Goal: Information Seeking & Learning: Learn about a topic

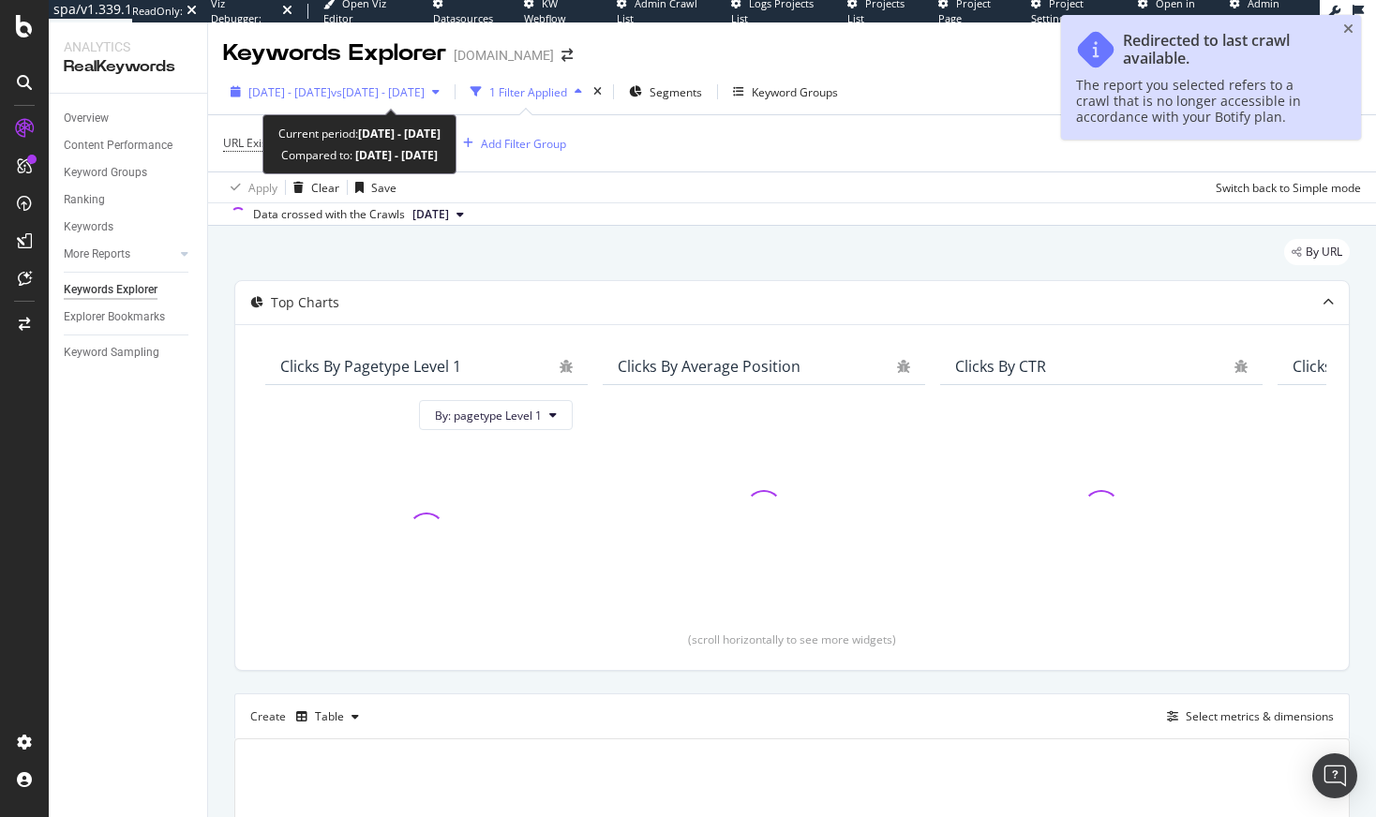
click at [331, 88] on span "[DATE] - [DATE]" at bounding box center [289, 92] width 82 height 16
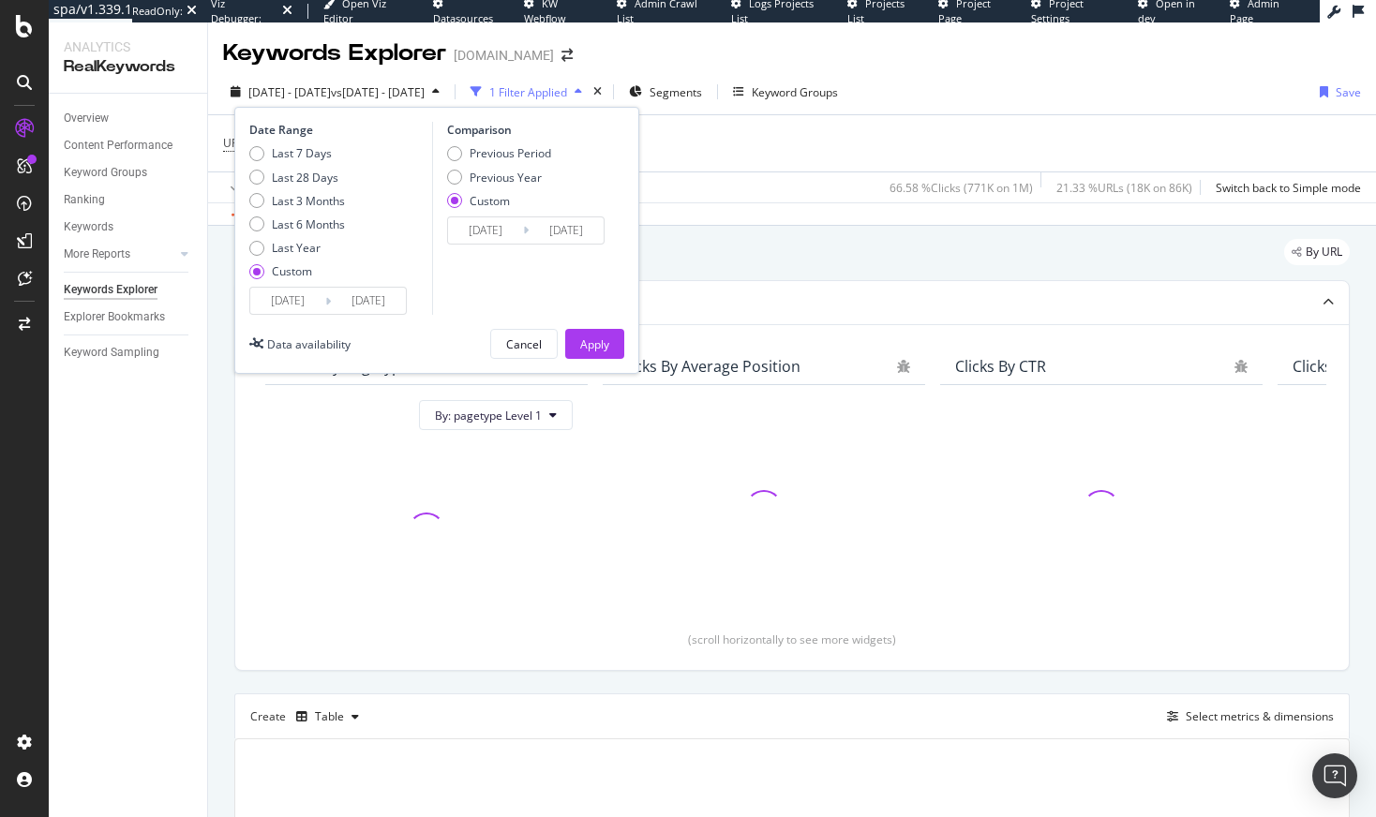
drag, startPoint x: 310, startPoint y: 177, endPoint x: 343, endPoint y: 187, distance: 34.1
click at [309, 177] on div "Last 28 Days" at bounding box center [305, 178] width 67 height 16
type input "[DATE]"
click at [591, 350] on div "Apply" at bounding box center [594, 344] width 29 height 16
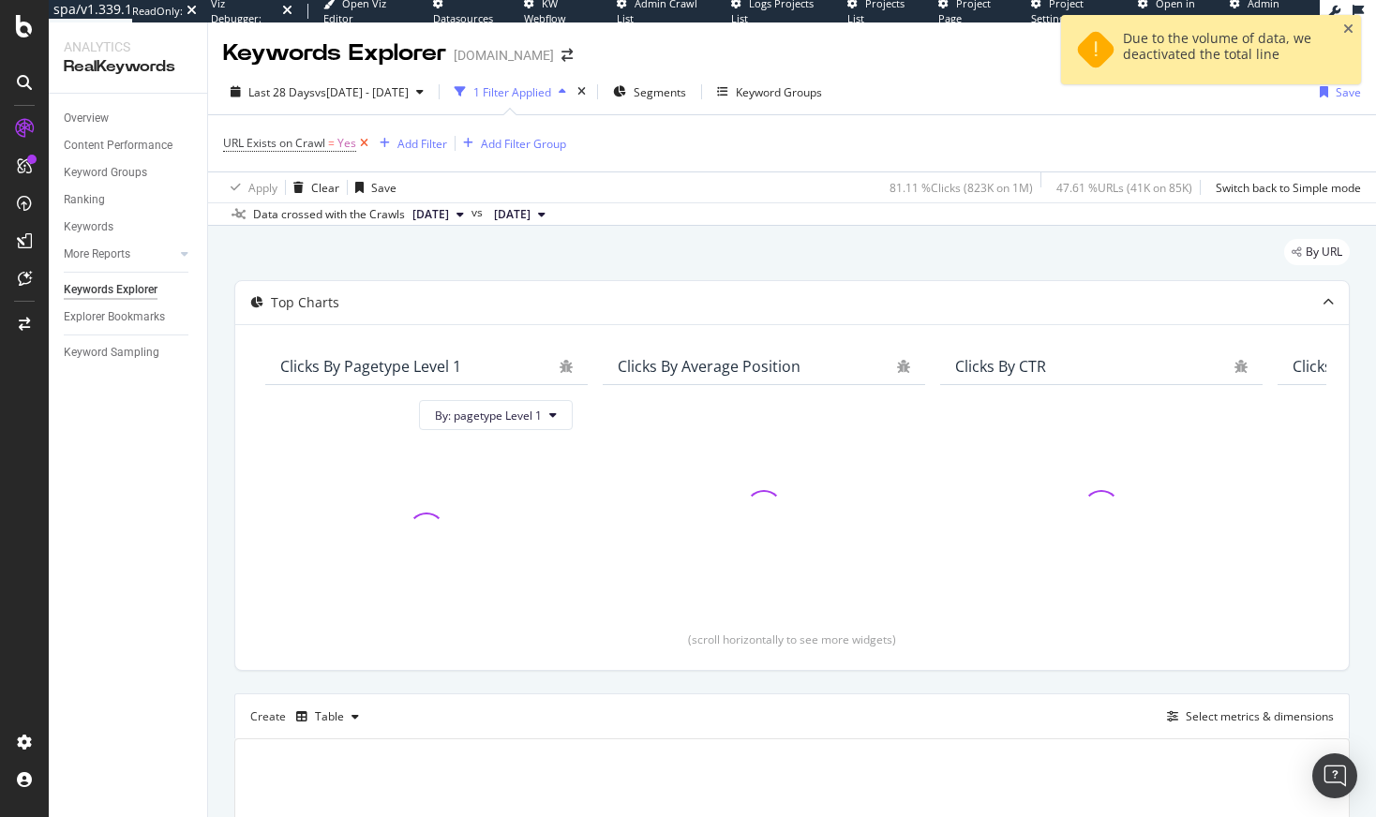
click at [364, 139] on icon at bounding box center [364, 143] width 16 height 19
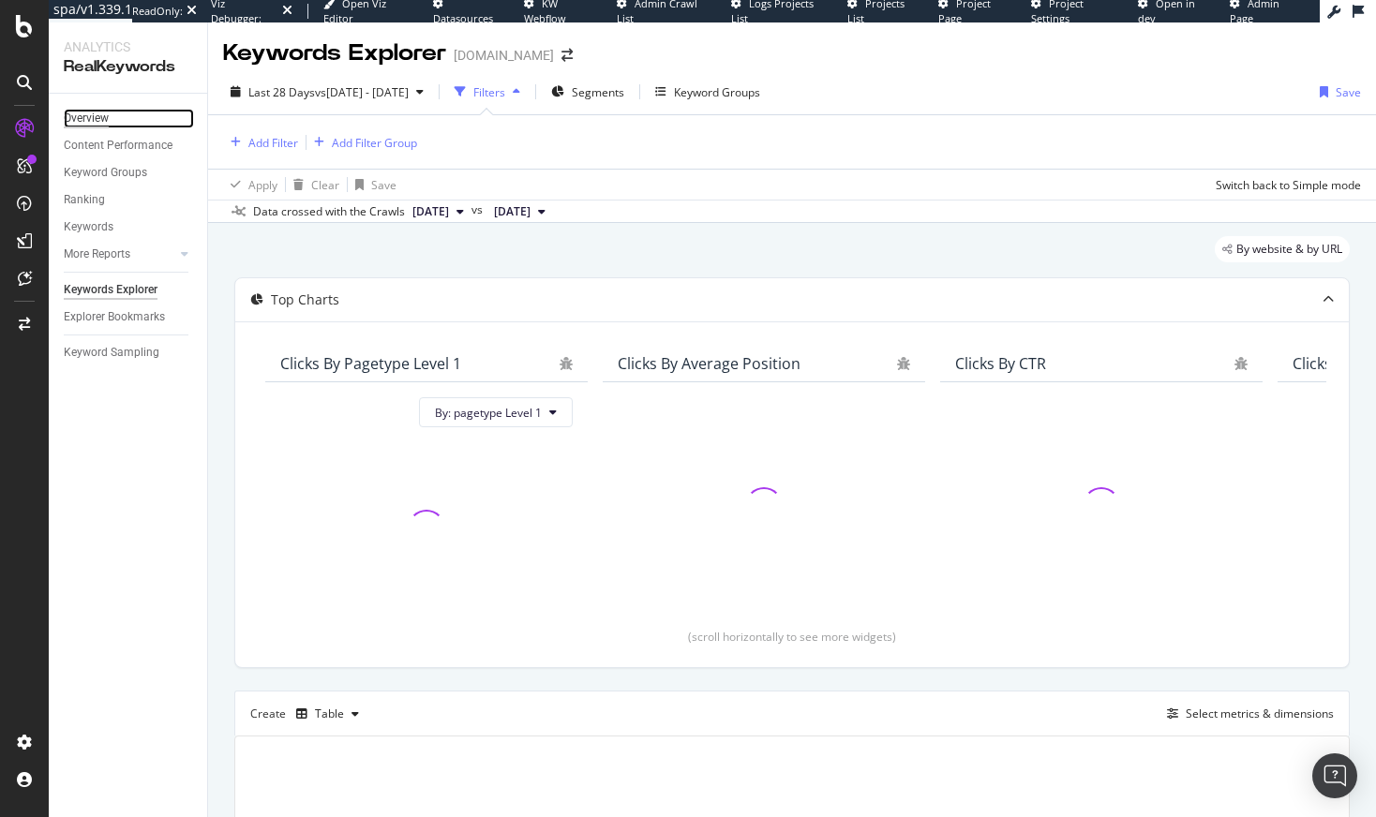
click at [104, 118] on div "Overview" at bounding box center [86, 119] width 45 height 20
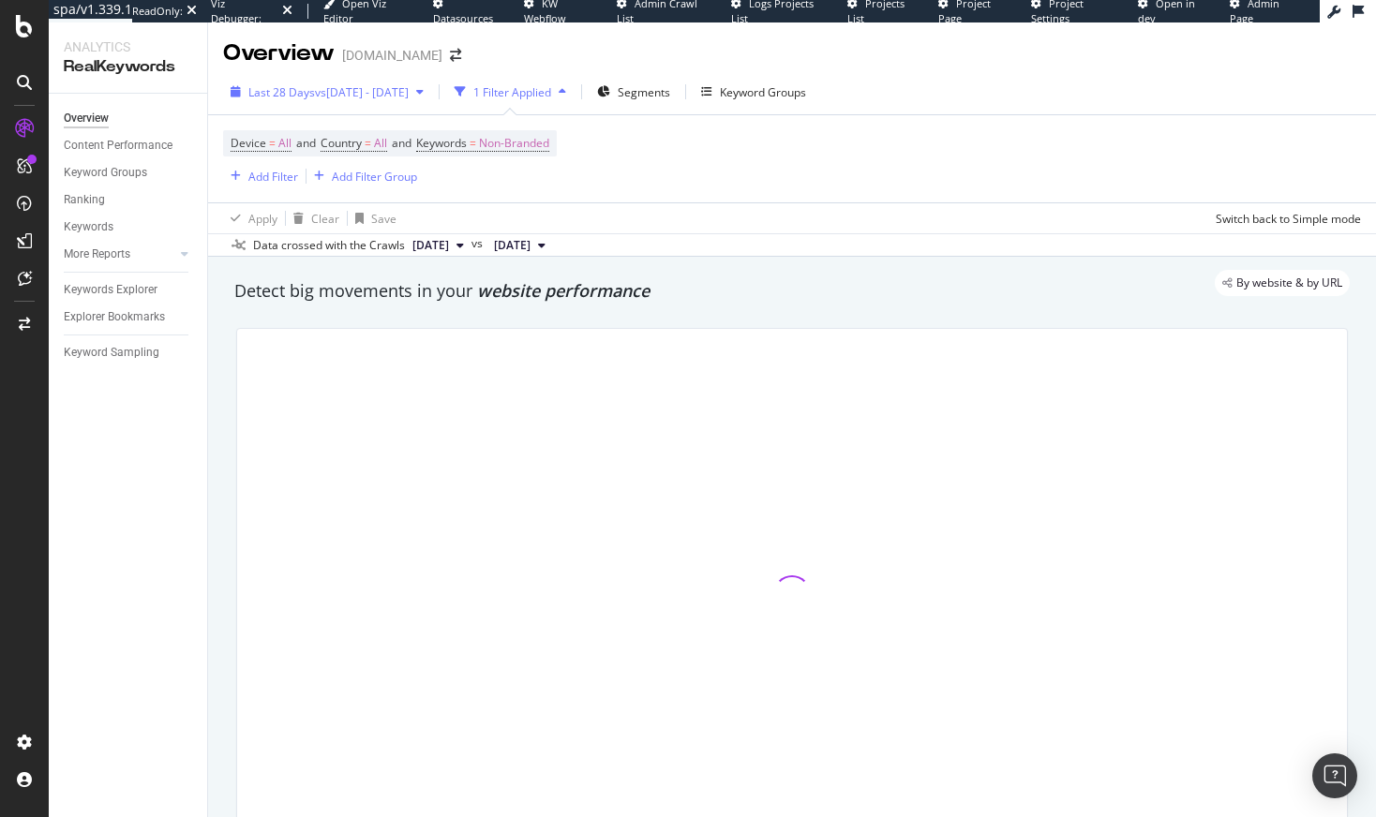
click at [409, 84] on span "vs [DATE] - [DATE]" at bounding box center [362, 92] width 94 height 16
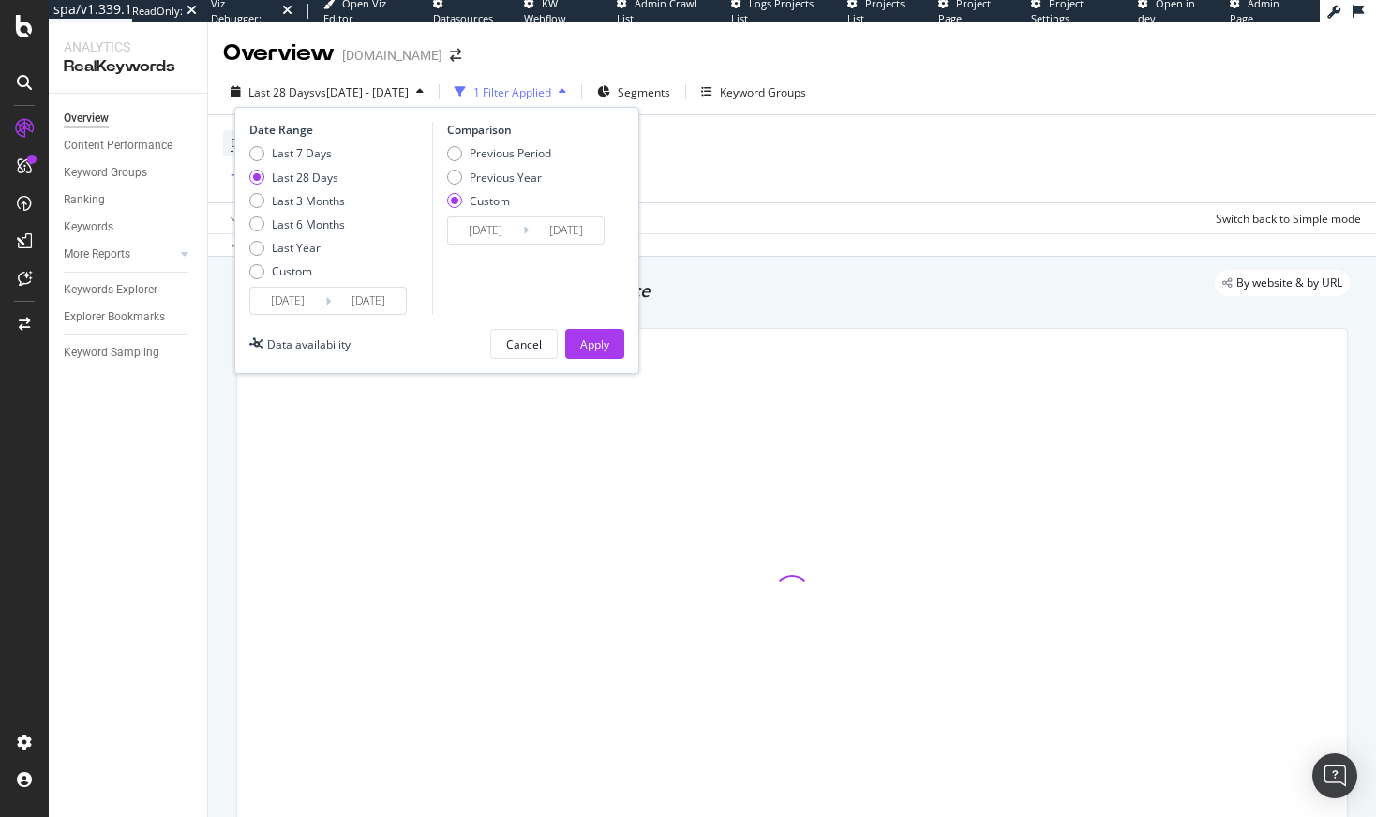
click at [852, 183] on div "Device = All and Country = All and Keywords = Non-Branded Add Filter Add Filter…" at bounding box center [792, 158] width 1138 height 87
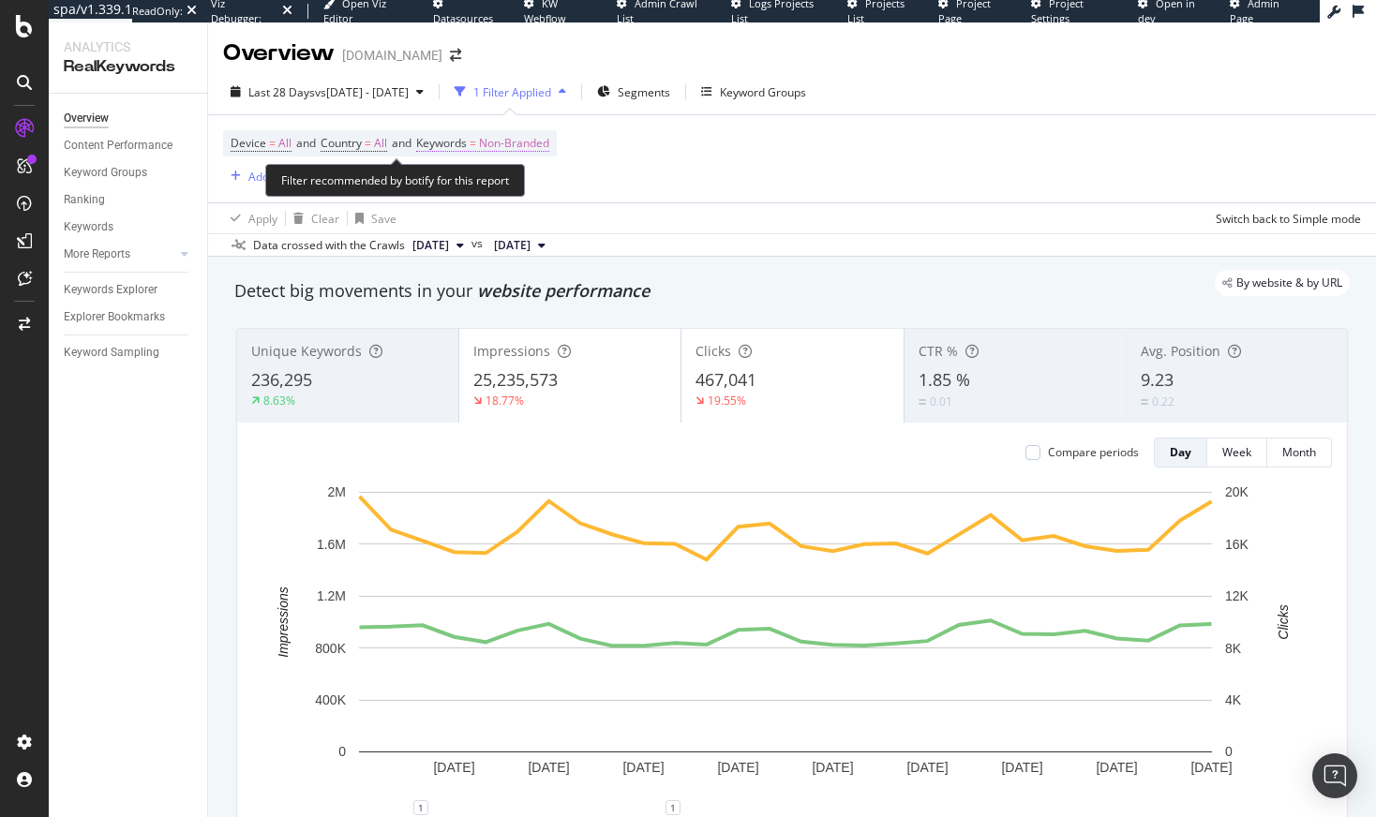
click at [536, 136] on span "Non-Branded" at bounding box center [514, 143] width 70 height 26
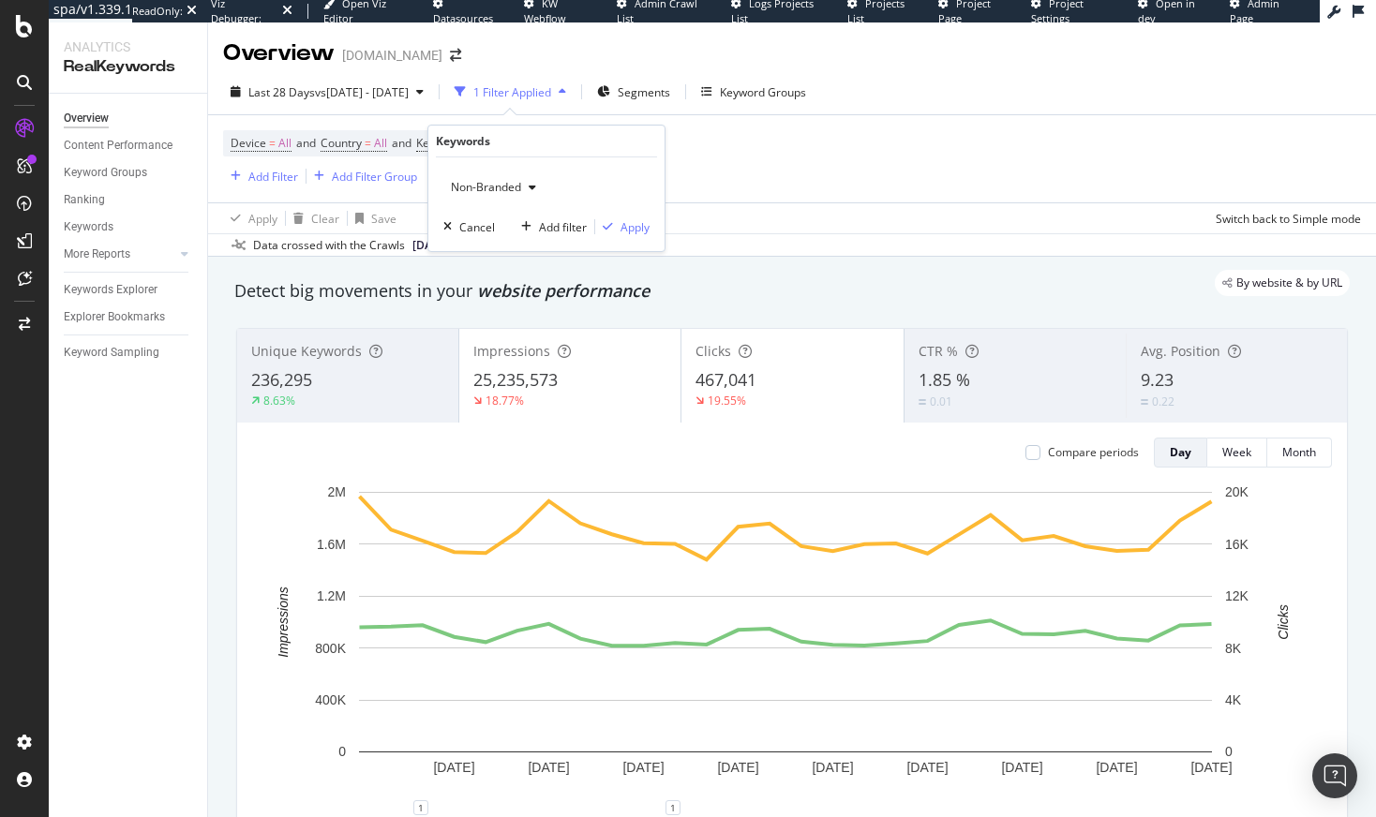
click at [818, 188] on div "Device = All and Country = All and Keywords = Non-Branded Add Filter Add Filter…" at bounding box center [792, 158] width 1138 height 87
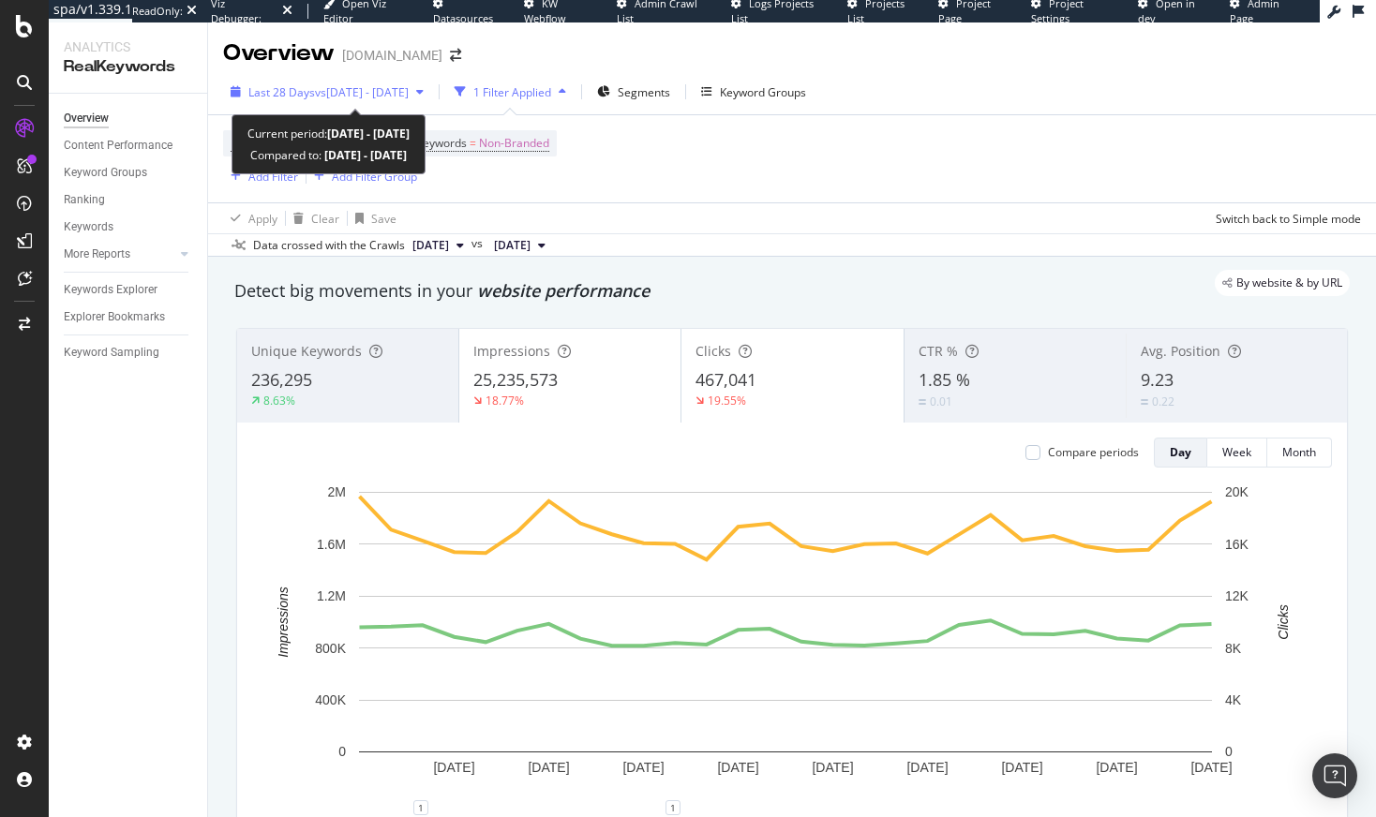
click at [362, 79] on div "Last 28 Days vs [DATE] - [DATE]" at bounding box center [327, 92] width 208 height 28
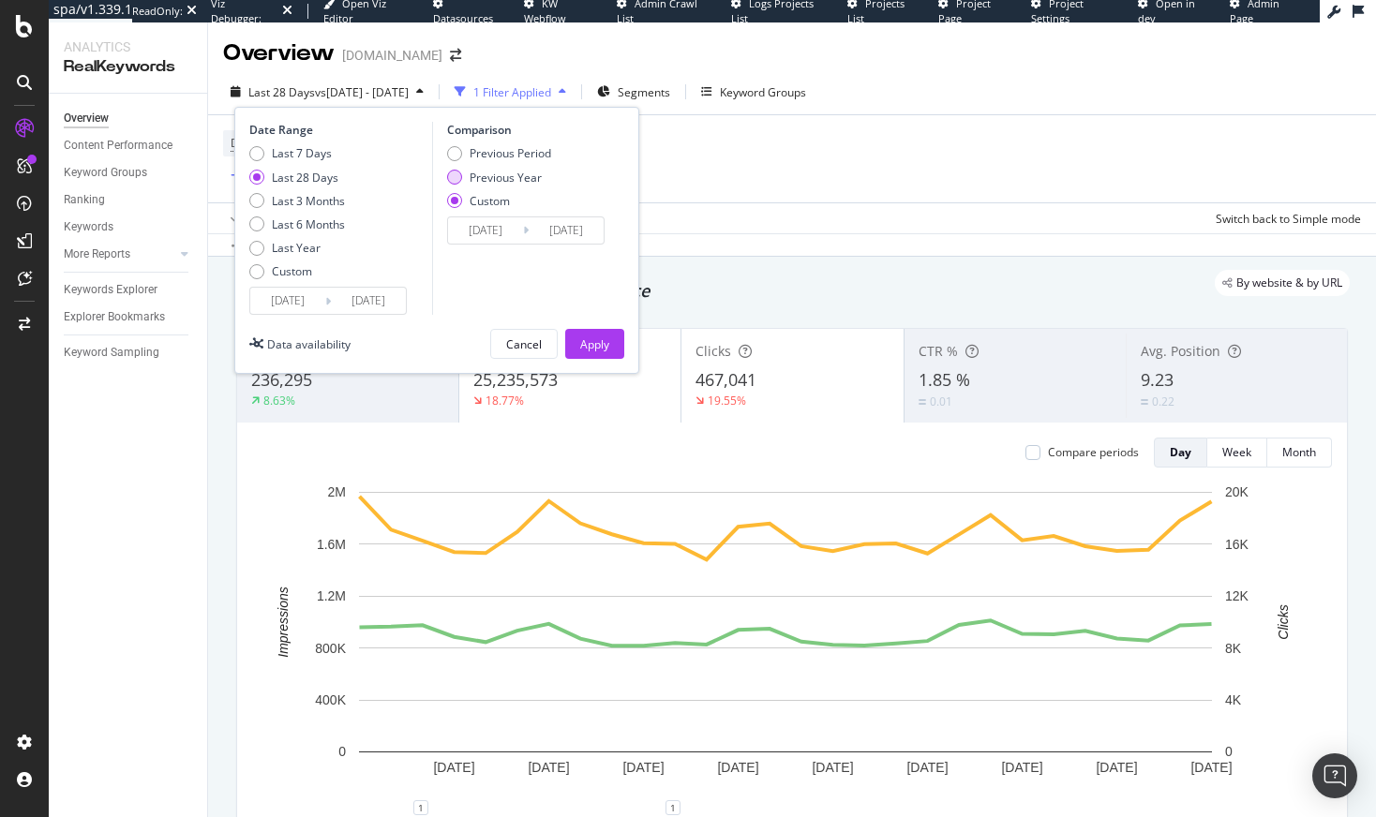
click at [503, 174] on div "Previous Year" at bounding box center [506, 178] width 72 height 16
type input "[DATE]"
click at [571, 342] on button "Apply" at bounding box center [594, 344] width 59 height 30
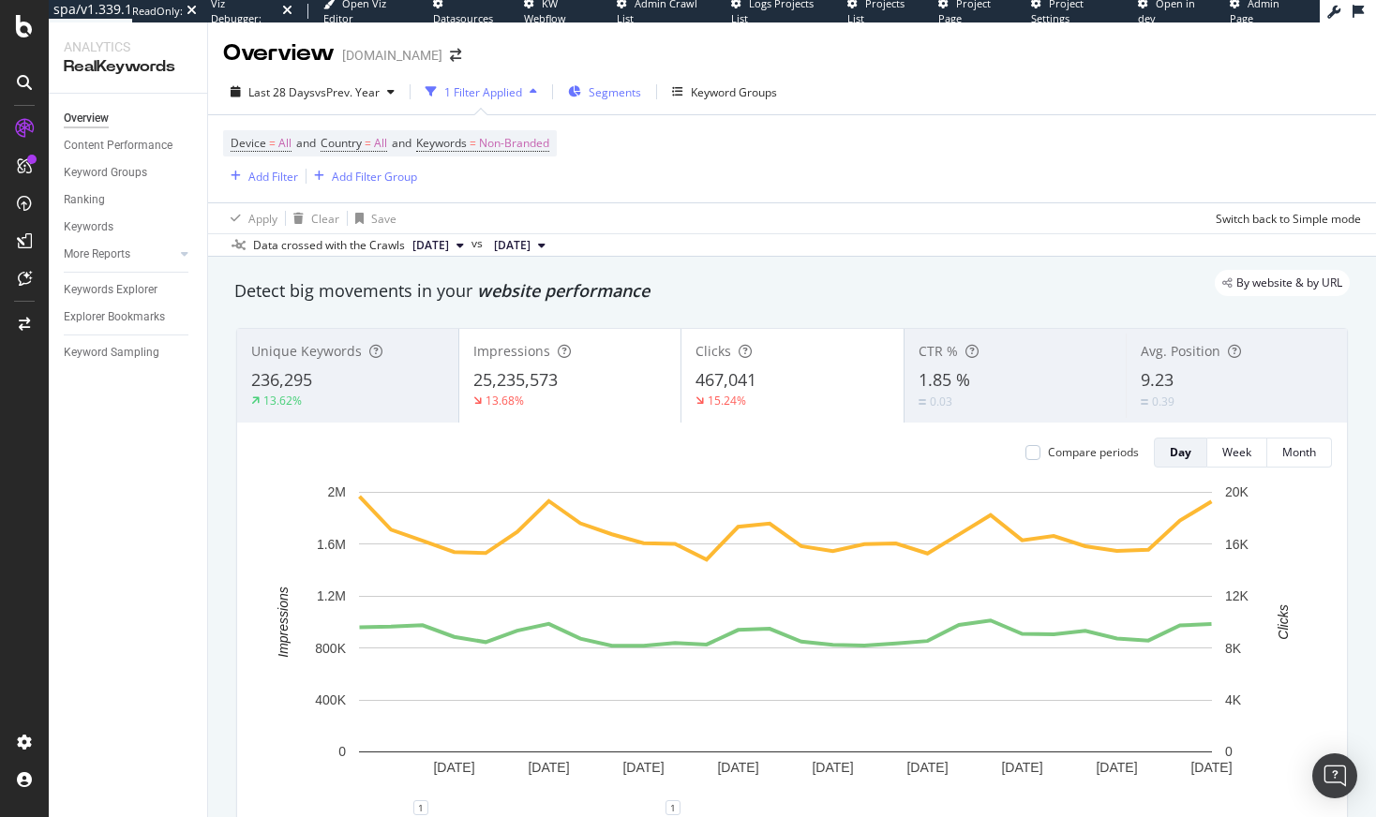
click at [614, 97] on span "Segments" at bounding box center [615, 92] width 52 height 16
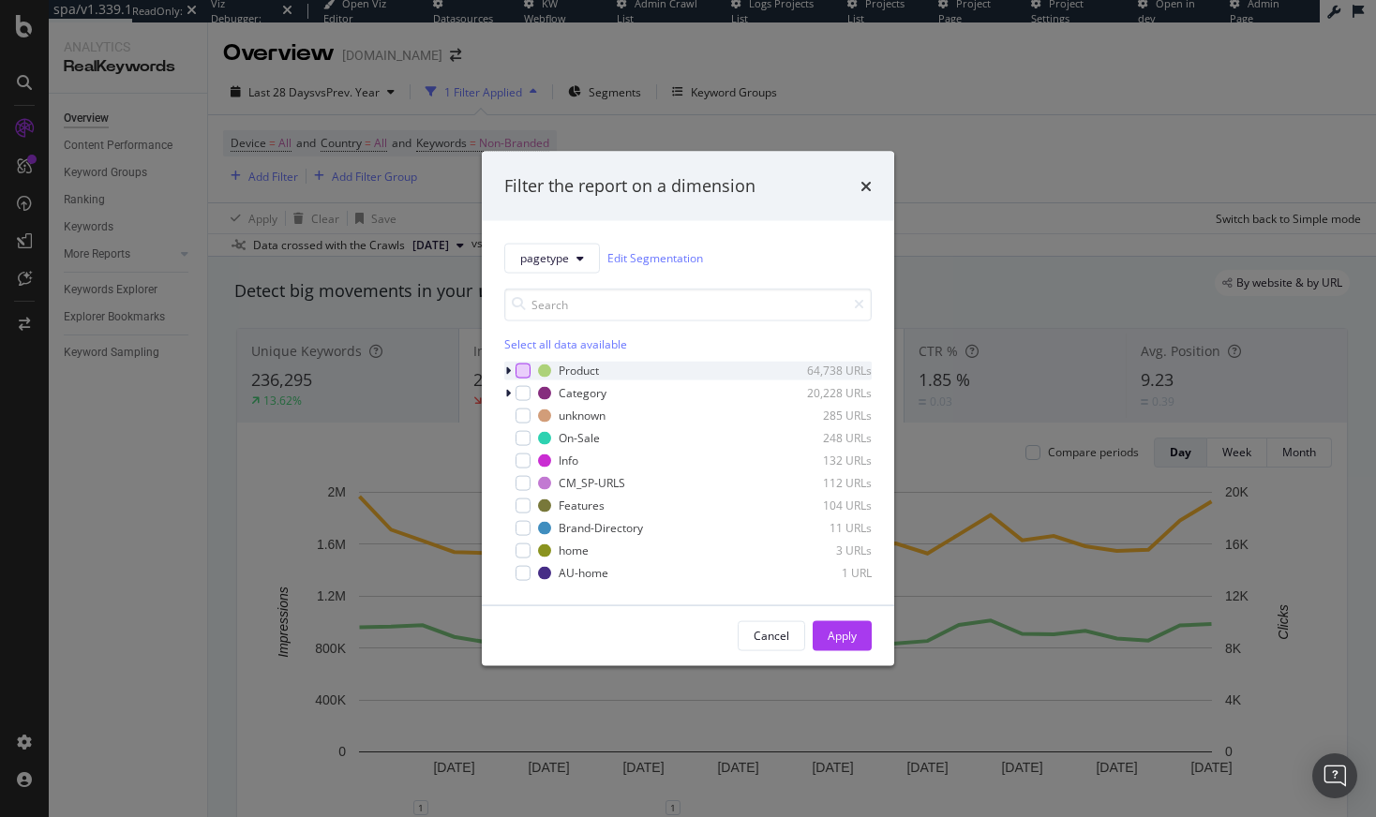
click at [517, 371] on div "modal" at bounding box center [522, 370] width 15 height 15
click at [845, 635] on div "Apply" at bounding box center [842, 636] width 29 height 16
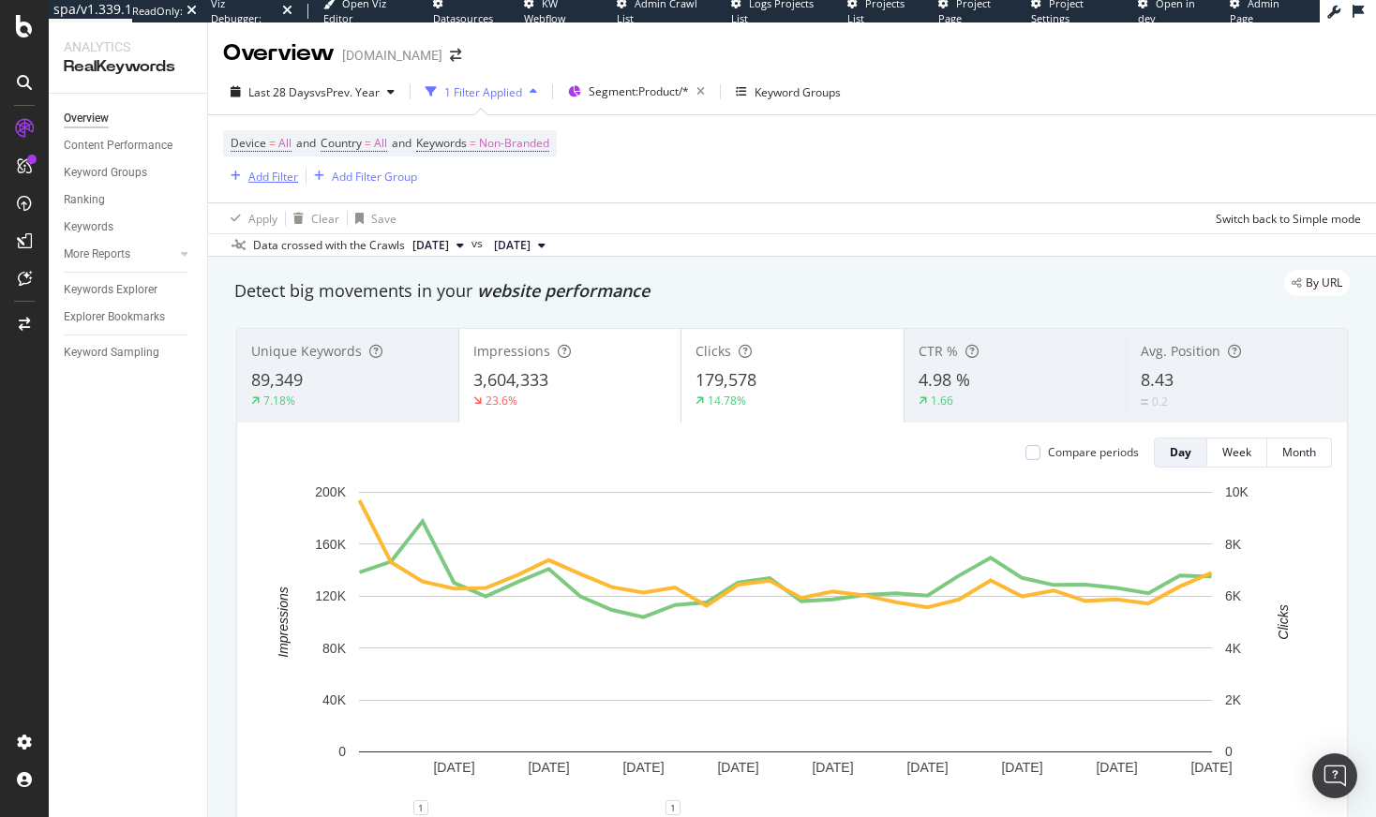
click at [284, 172] on div "Add Filter" at bounding box center [273, 177] width 50 height 16
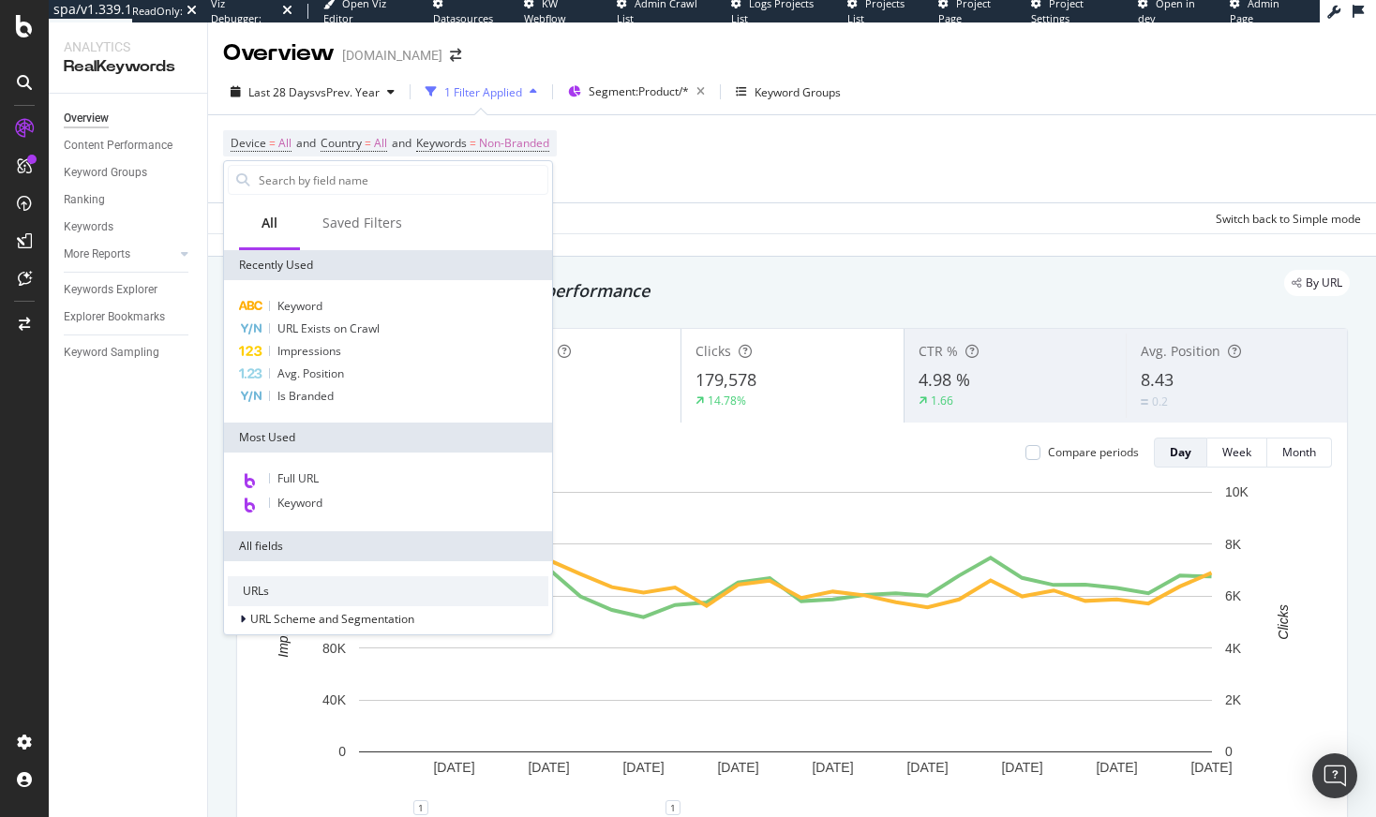
click at [913, 217] on div "Apply Clear Save Switch back to Simple mode" at bounding box center [792, 217] width 1168 height 31
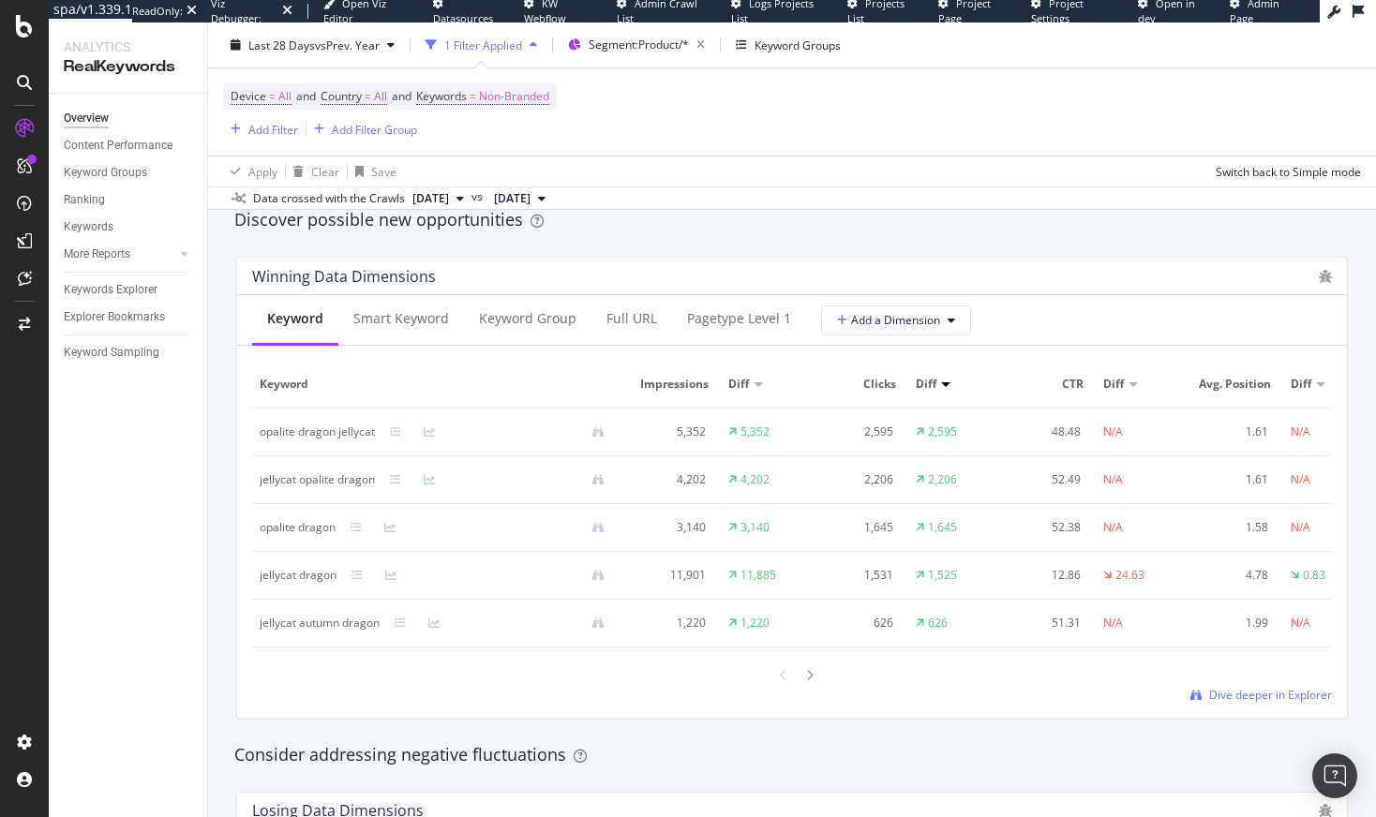
scroll to position [1653, 0]
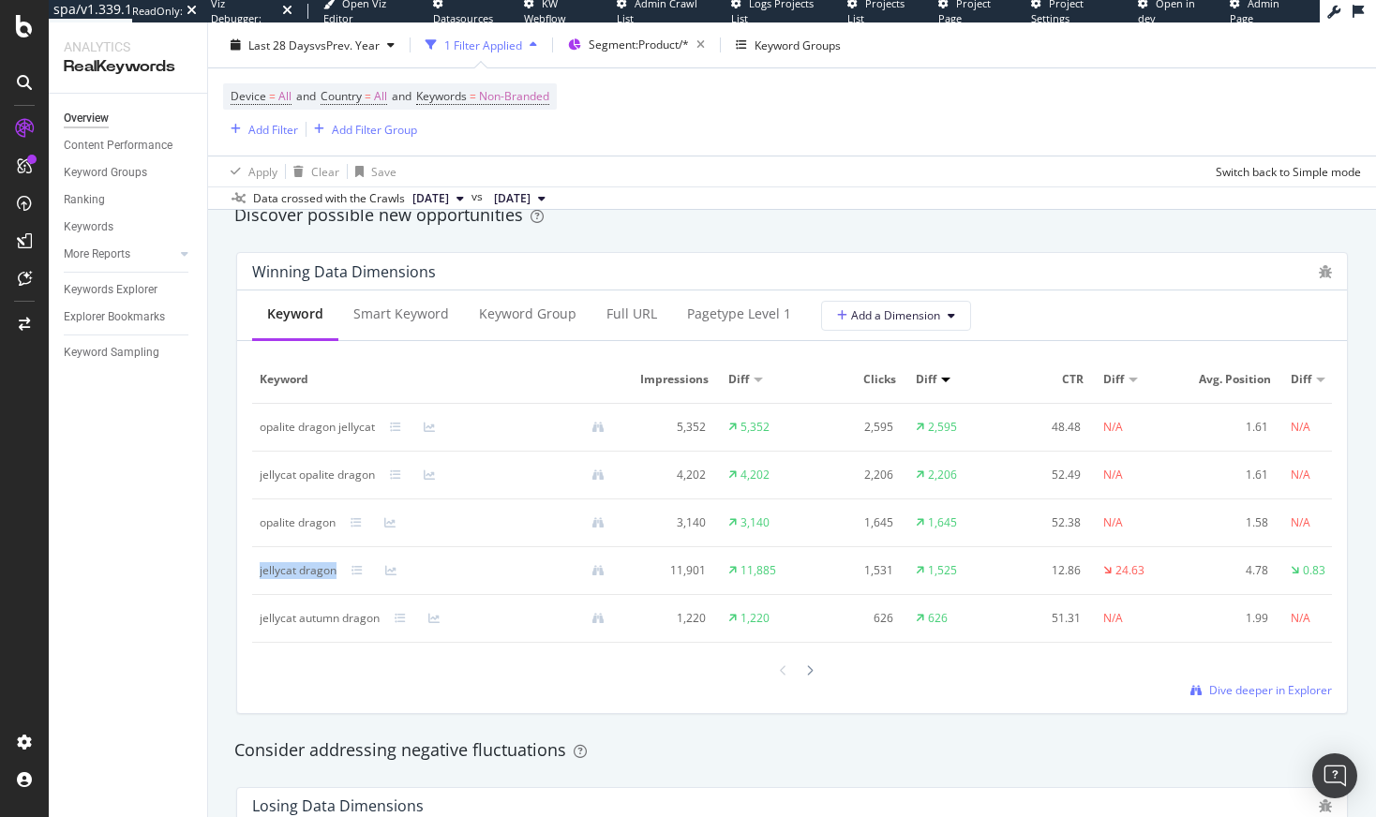
drag, startPoint x: 252, startPoint y: 567, endPoint x: 351, endPoint y: 579, distance: 100.1
click at [351, 579] on td "jellycat dragon" at bounding box center [439, 571] width 375 height 48
copy div "jellycat dragon"
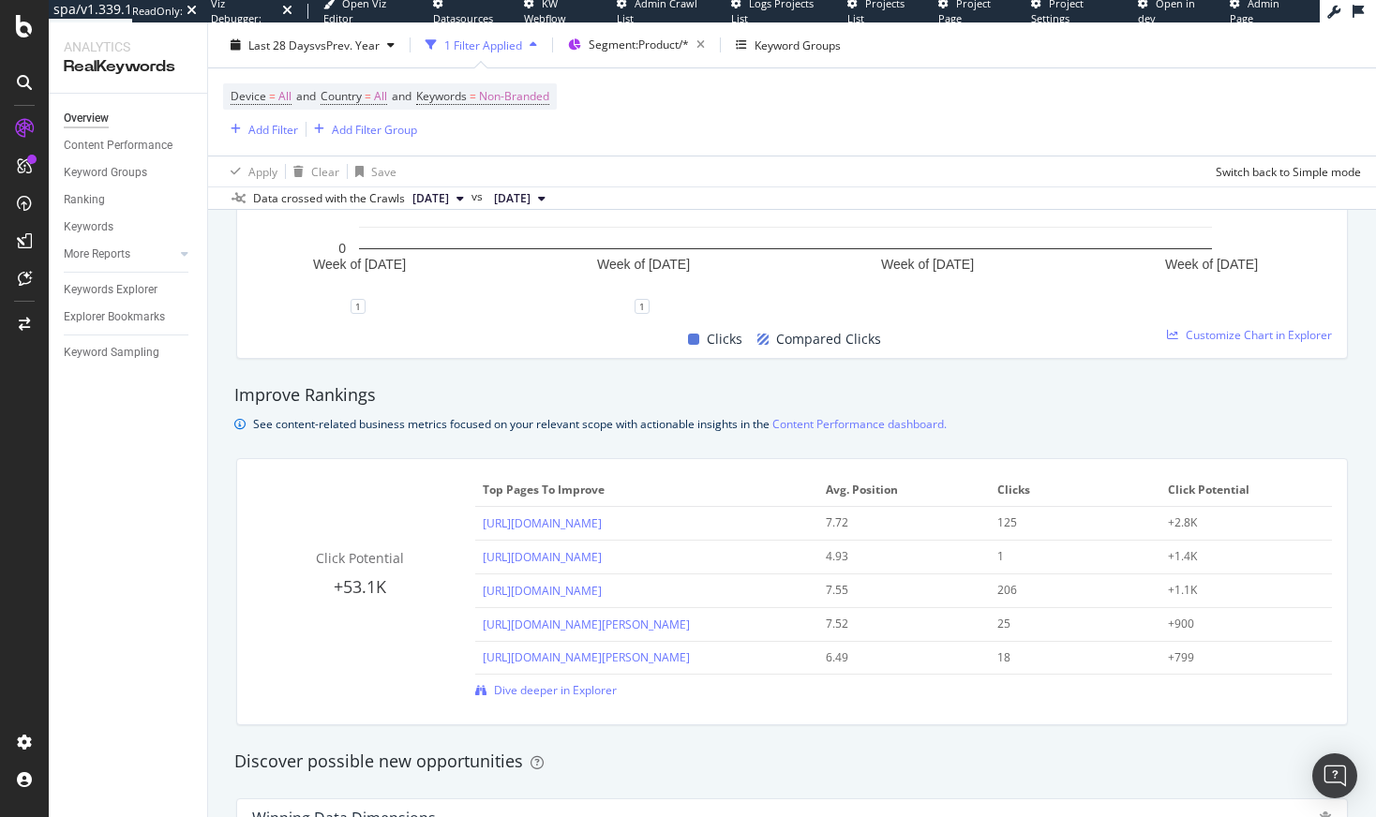
scroll to position [0, 0]
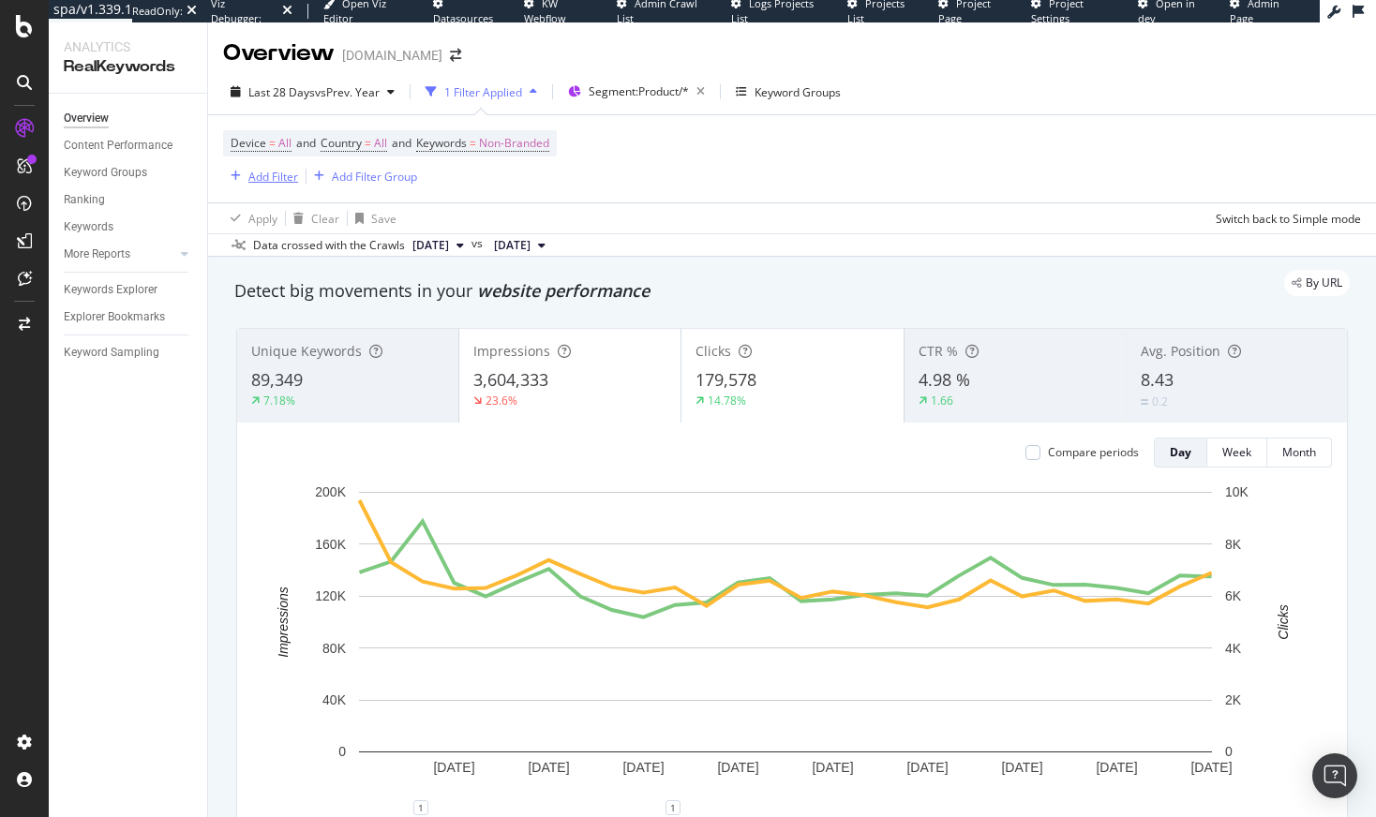
click at [254, 177] on div "Add Filter" at bounding box center [273, 177] width 50 height 16
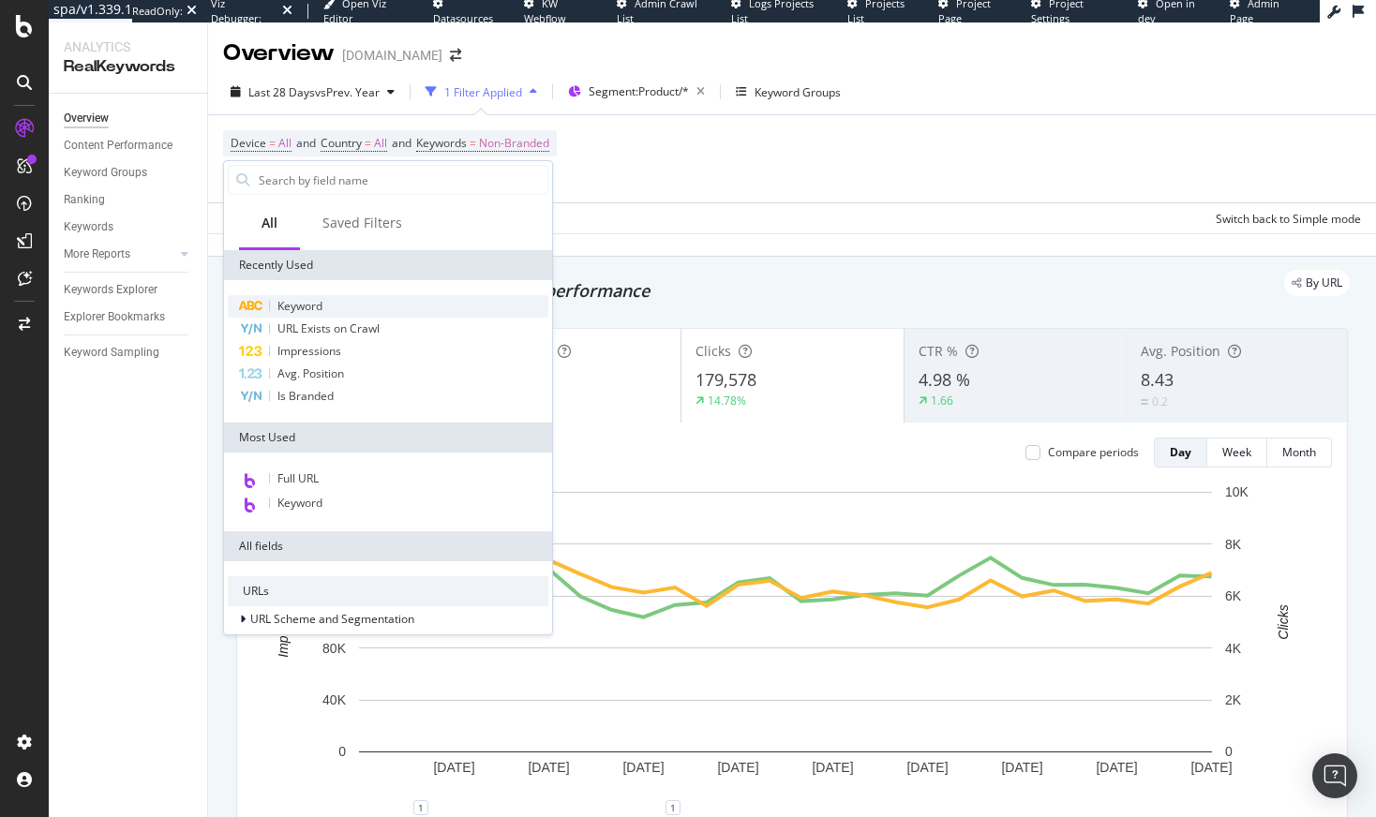
click at [306, 310] on span "Keyword" at bounding box center [299, 306] width 45 height 16
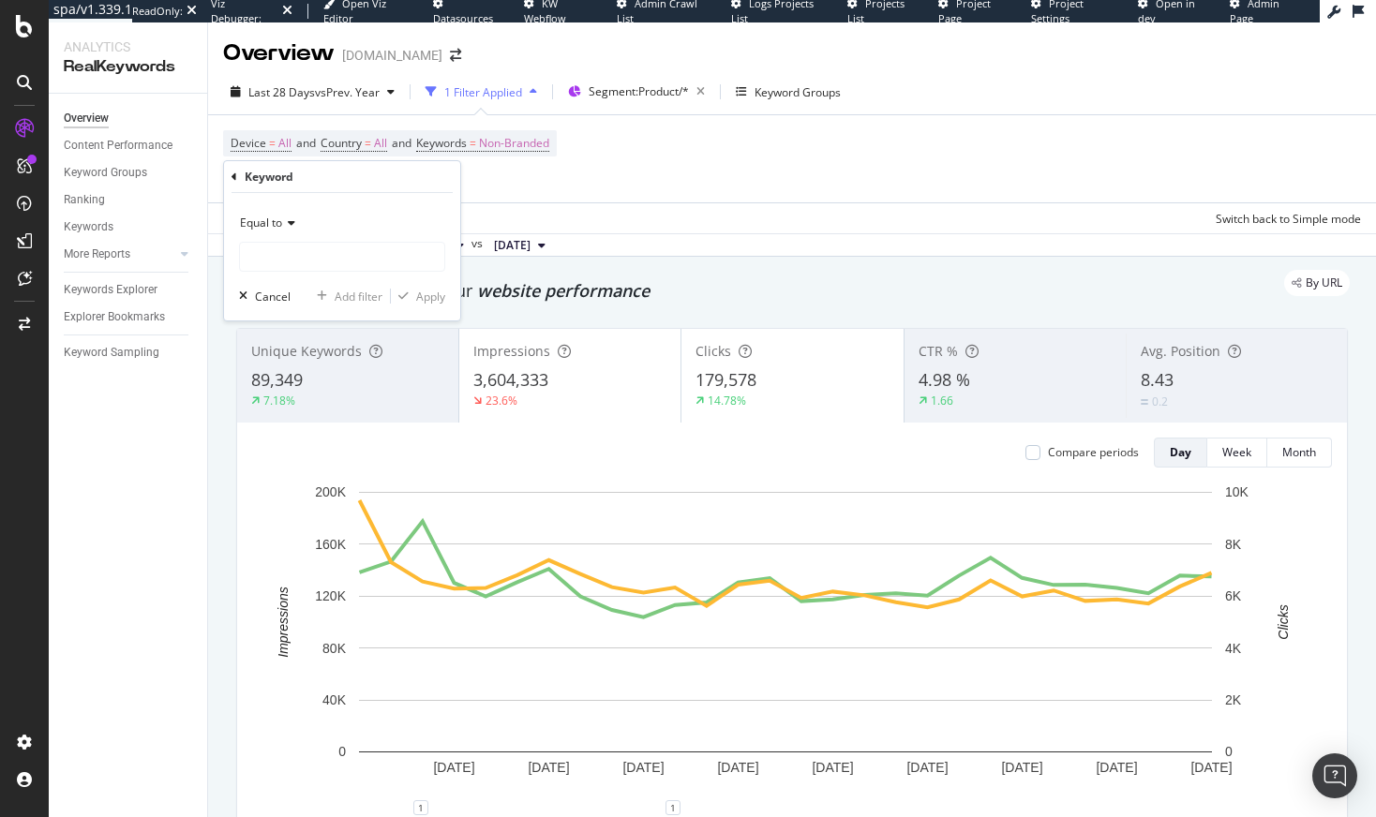
click at [279, 217] on span "Equal to" at bounding box center [261, 223] width 42 height 16
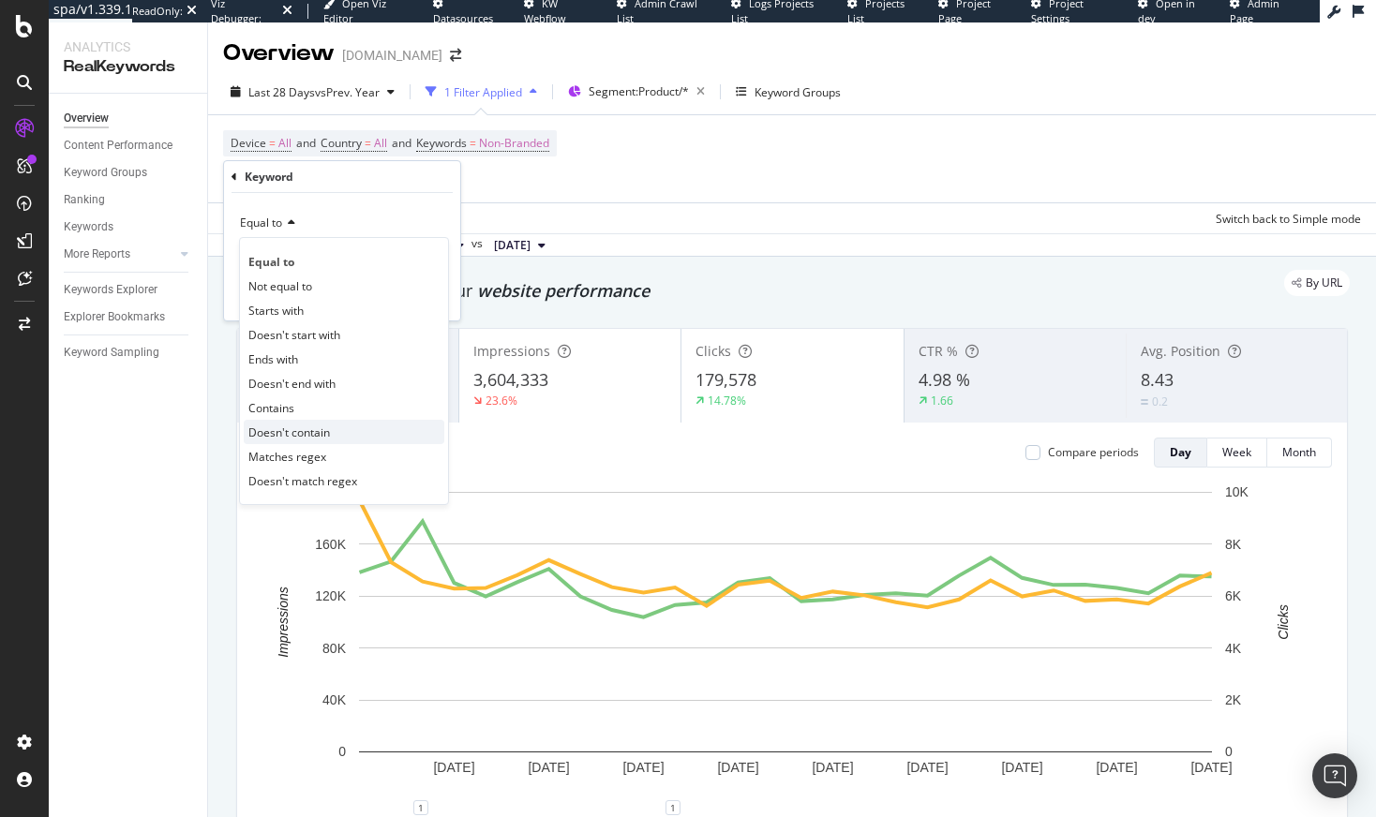
click at [320, 431] on span "Doesn't contain" at bounding box center [289, 433] width 82 height 16
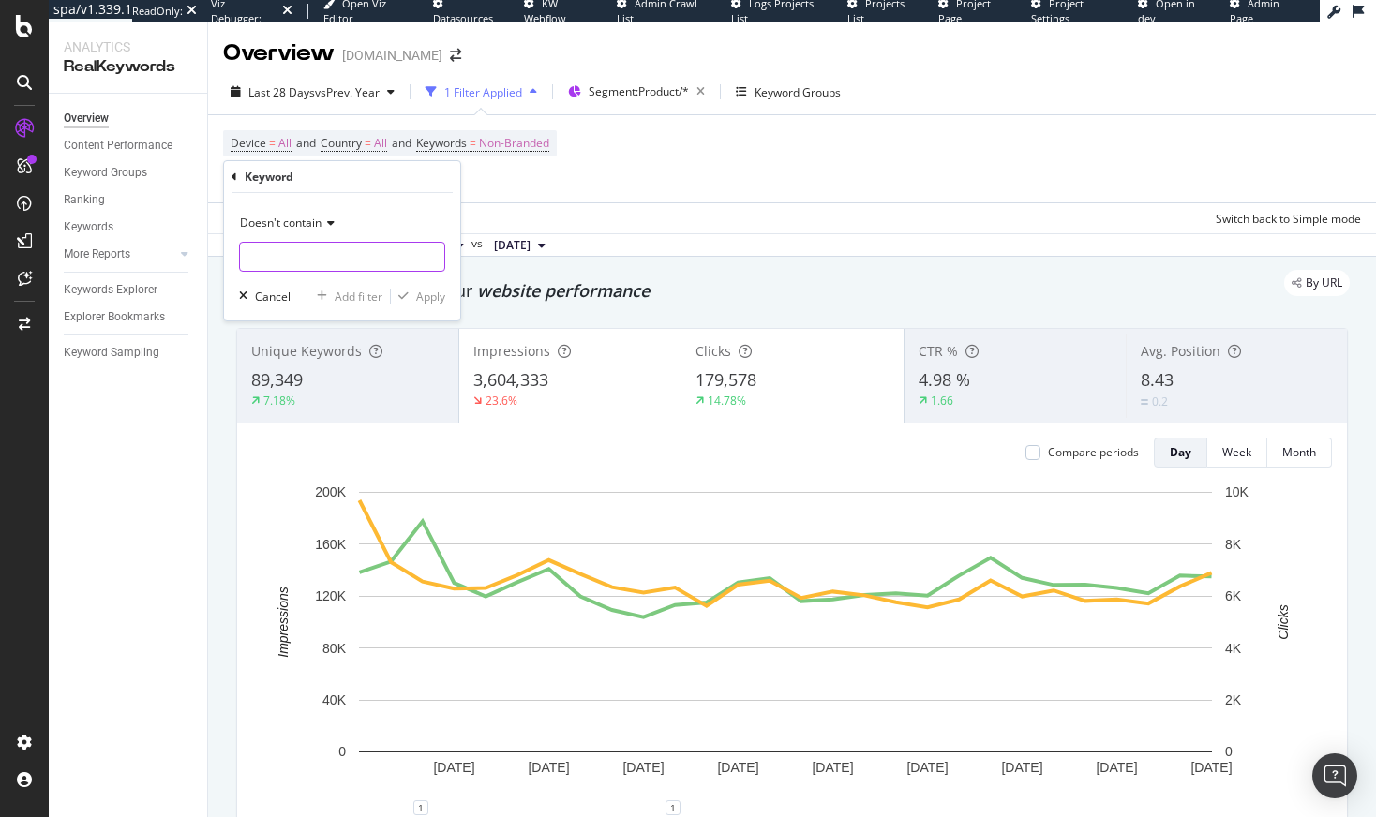
click at [296, 263] on input "text" at bounding box center [342, 257] width 204 height 30
type input "jelly"
click at [433, 299] on div "Apply" at bounding box center [430, 297] width 29 height 16
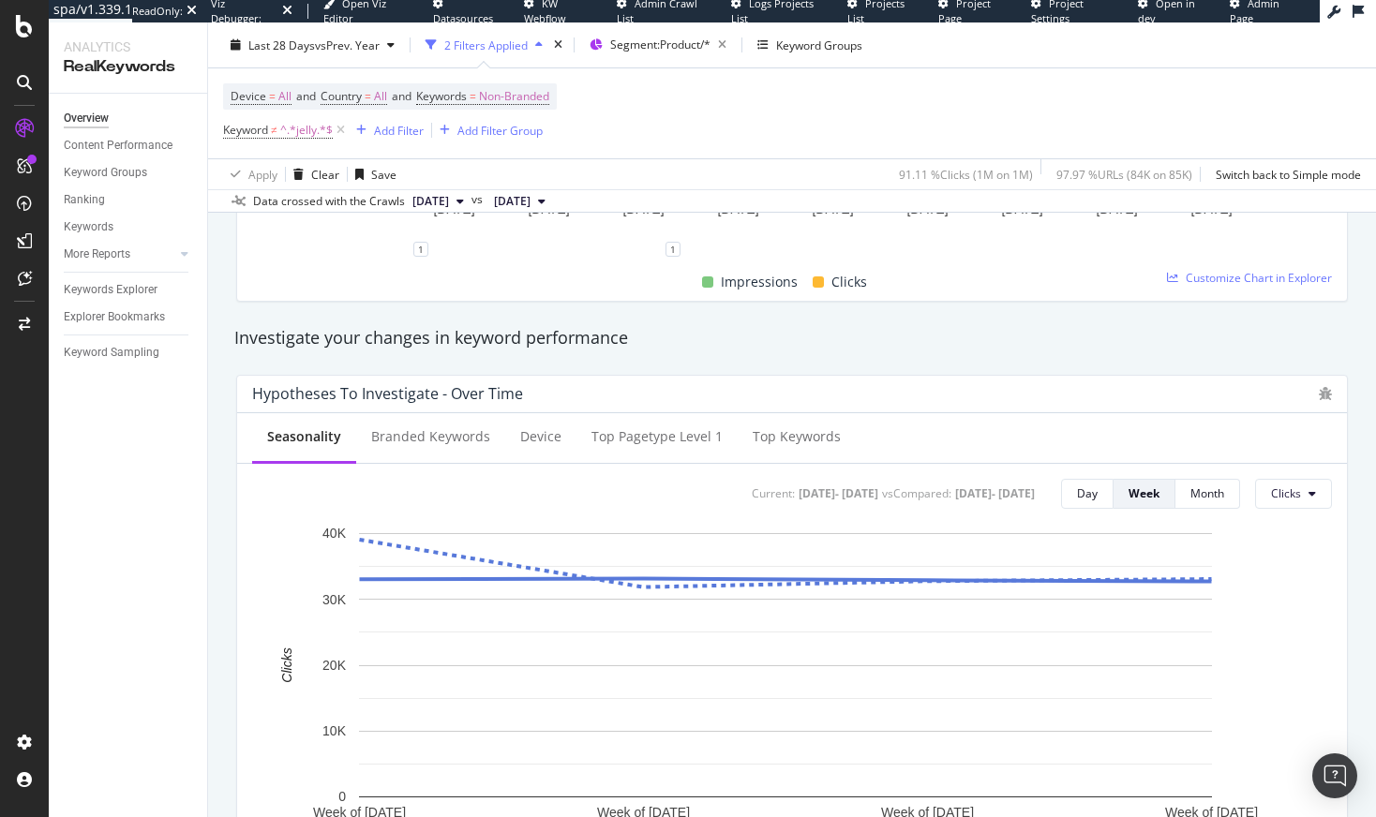
scroll to position [694, 0]
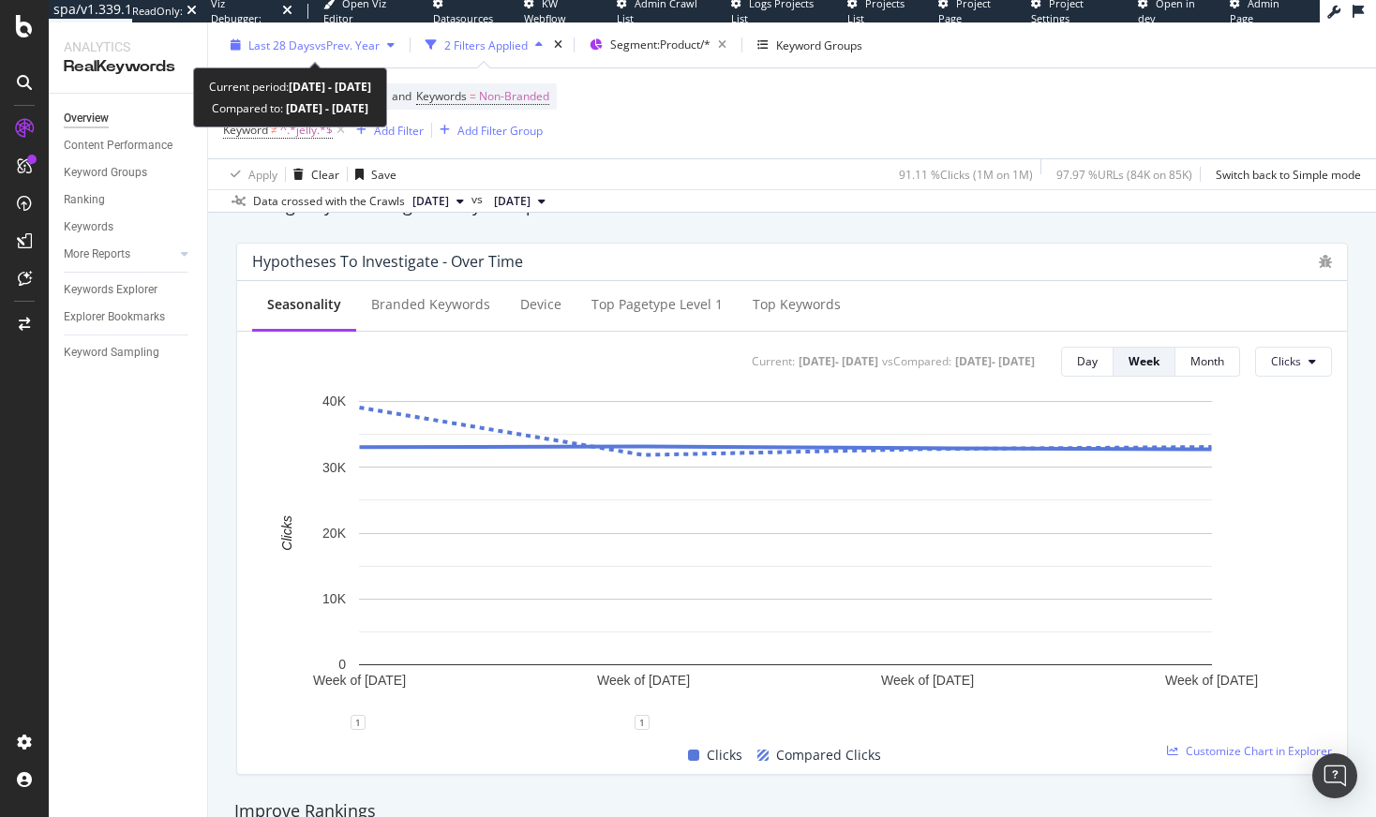
click at [323, 40] on span "vs Prev. Year" at bounding box center [347, 45] width 65 height 16
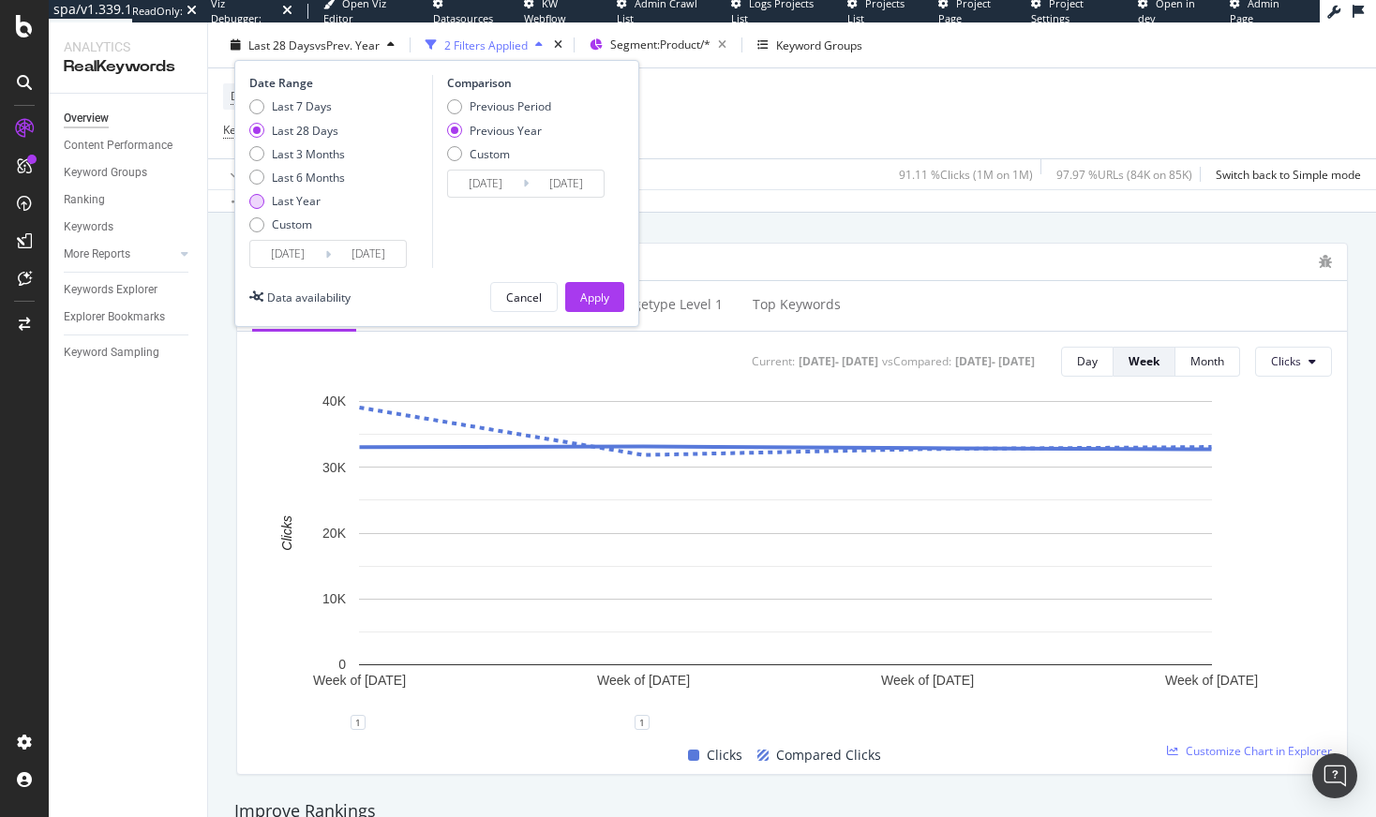
click at [303, 201] on div "Last Year" at bounding box center [296, 201] width 49 height 16
type input "[DATE]"
click at [573, 292] on button "Apply" at bounding box center [594, 297] width 59 height 30
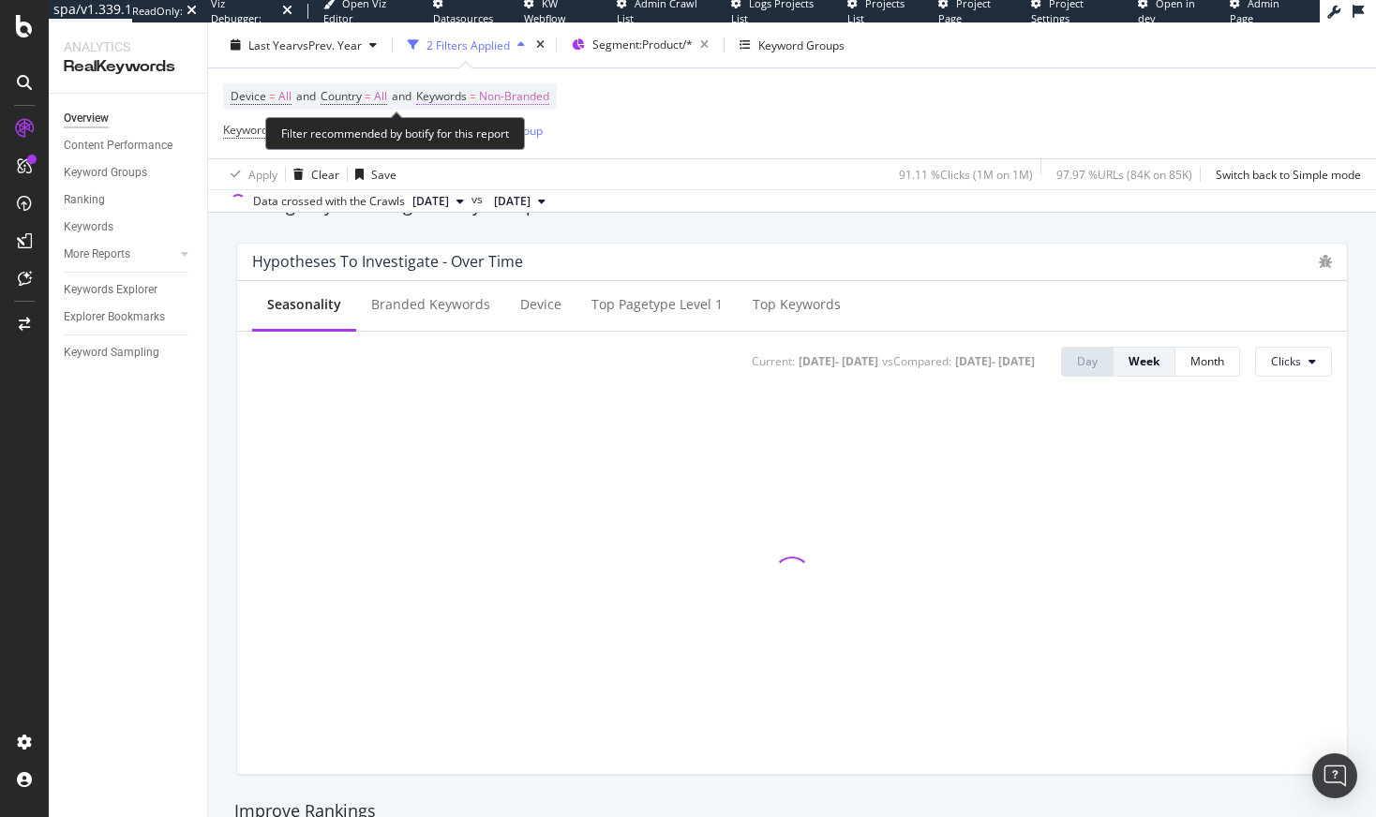
click at [535, 96] on span "Non-Branded" at bounding box center [514, 96] width 70 height 26
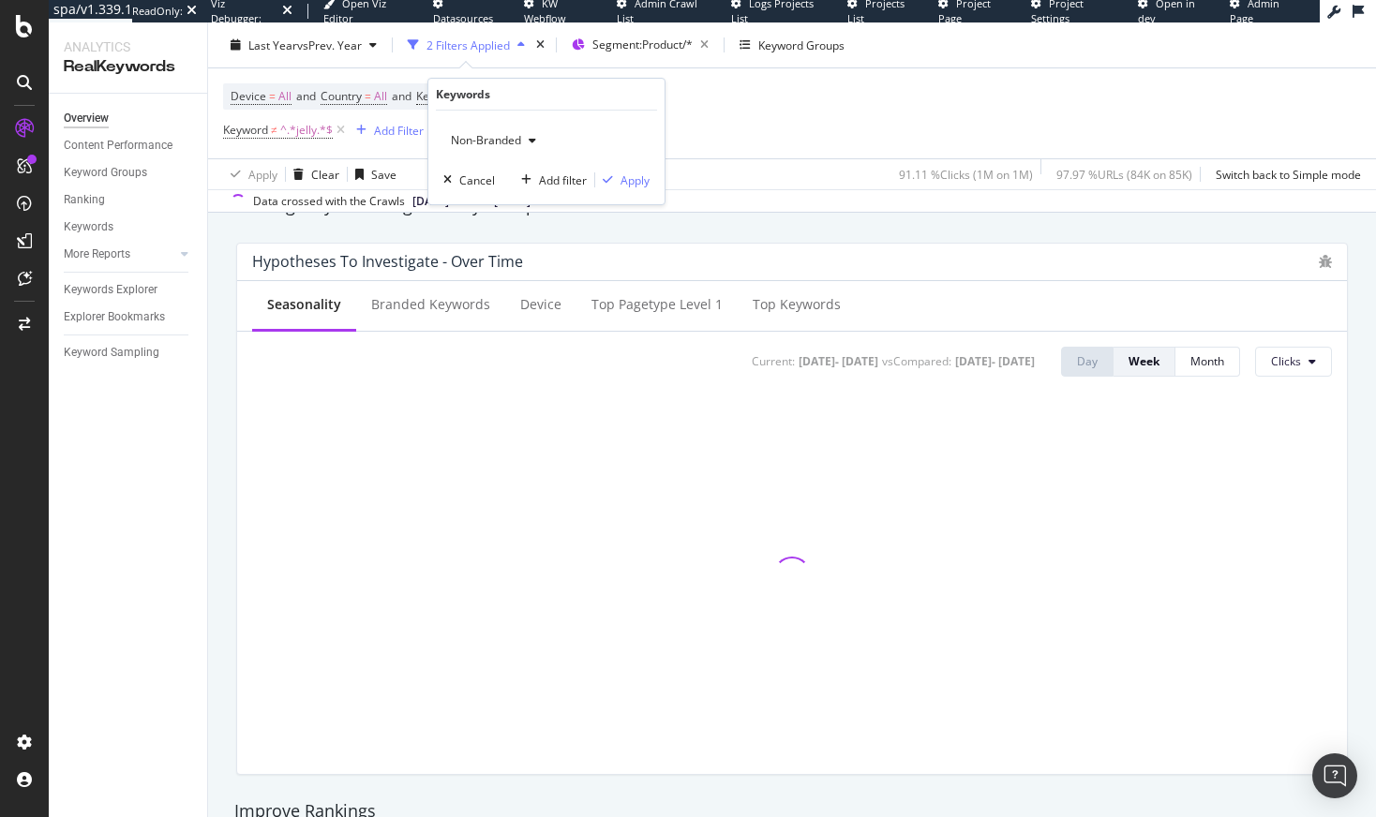
click at [497, 141] on span "Non-Branded" at bounding box center [482, 140] width 78 height 16
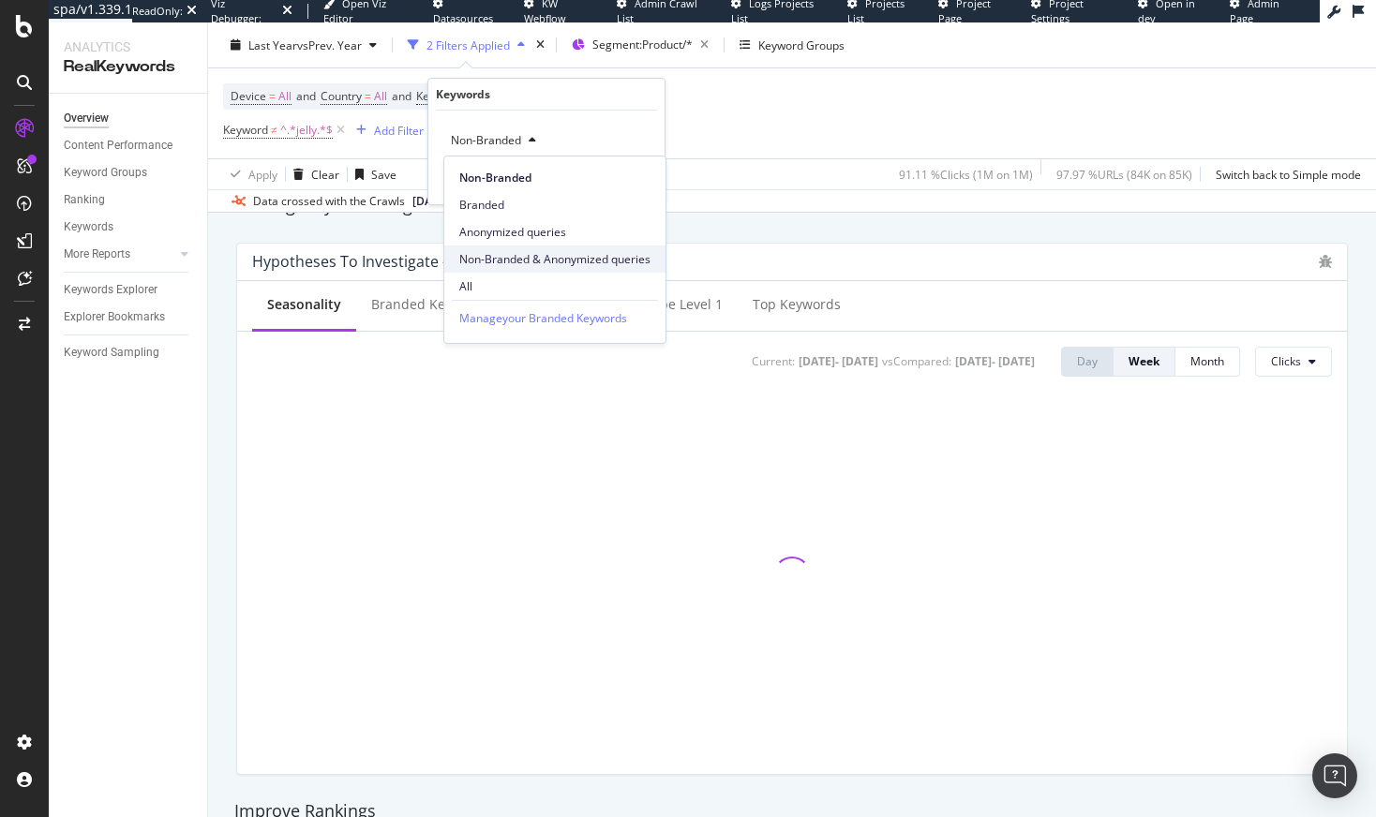
click at [512, 251] on span "Non-Branded & Anonymized queries" at bounding box center [554, 259] width 191 height 17
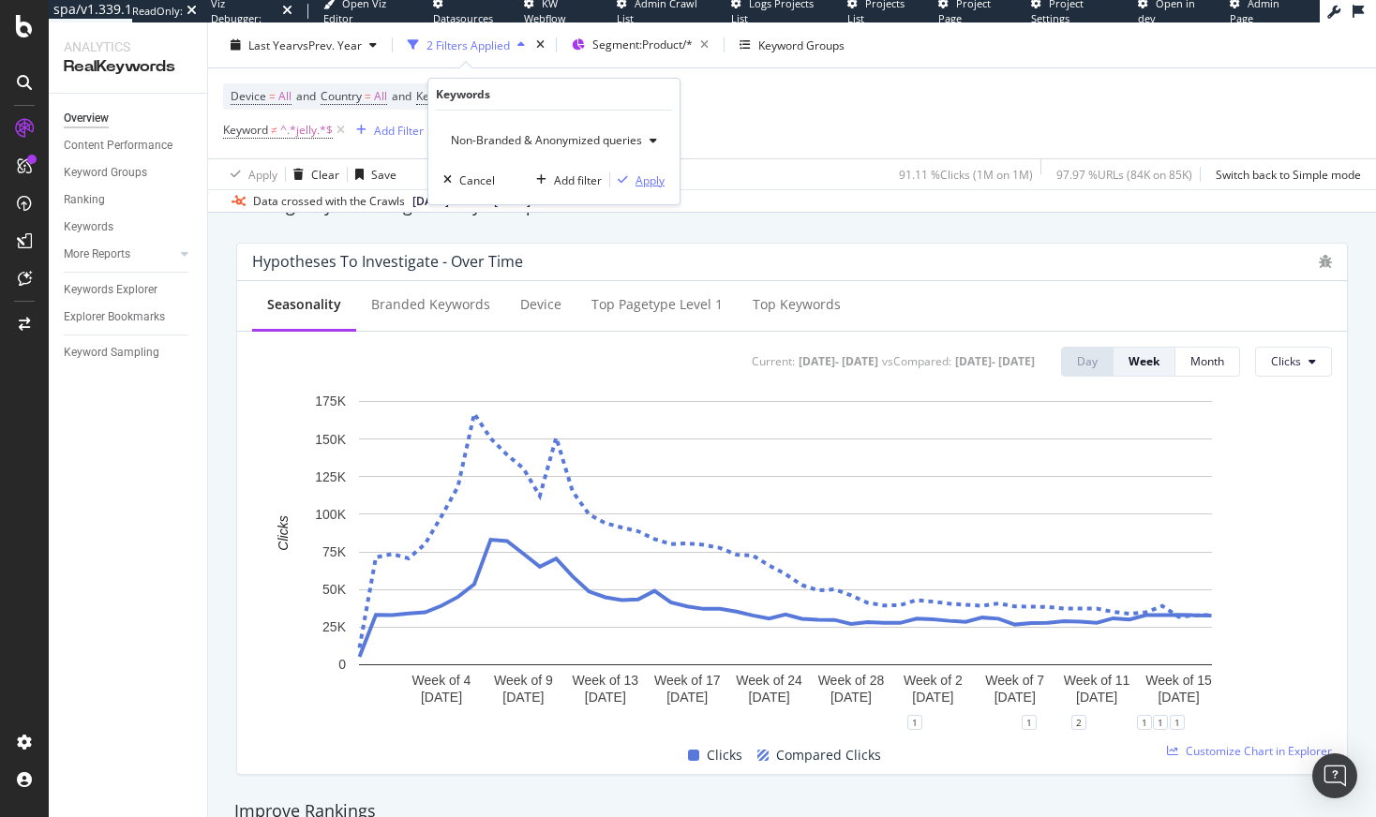
click at [642, 187] on div "Apply" at bounding box center [637, 180] width 54 height 17
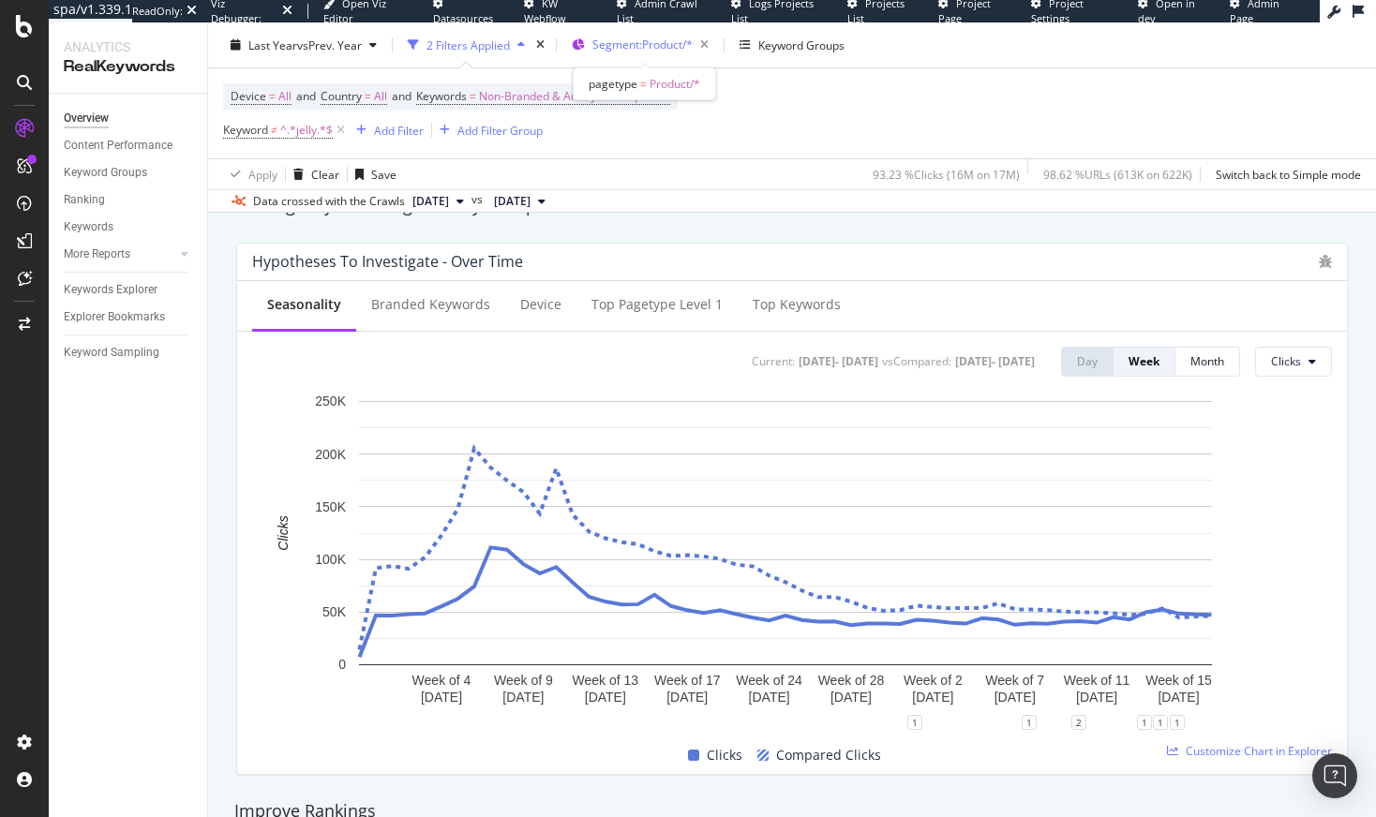
click at [625, 50] on span "Segment: Product/*" at bounding box center [642, 45] width 100 height 16
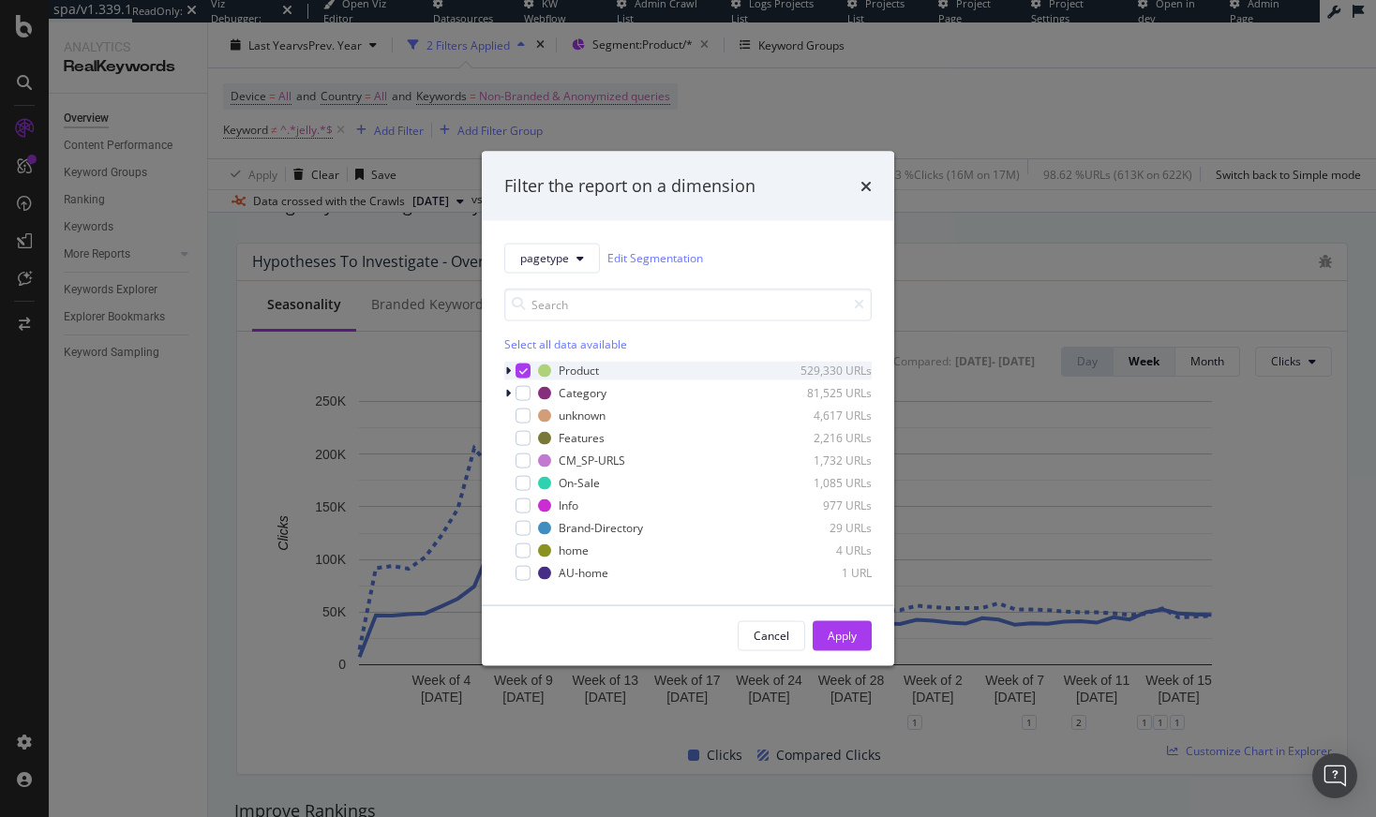
click at [529, 370] on div "modal" at bounding box center [522, 370] width 15 height 15
click at [509, 368] on icon "modal" at bounding box center [508, 370] width 6 height 11
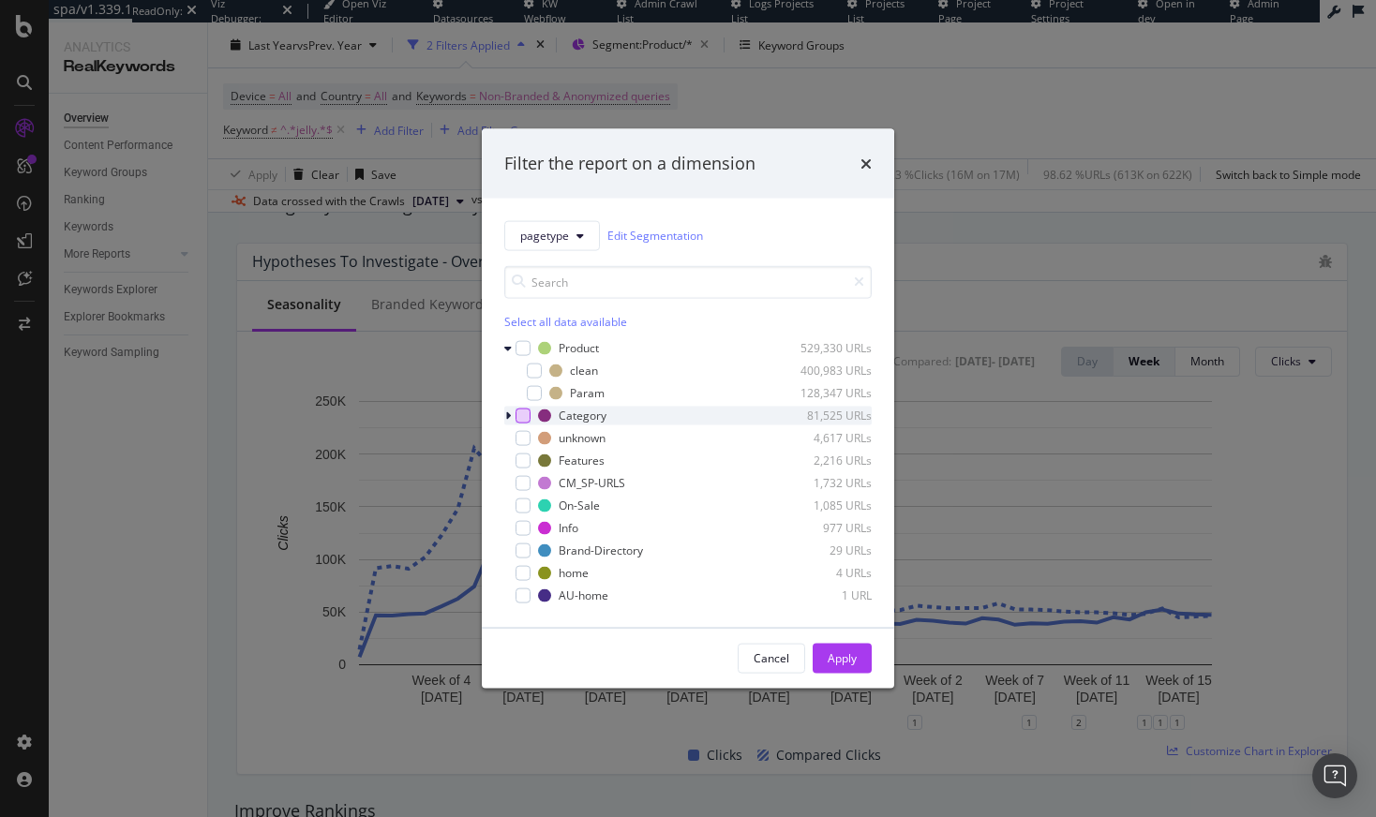
click at [519, 418] on div "modal" at bounding box center [522, 415] width 15 height 15
click at [505, 416] on icon "modal" at bounding box center [508, 415] width 6 height 11
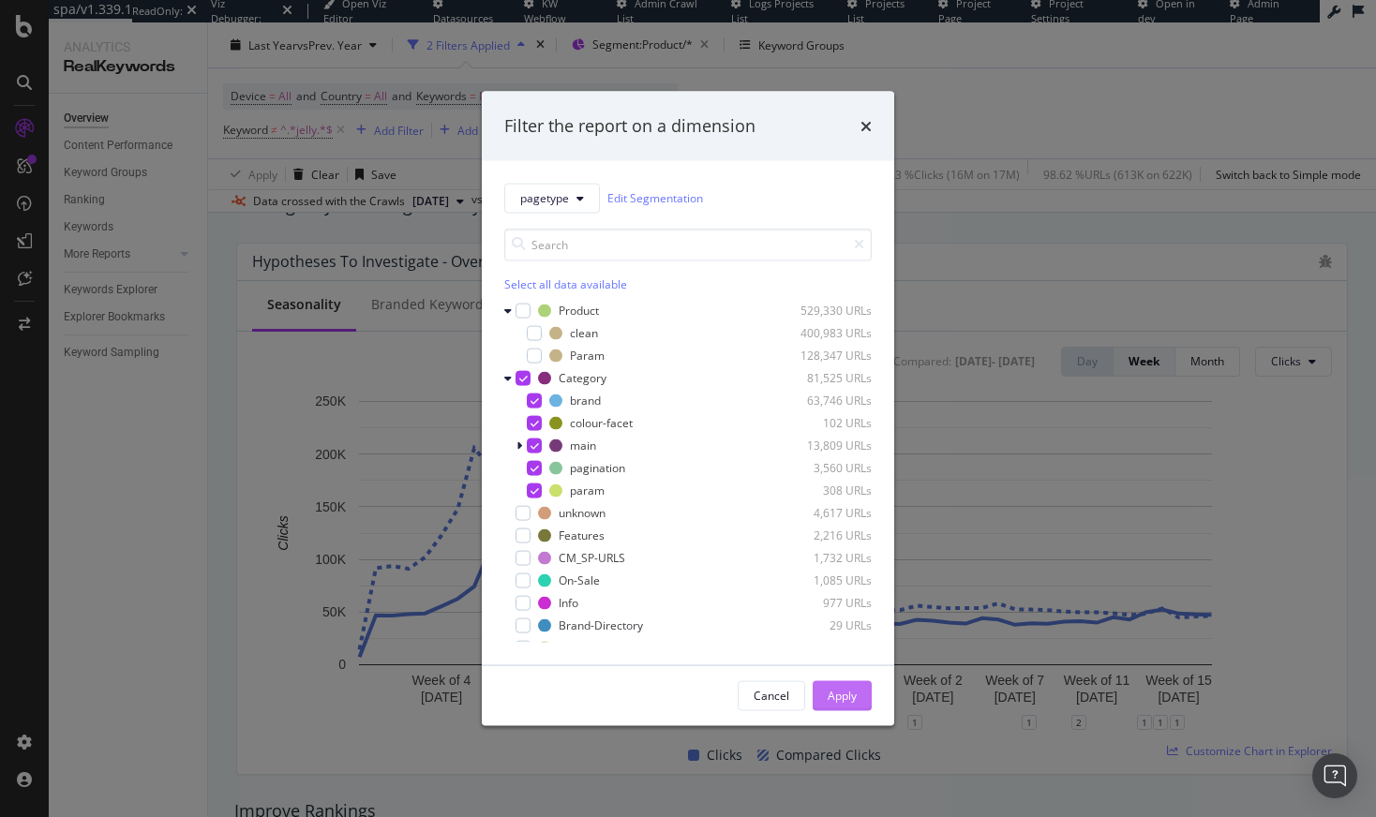
click at [825, 690] on button "Apply" at bounding box center [842, 695] width 59 height 30
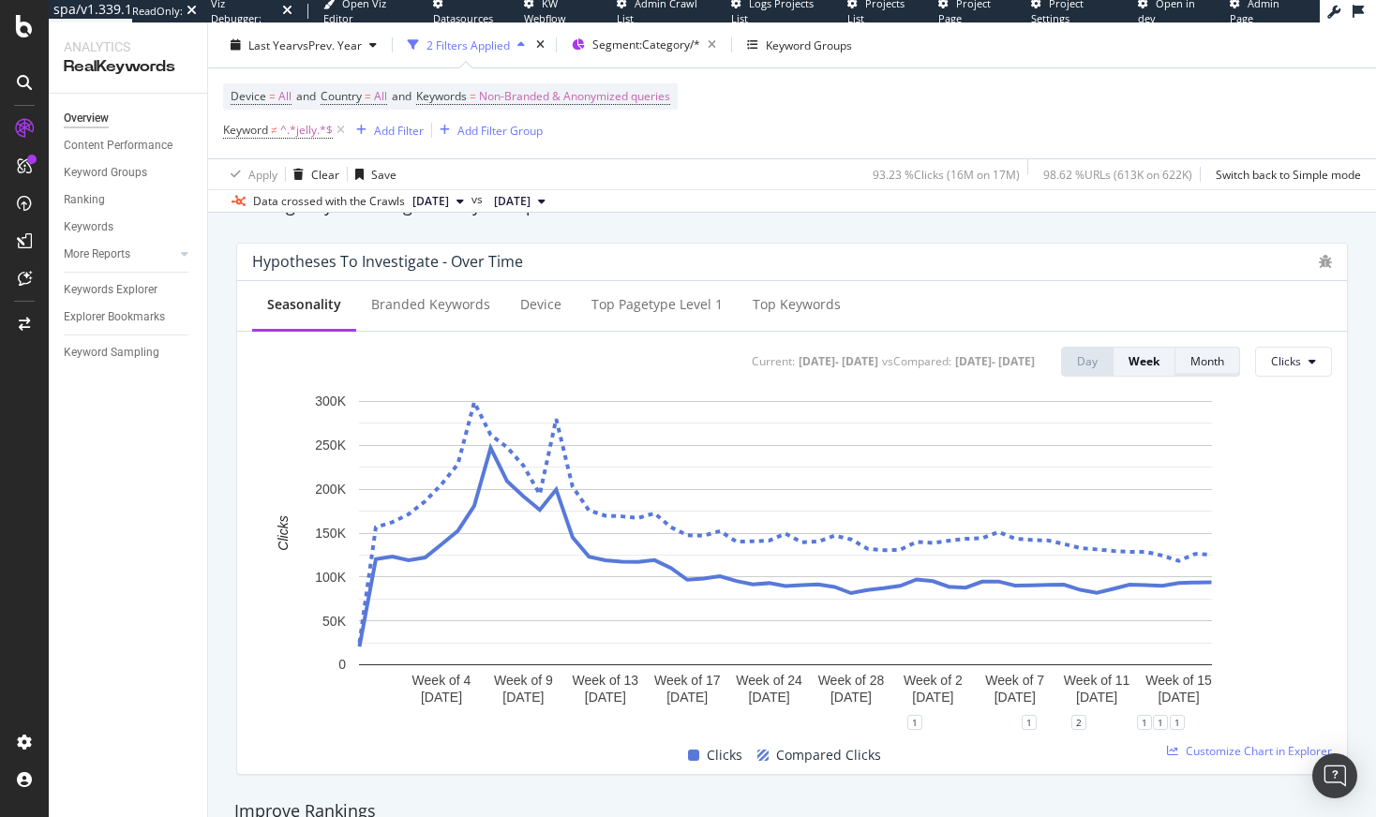
click at [1190, 364] on div "Month" at bounding box center [1207, 361] width 34 height 16
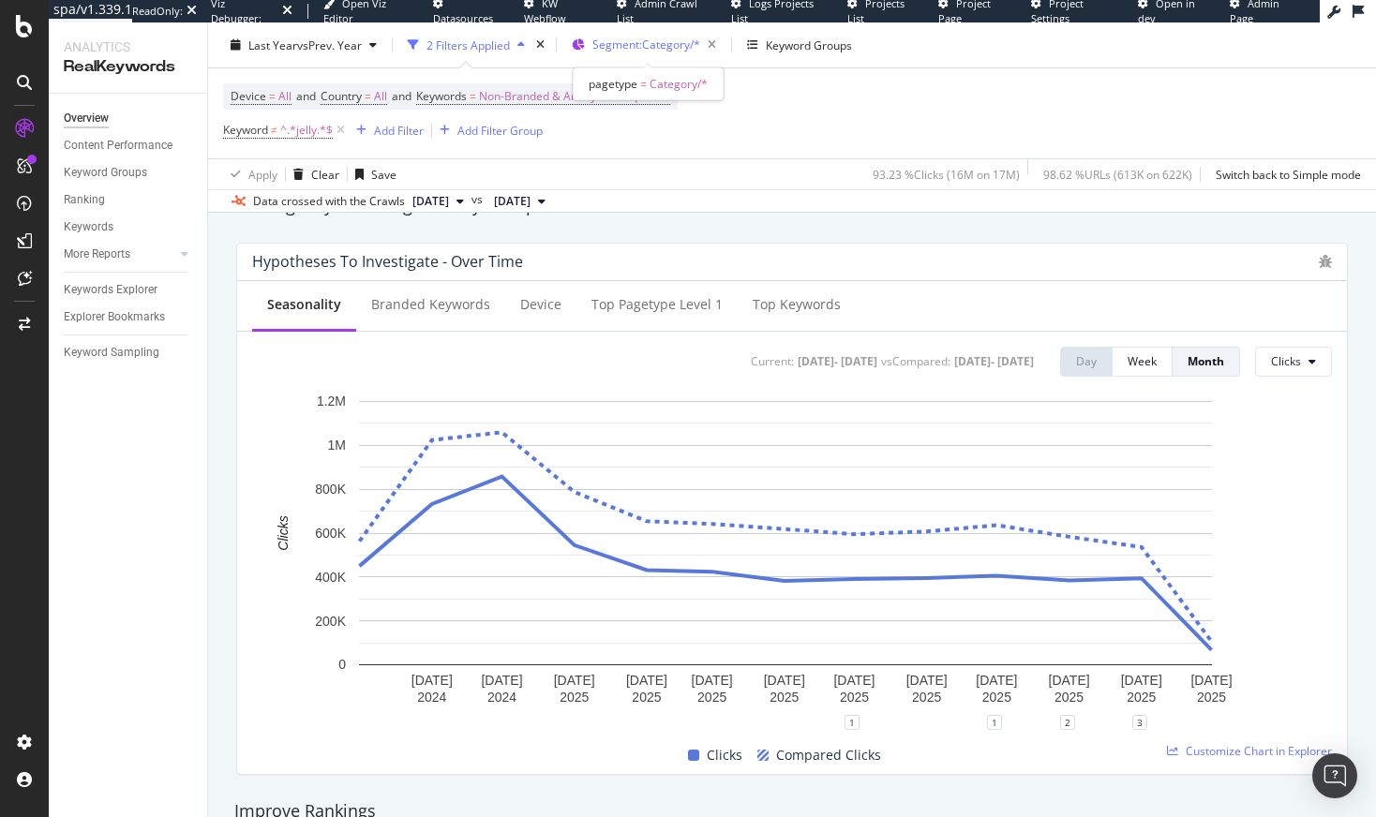
click at [624, 37] on span "Segment: Category/*" at bounding box center [646, 45] width 108 height 16
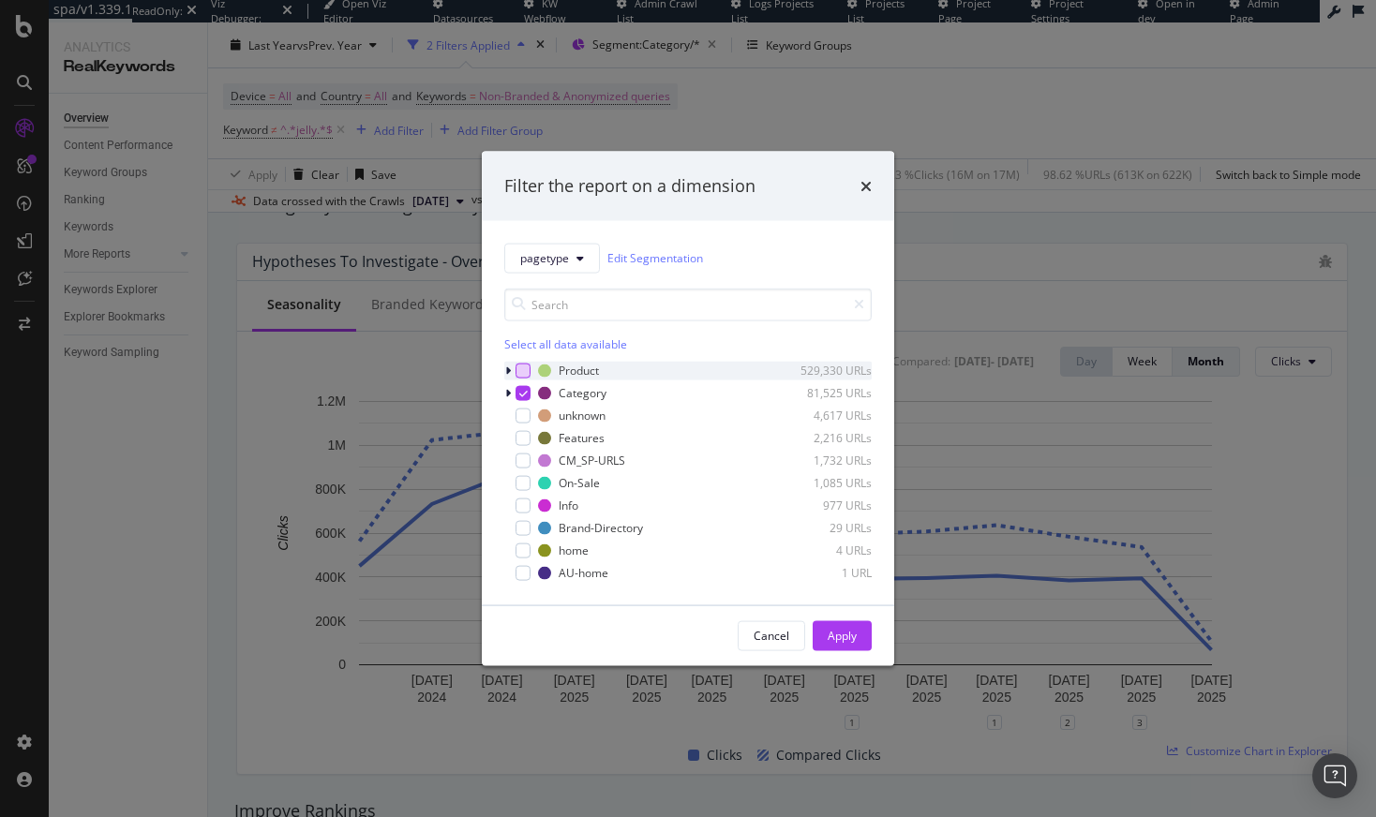
click at [524, 377] on div "modal" at bounding box center [522, 370] width 15 height 15
click at [523, 390] on icon "modal" at bounding box center [523, 392] width 8 height 9
click at [845, 635] on div "Apply" at bounding box center [842, 636] width 29 height 16
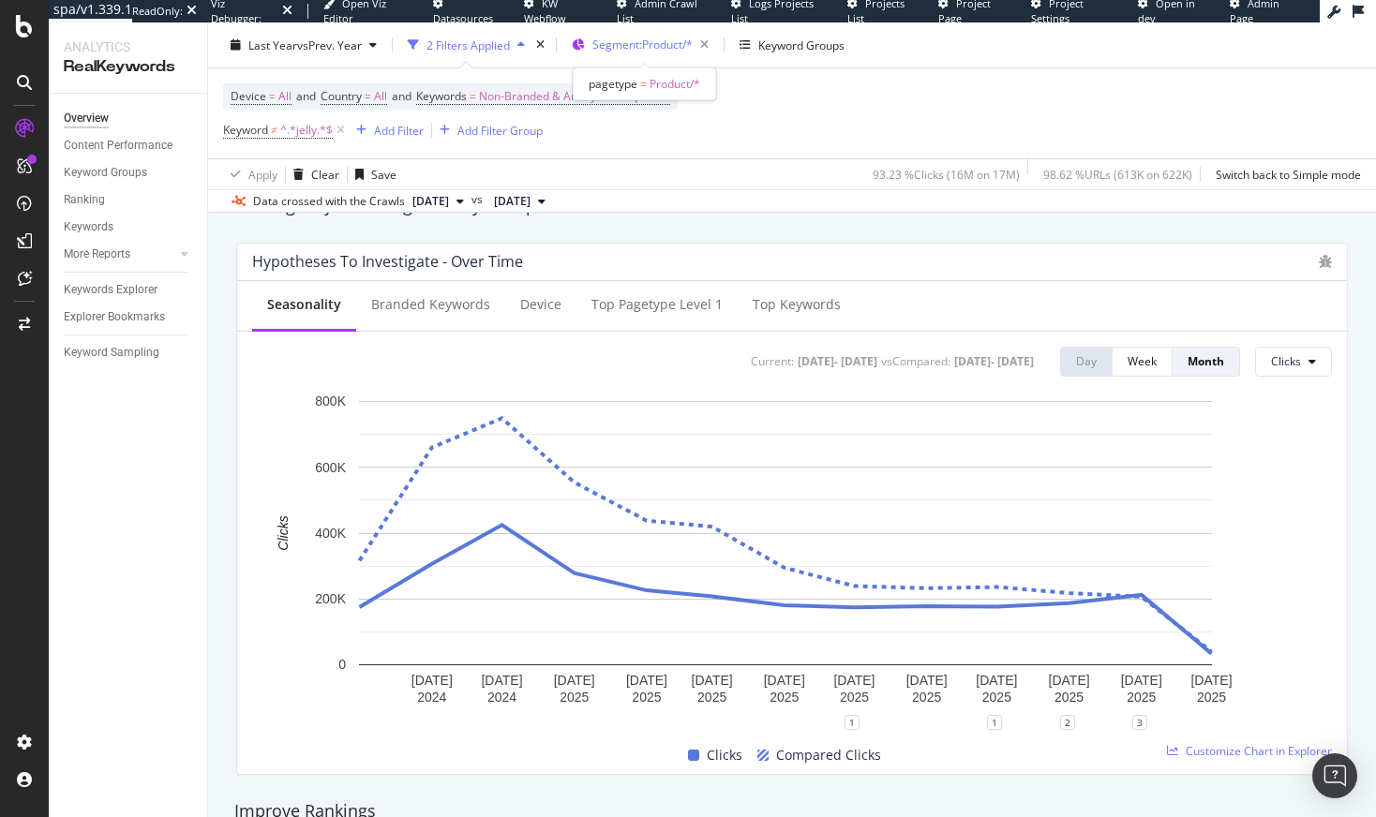
click at [663, 48] on span "Segment: Product/*" at bounding box center [642, 45] width 100 height 16
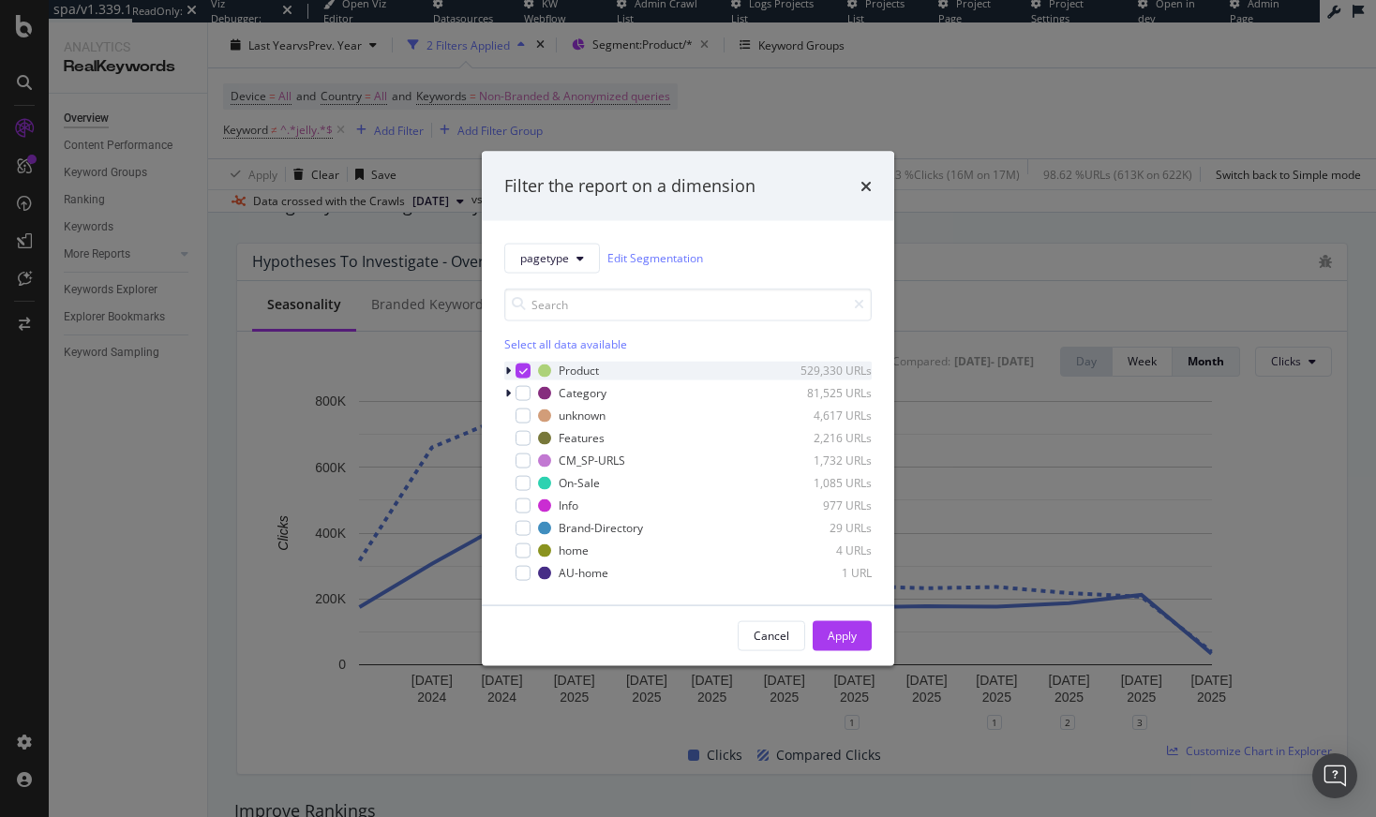
click at [519, 370] on icon "modal" at bounding box center [523, 370] width 8 height 9
click at [523, 394] on div "modal" at bounding box center [522, 392] width 15 height 15
click at [844, 636] on div "Apply" at bounding box center [842, 636] width 29 height 16
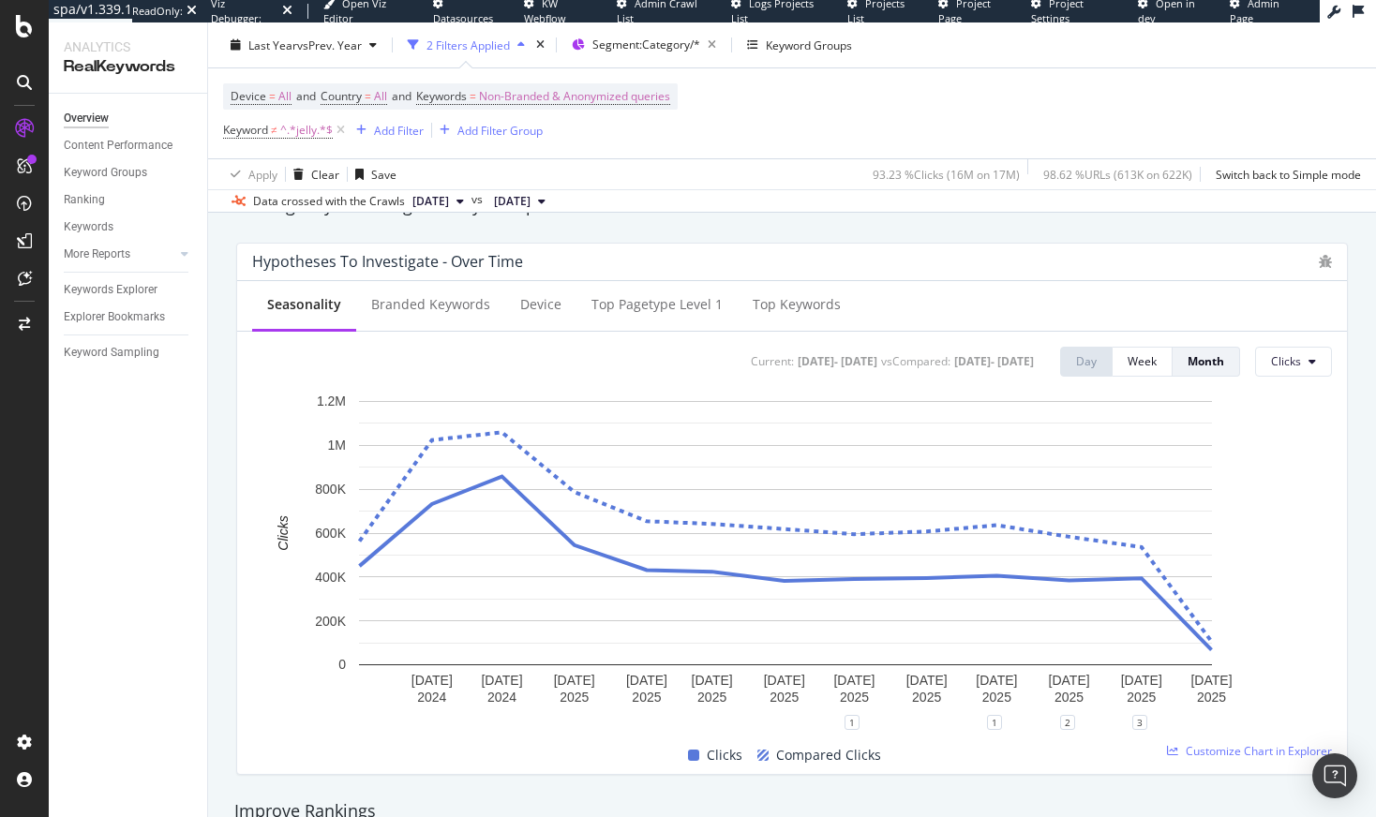
click at [321, 154] on div "Device = All and Country = All and Keywords = Non-Branded & Anonymized queries …" at bounding box center [792, 113] width 1138 height 90
click at [342, 129] on icon at bounding box center [341, 130] width 16 height 19
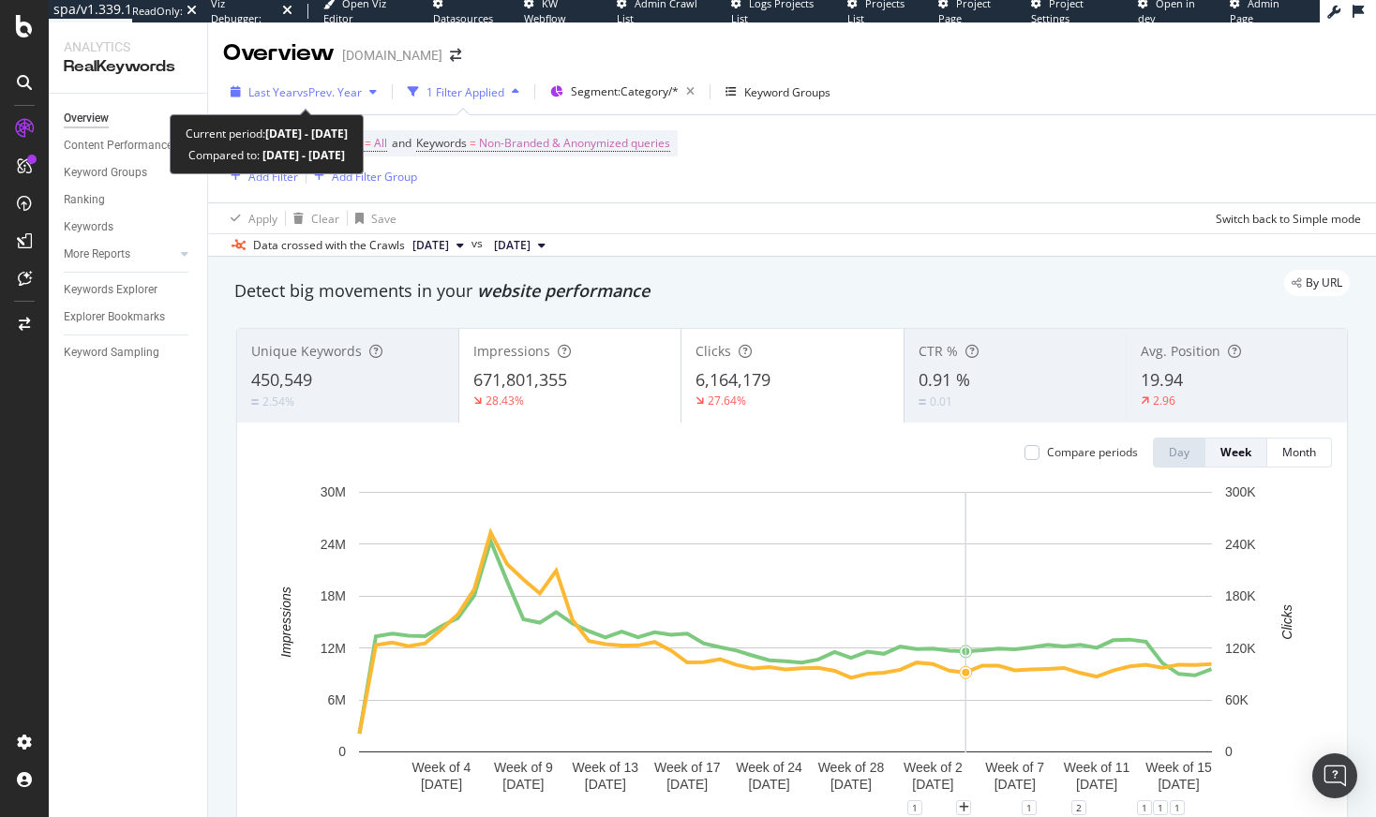
click at [358, 92] on span "vs Prev. Year" at bounding box center [329, 92] width 65 height 16
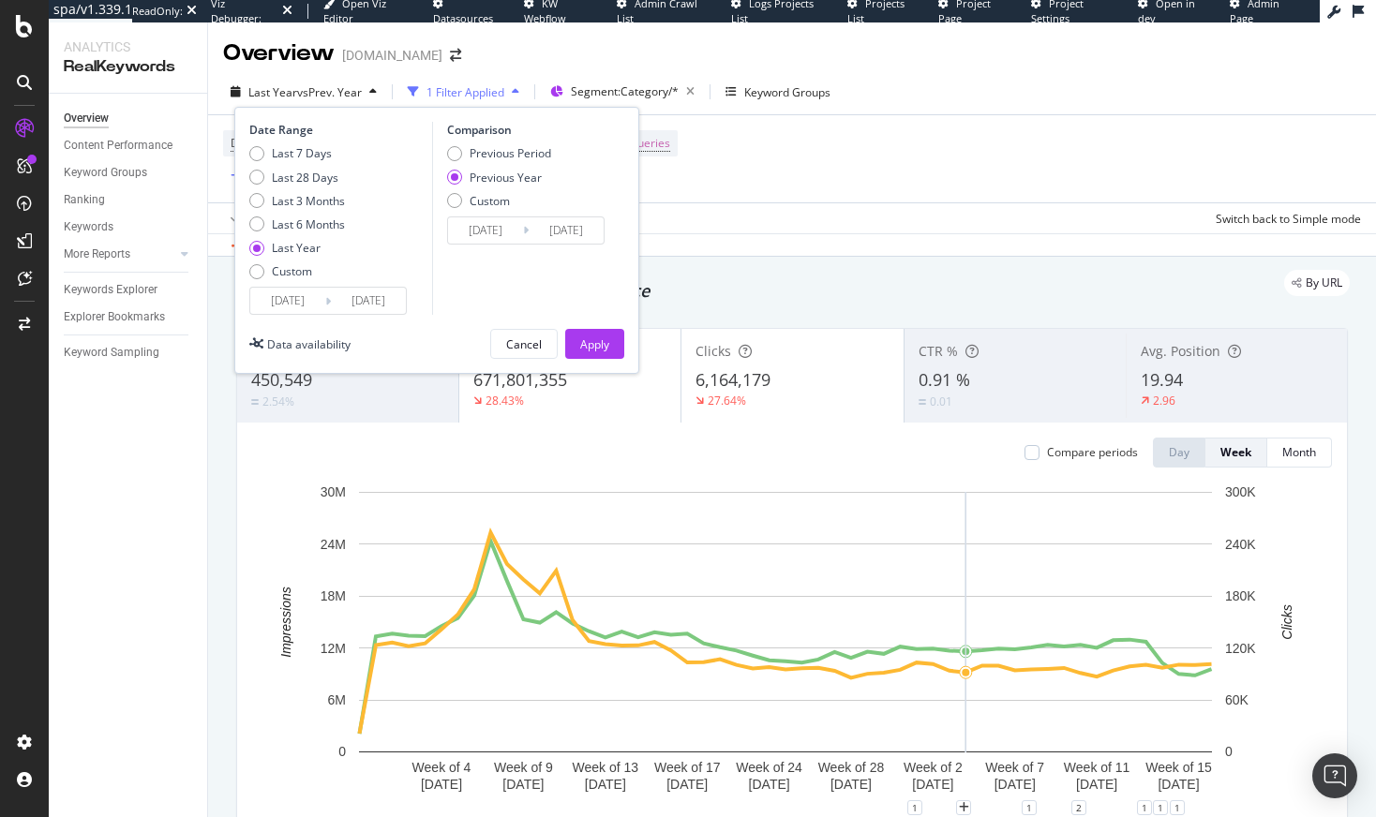
click at [288, 297] on input "[DATE]" at bounding box center [287, 301] width 75 height 26
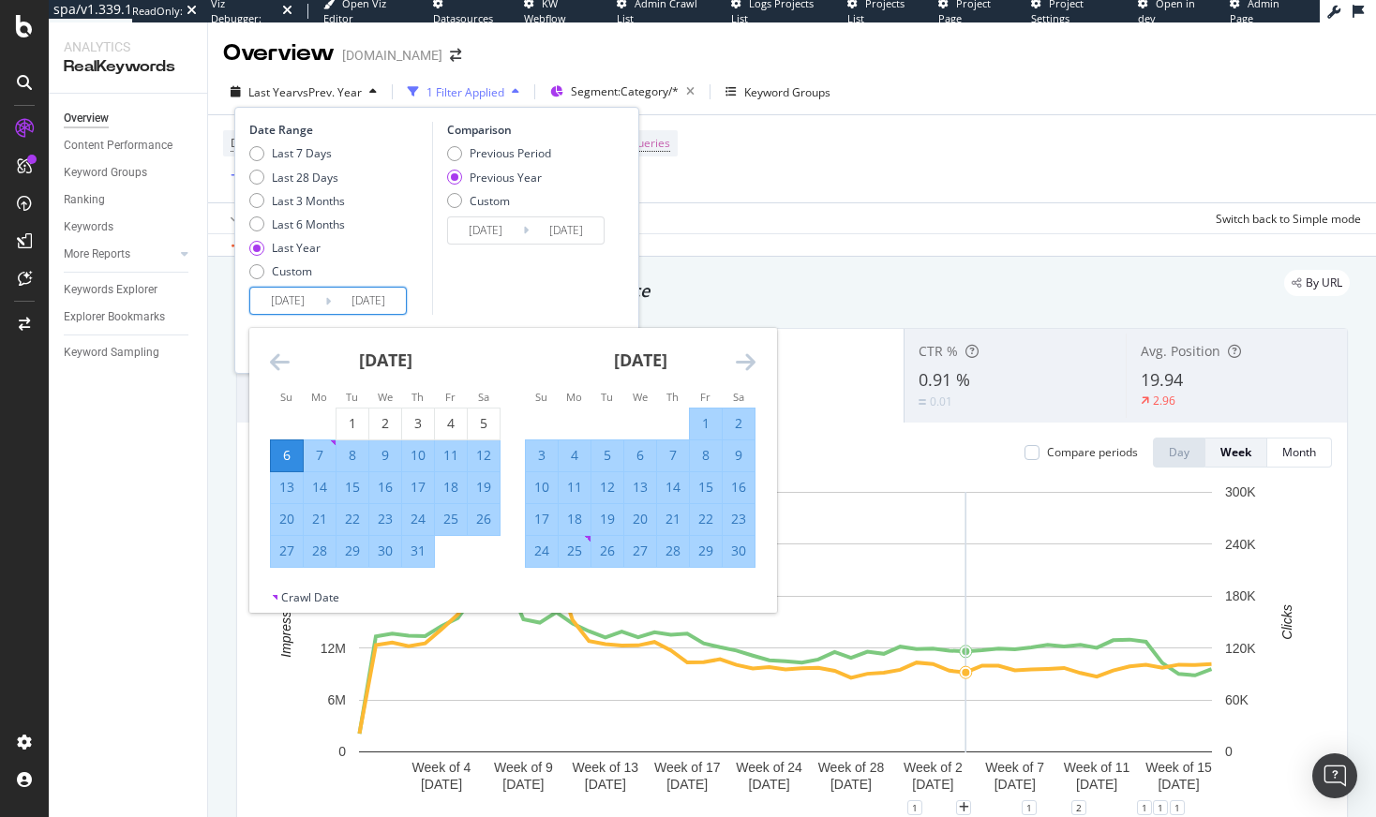
click at [283, 359] on icon "Move backward to switch to the previous month." at bounding box center [280, 362] width 20 height 22
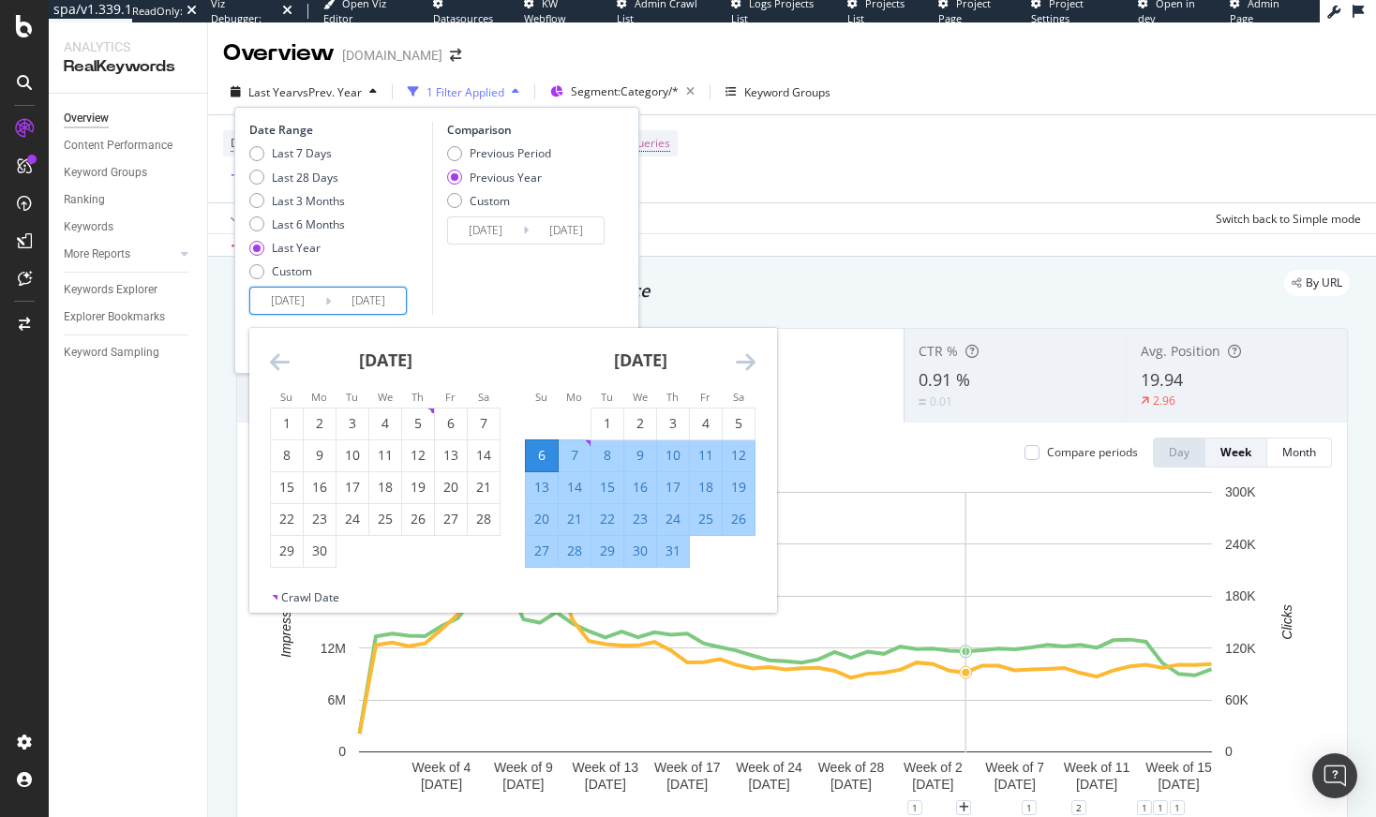
click at [283, 359] on icon "Move backward to switch to the previous month." at bounding box center [280, 362] width 20 height 22
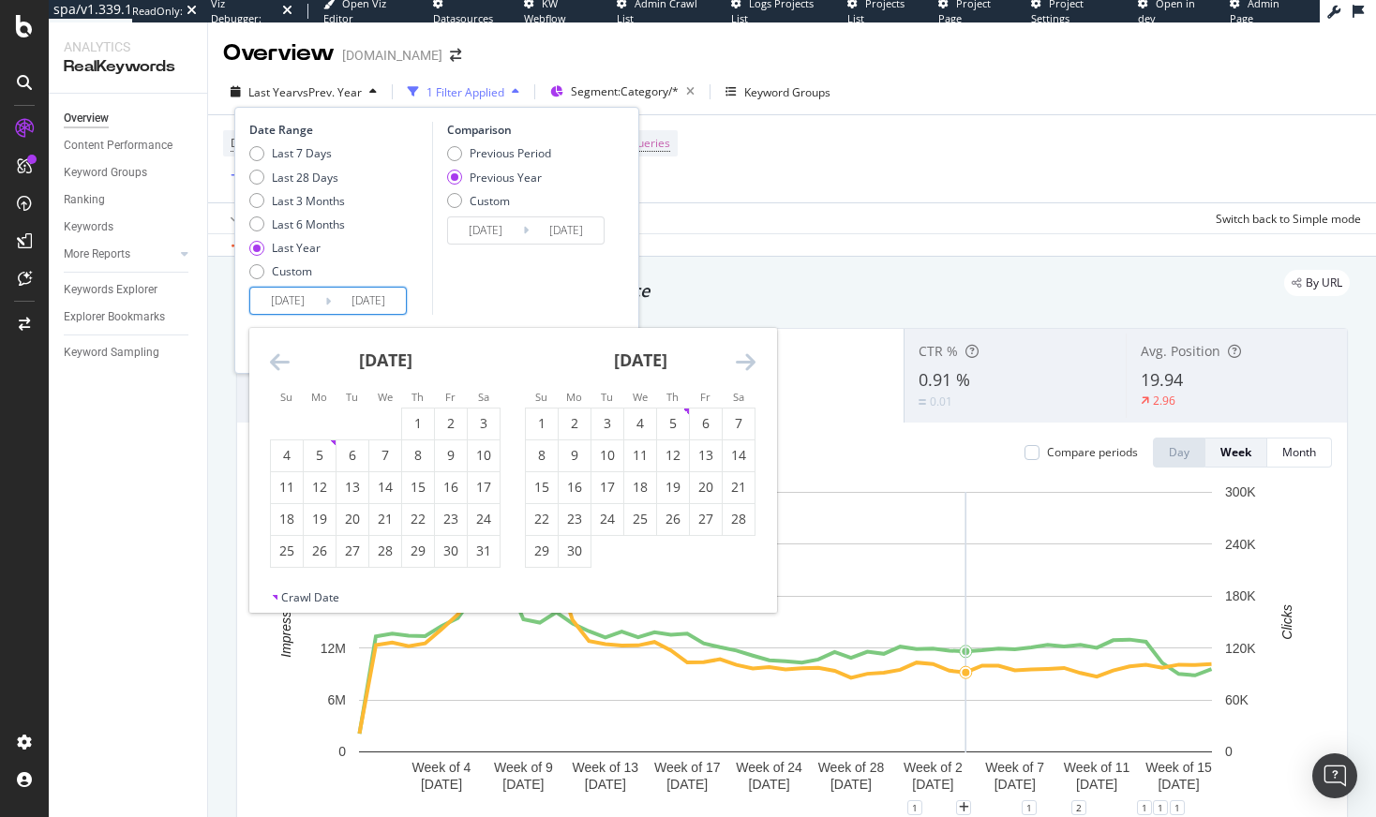
click at [283, 359] on icon "Move backward to switch to the previous month." at bounding box center [280, 362] width 20 height 22
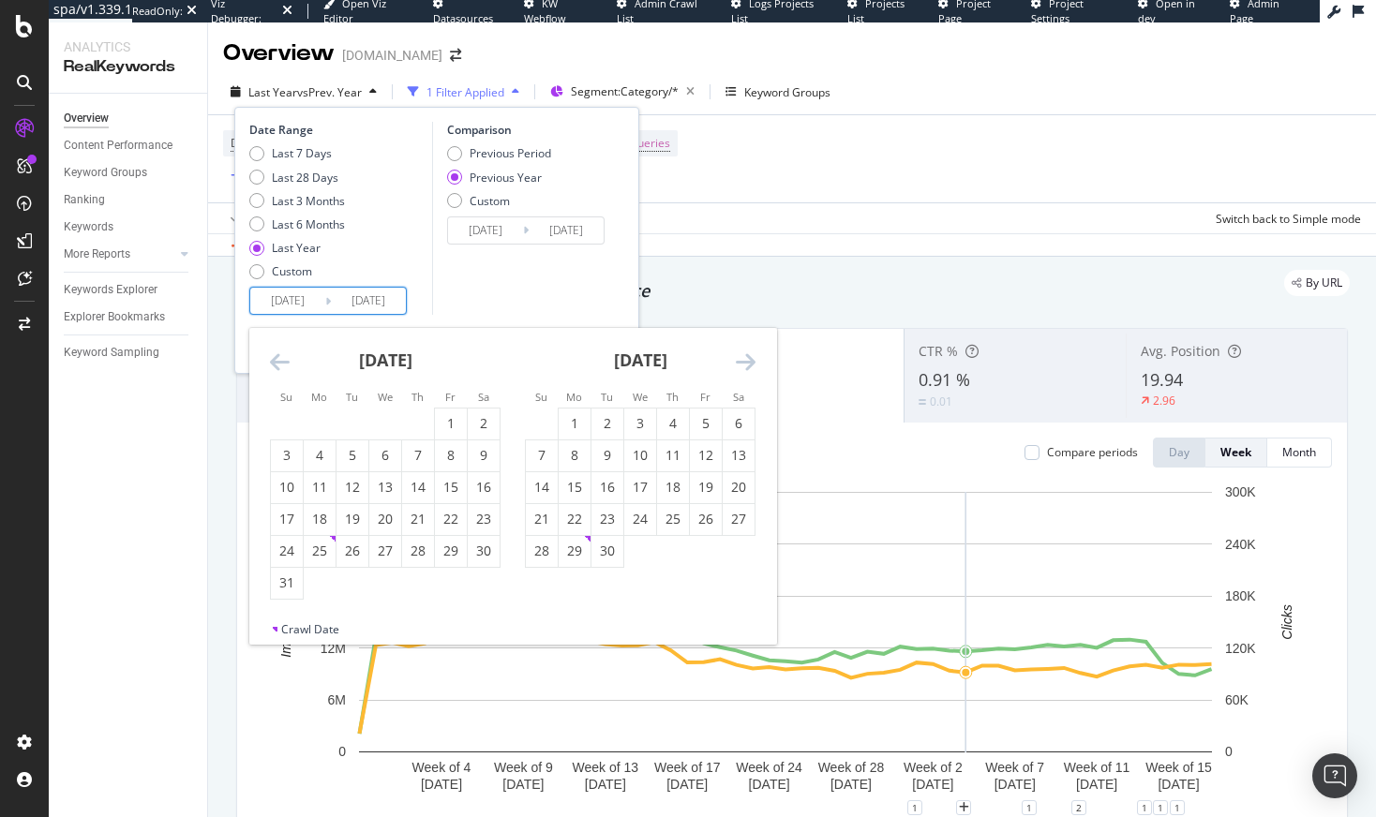
click at [283, 359] on icon "Move backward to switch to the previous month." at bounding box center [280, 362] width 20 height 22
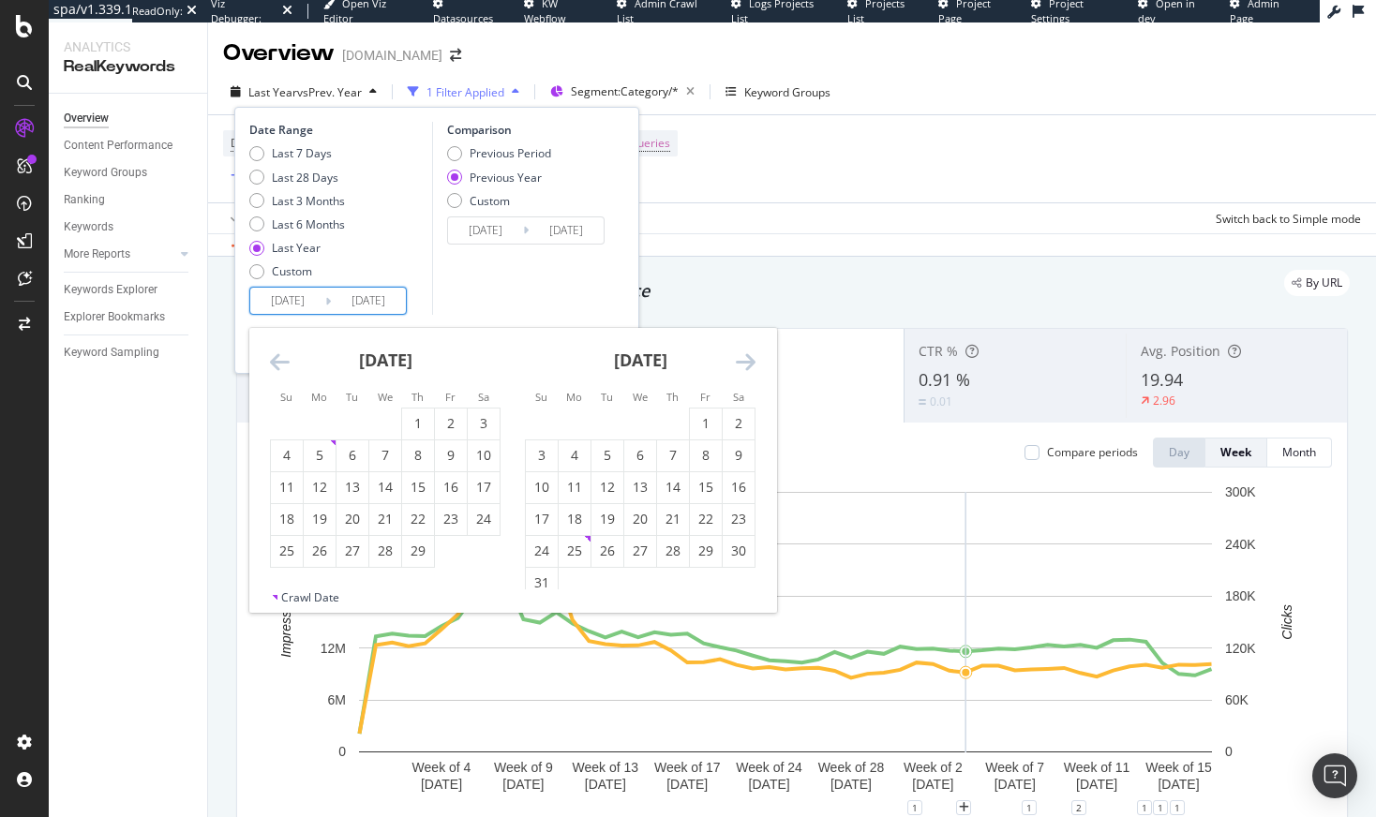
click at [283, 359] on icon "Move backward to switch to the previous month." at bounding box center [280, 362] width 20 height 22
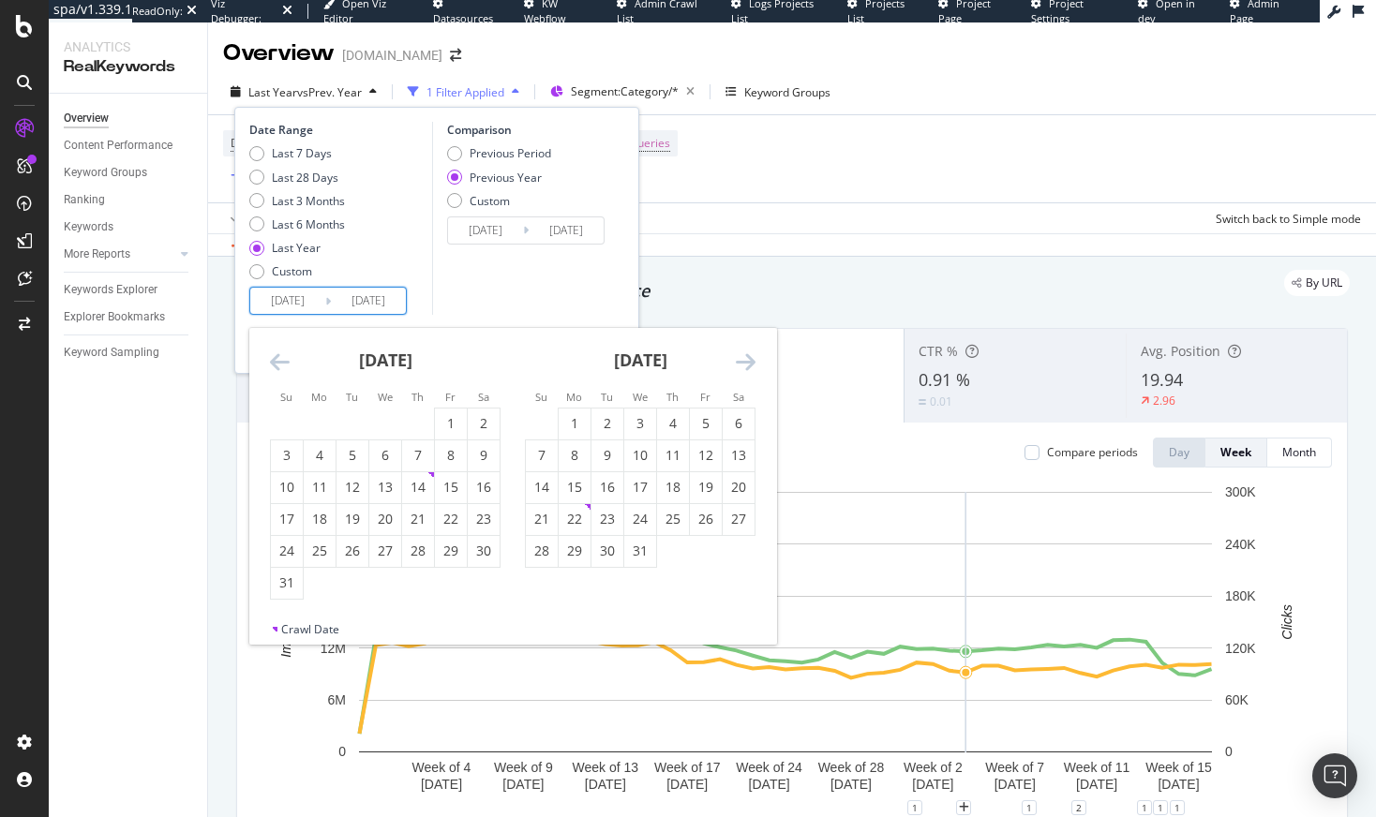
click at [283, 359] on icon "Move backward to switch to the previous month." at bounding box center [280, 362] width 20 height 22
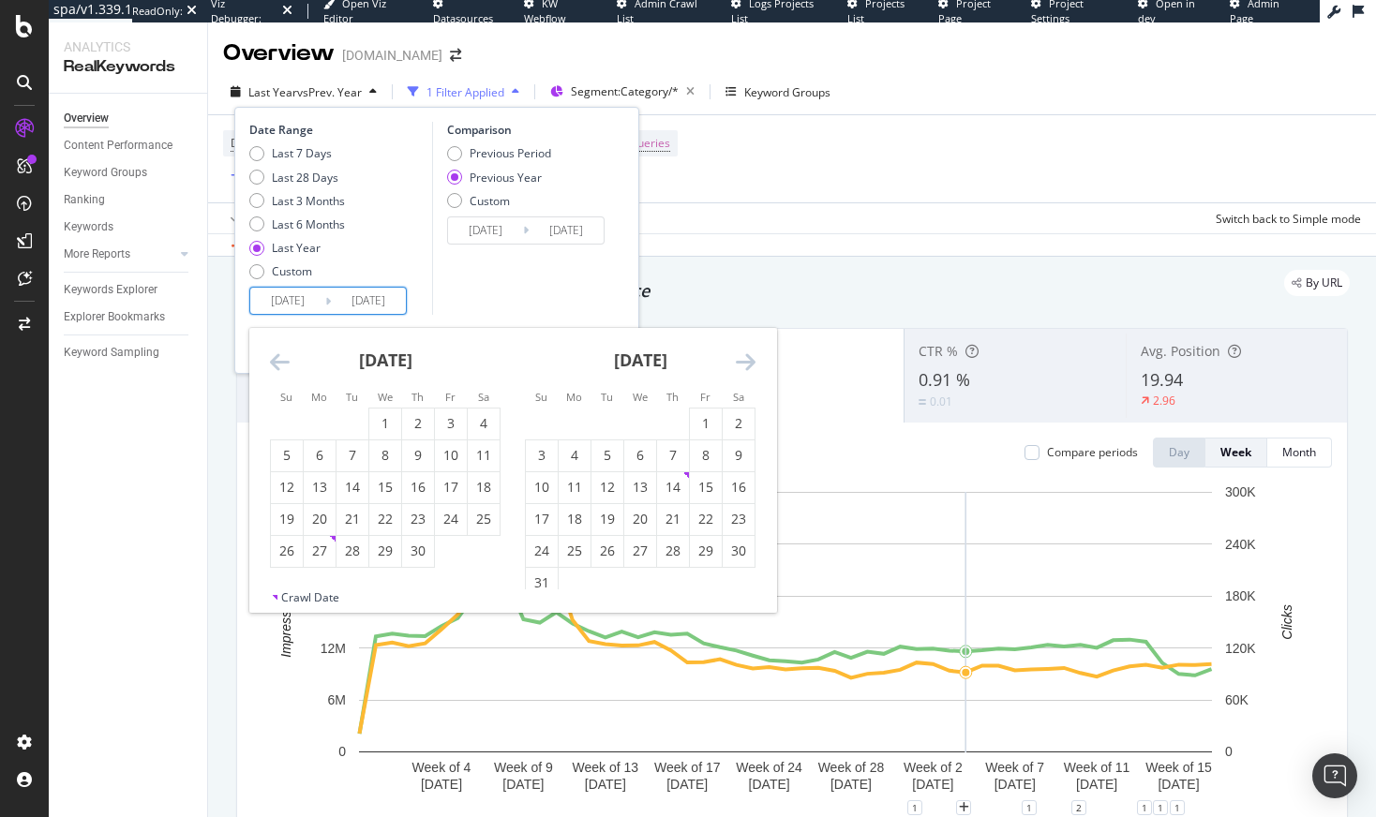
click at [283, 359] on icon "Move backward to switch to the previous month." at bounding box center [280, 362] width 20 height 22
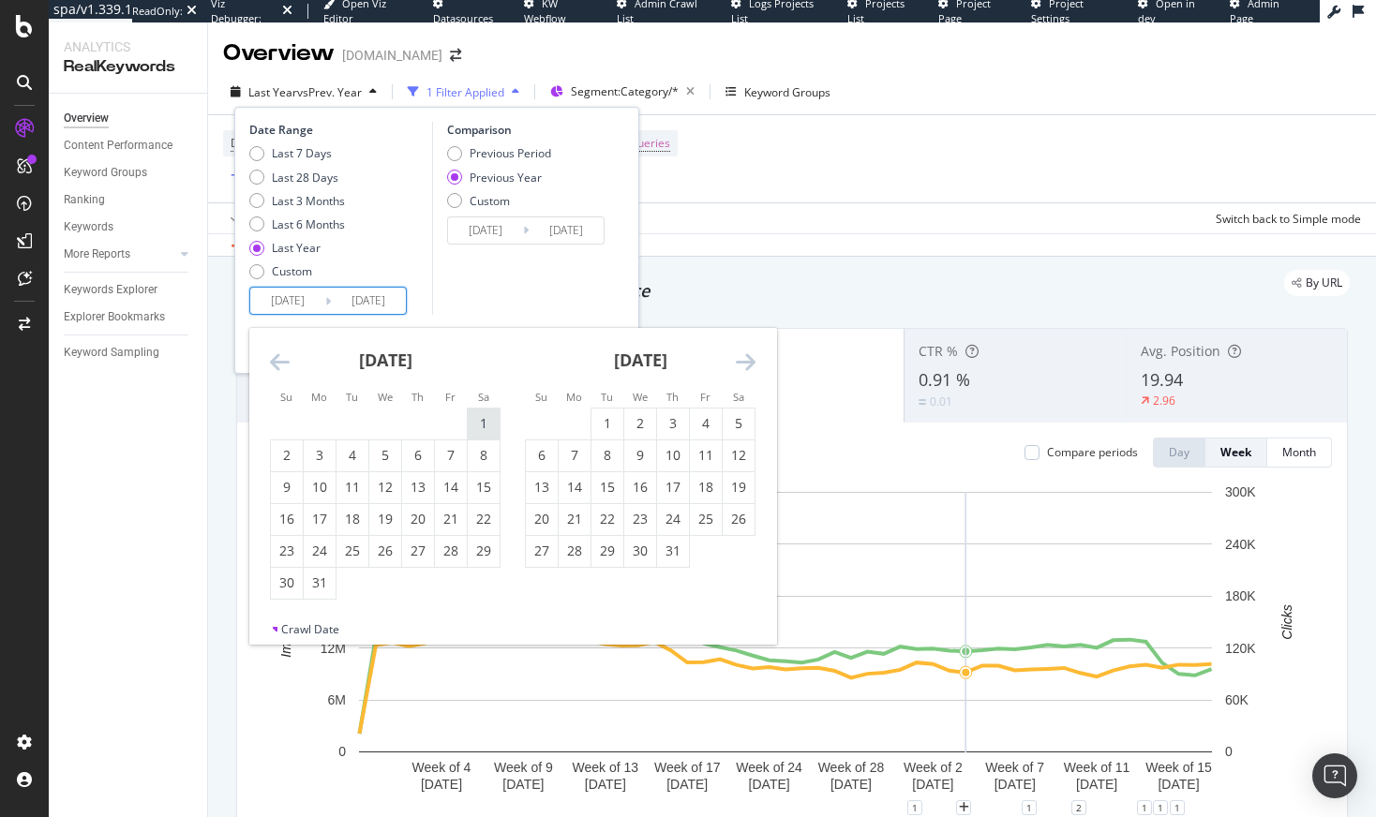
click at [485, 427] on div "1" at bounding box center [484, 423] width 32 height 19
type input "[DATE]"
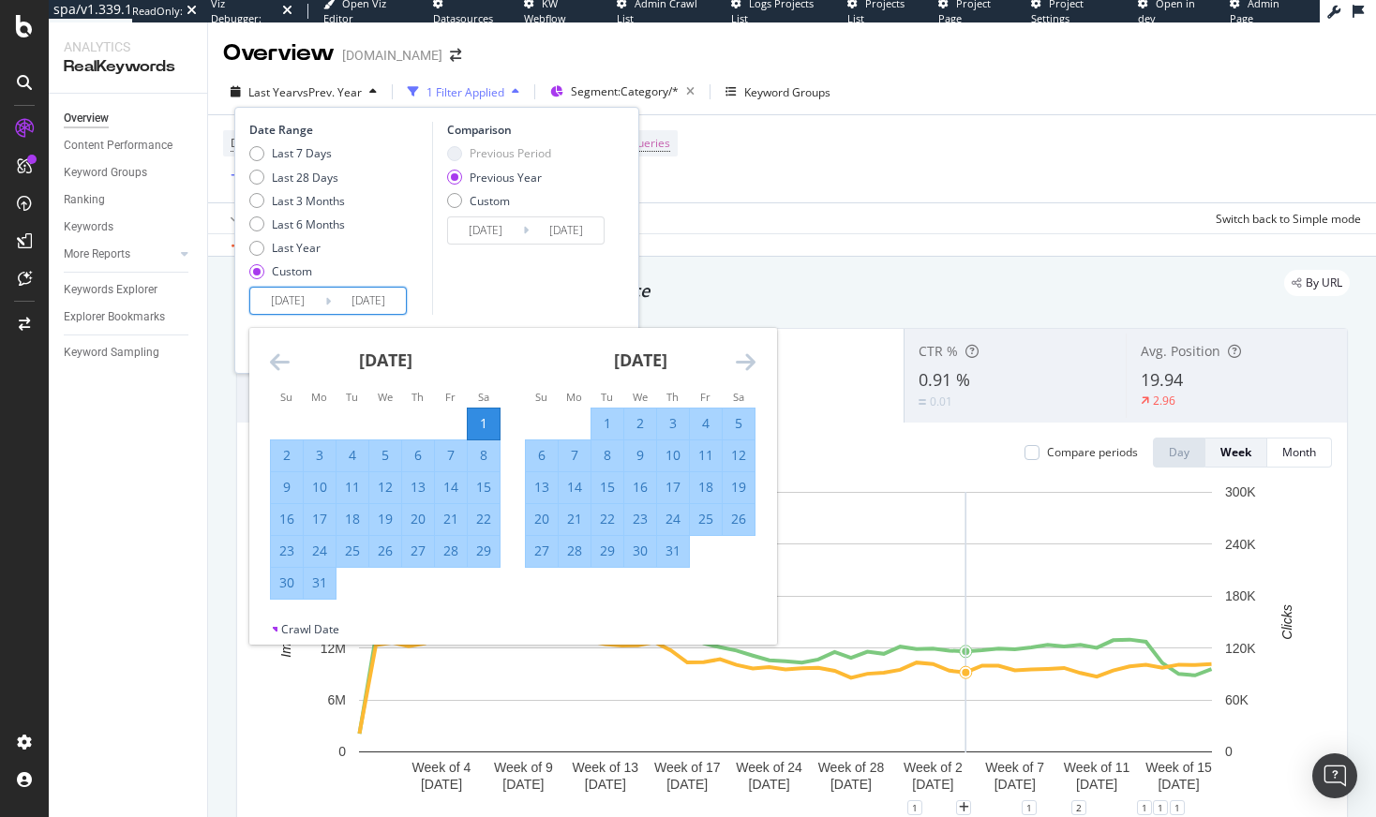
click at [752, 359] on icon "Move forward to switch to the next month." at bounding box center [746, 362] width 20 height 22
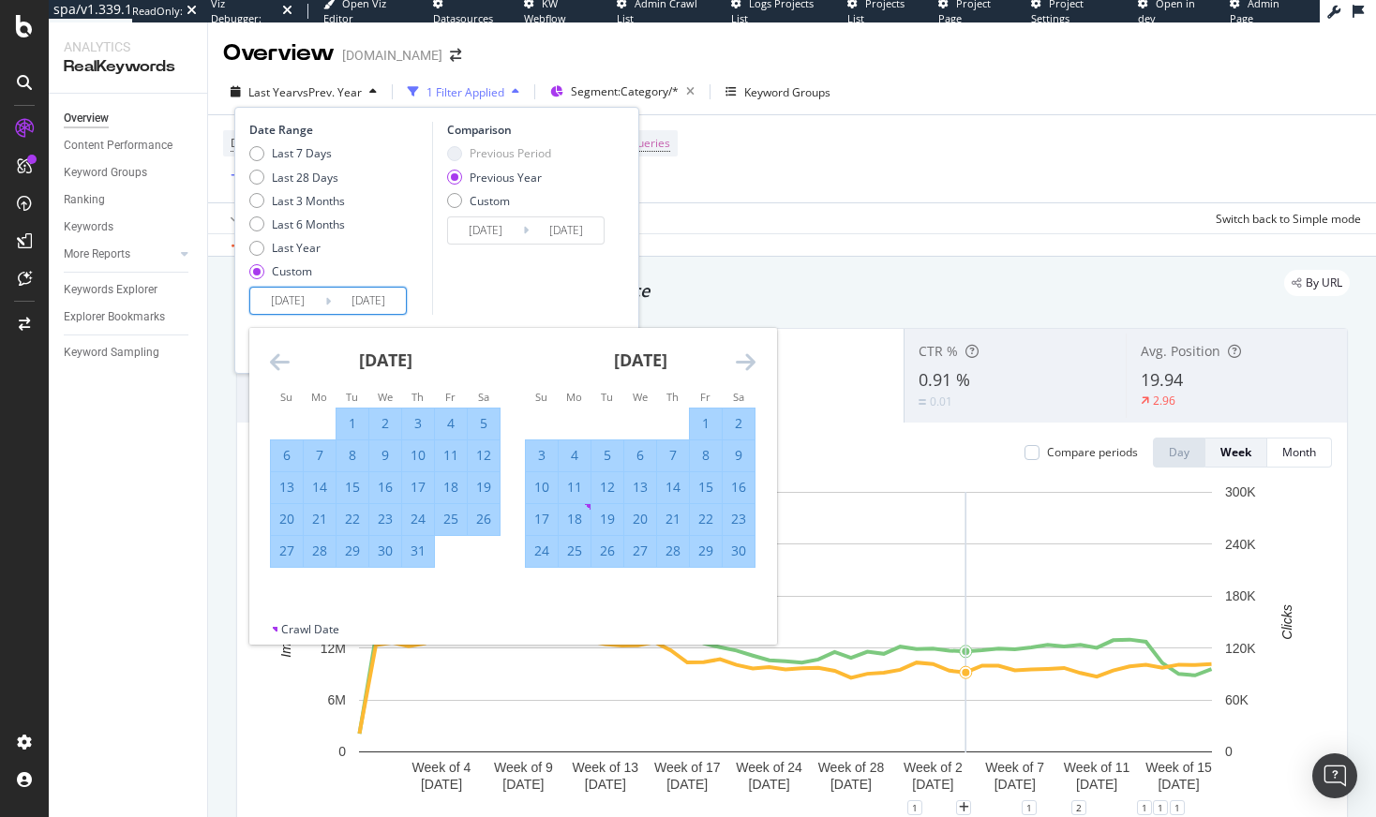
click at [752, 359] on icon "Move forward to switch to the next month." at bounding box center [746, 362] width 20 height 22
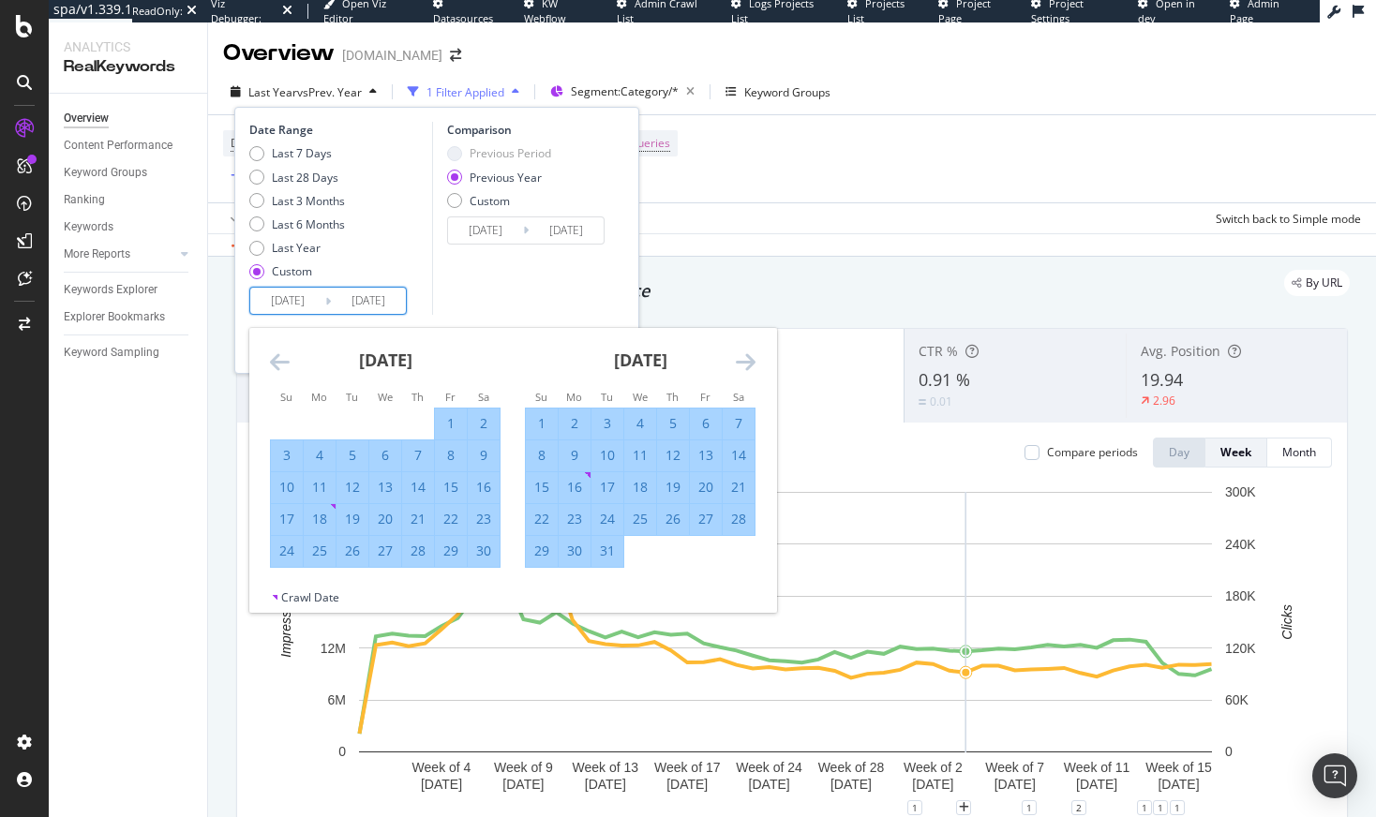
click at [752, 359] on icon "Move forward to switch to the next month." at bounding box center [746, 362] width 20 height 22
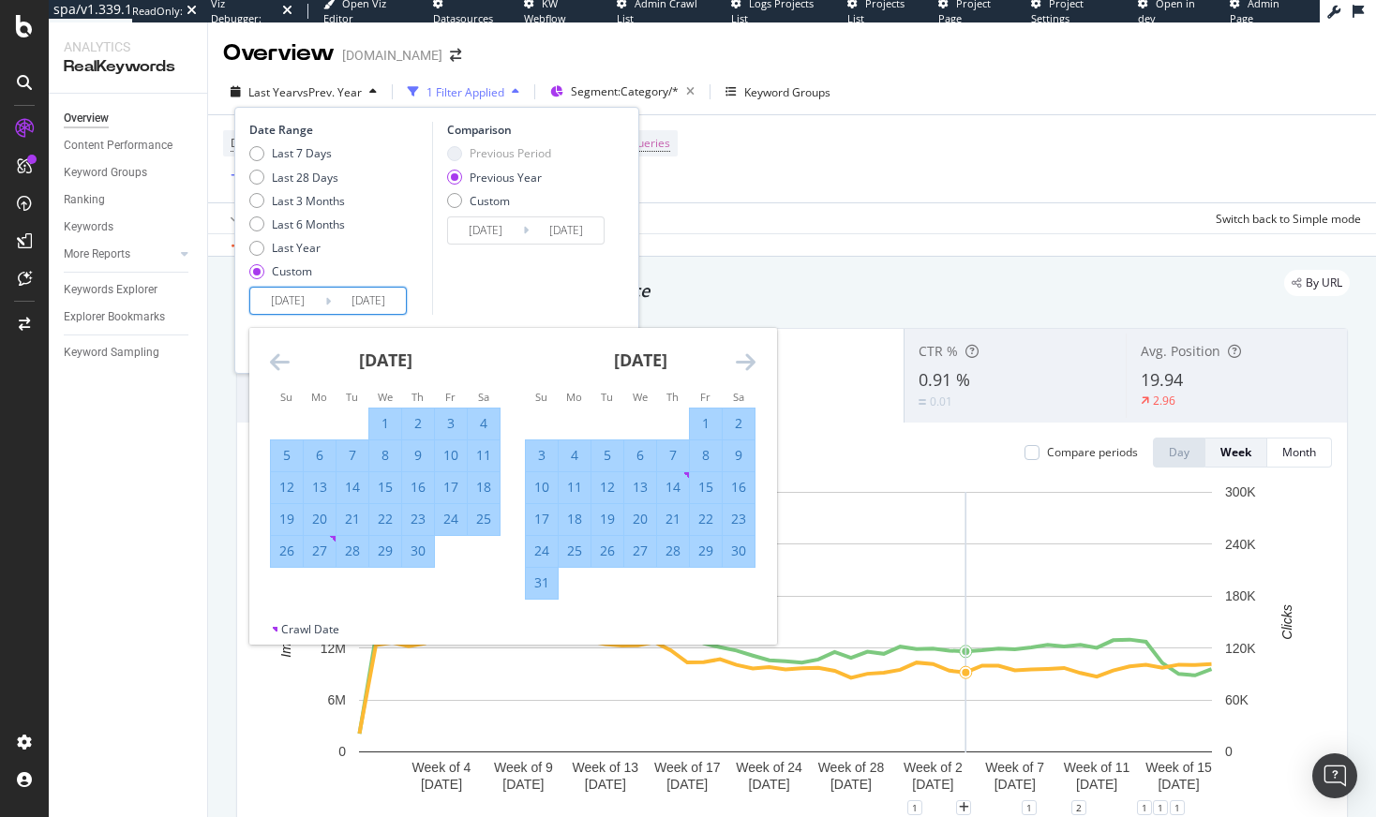
click at [752, 359] on icon "Move forward to switch to the next month." at bounding box center [746, 362] width 20 height 22
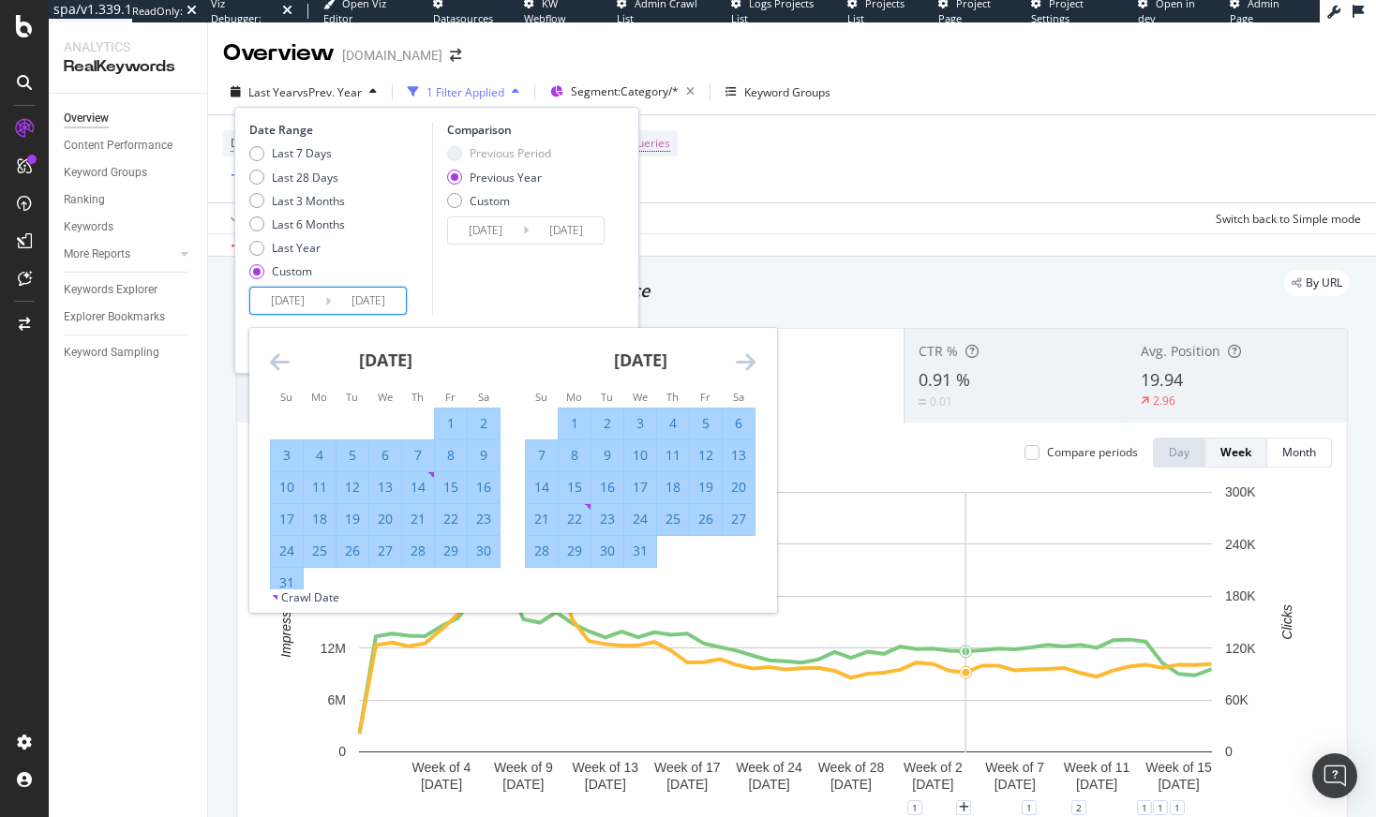
click at [752, 359] on icon "Move forward to switch to the next month." at bounding box center [746, 362] width 20 height 22
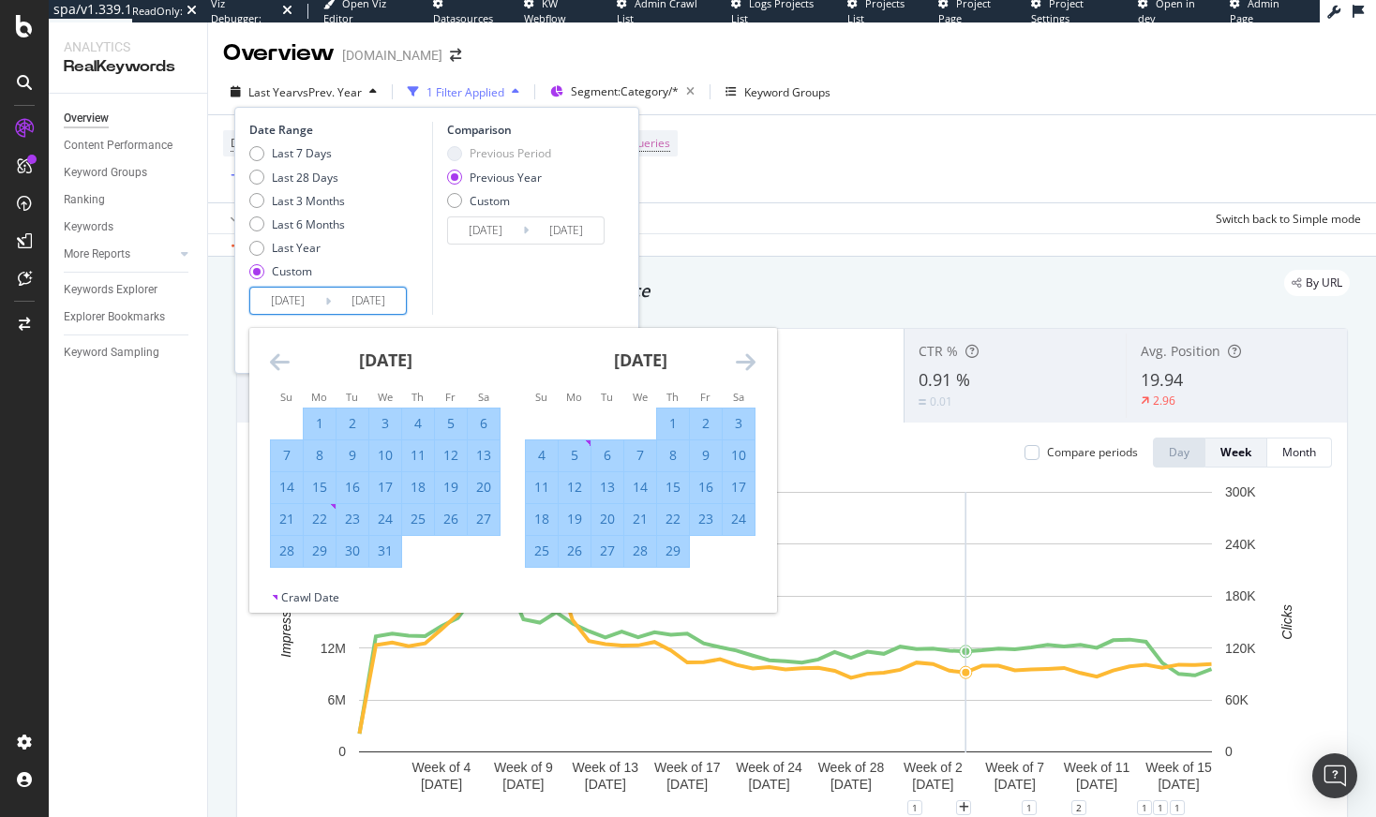
click at [752, 359] on icon "Move forward to switch to the next month." at bounding box center [746, 362] width 20 height 22
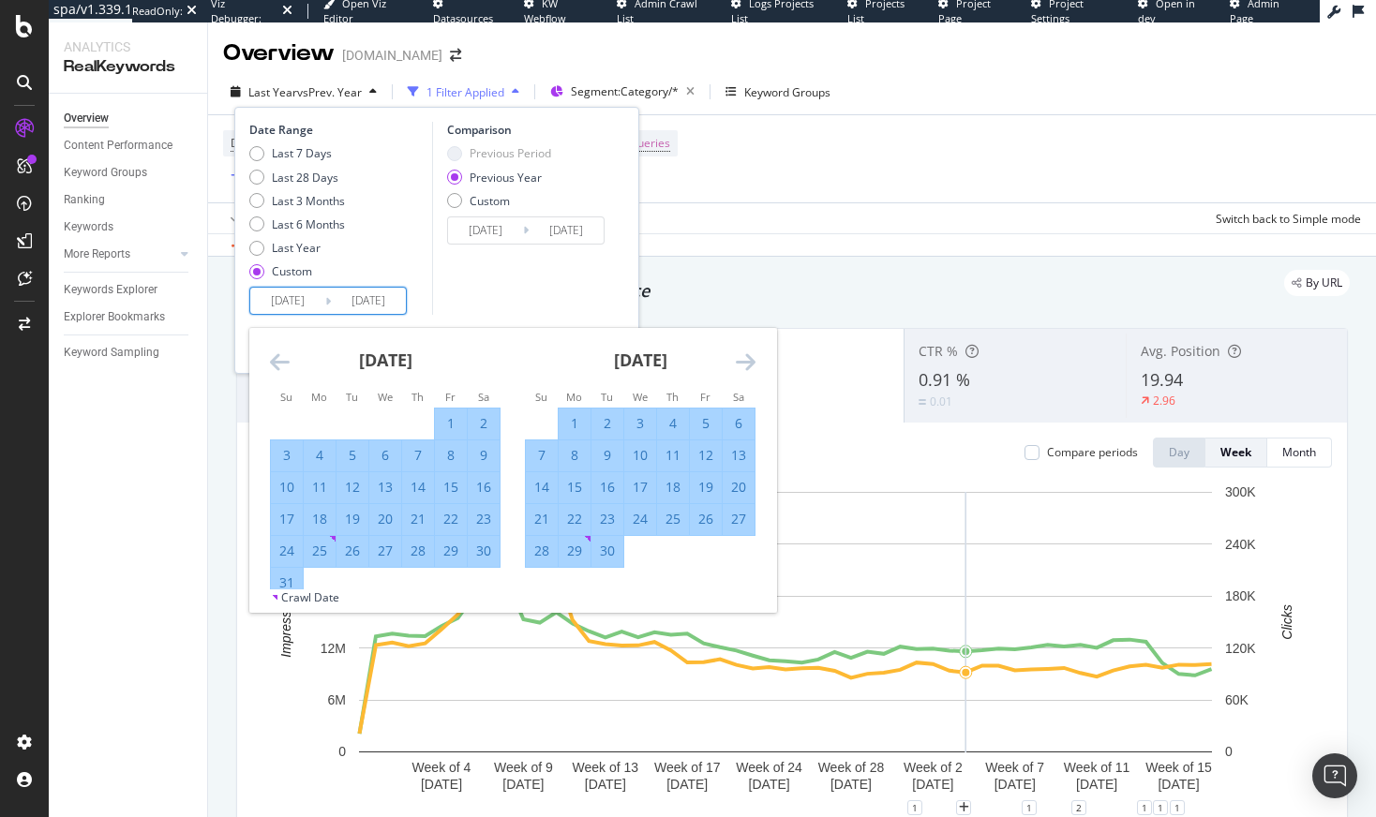
click at [752, 359] on icon "Move forward to switch to the next month." at bounding box center [746, 362] width 20 height 22
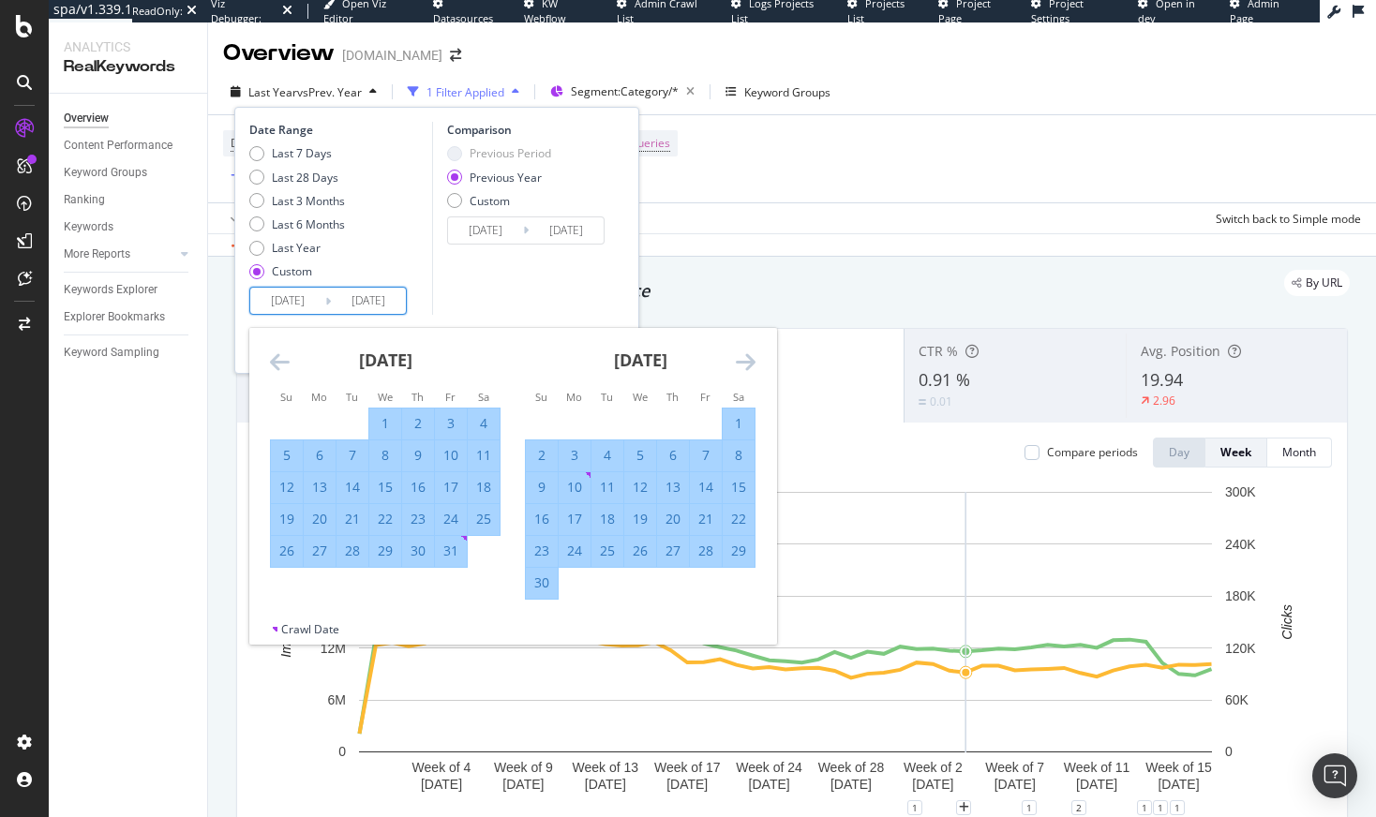
click at [752, 359] on icon "Move forward to switch to the next month." at bounding box center [746, 362] width 20 height 22
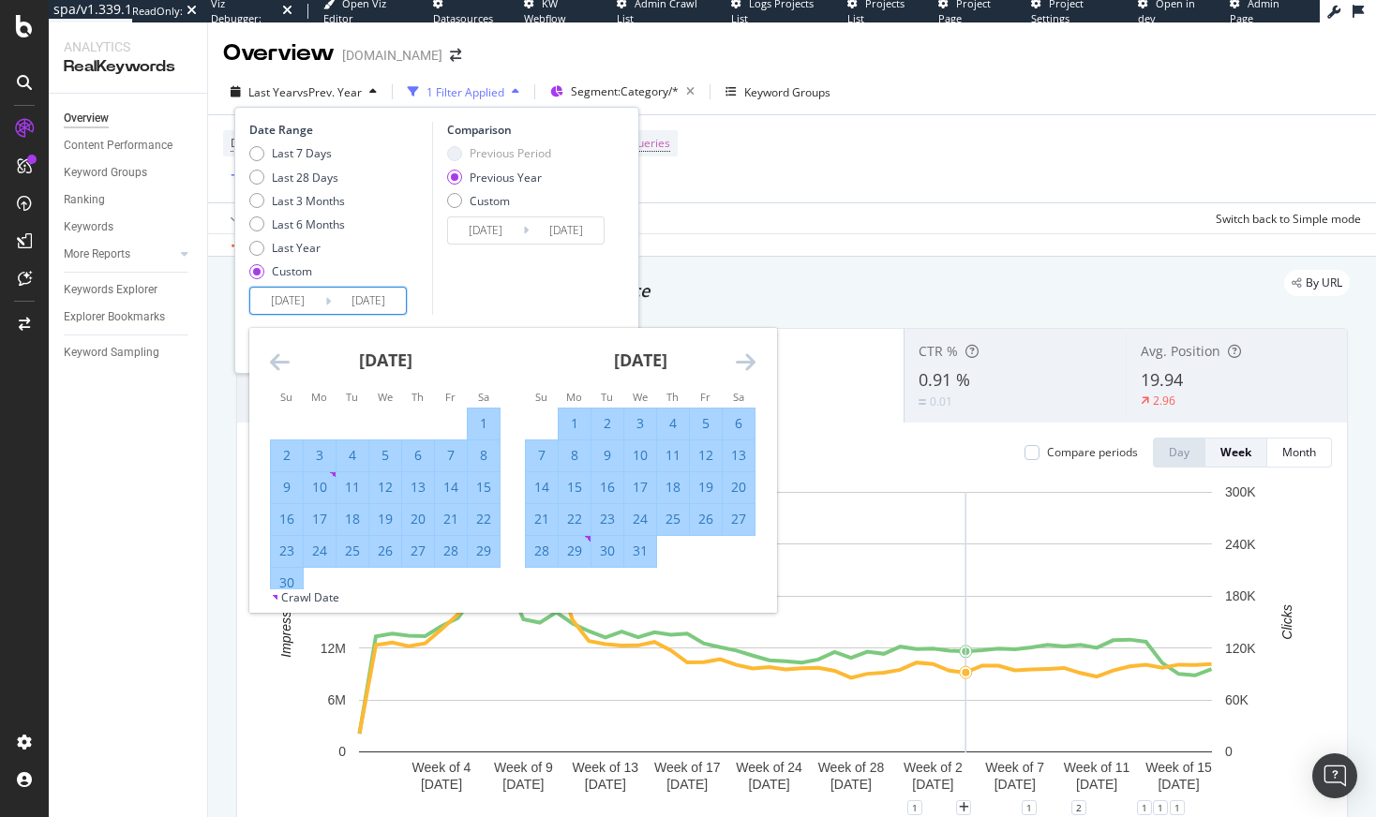
click at [752, 359] on icon "Move forward to switch to the next month." at bounding box center [746, 362] width 20 height 22
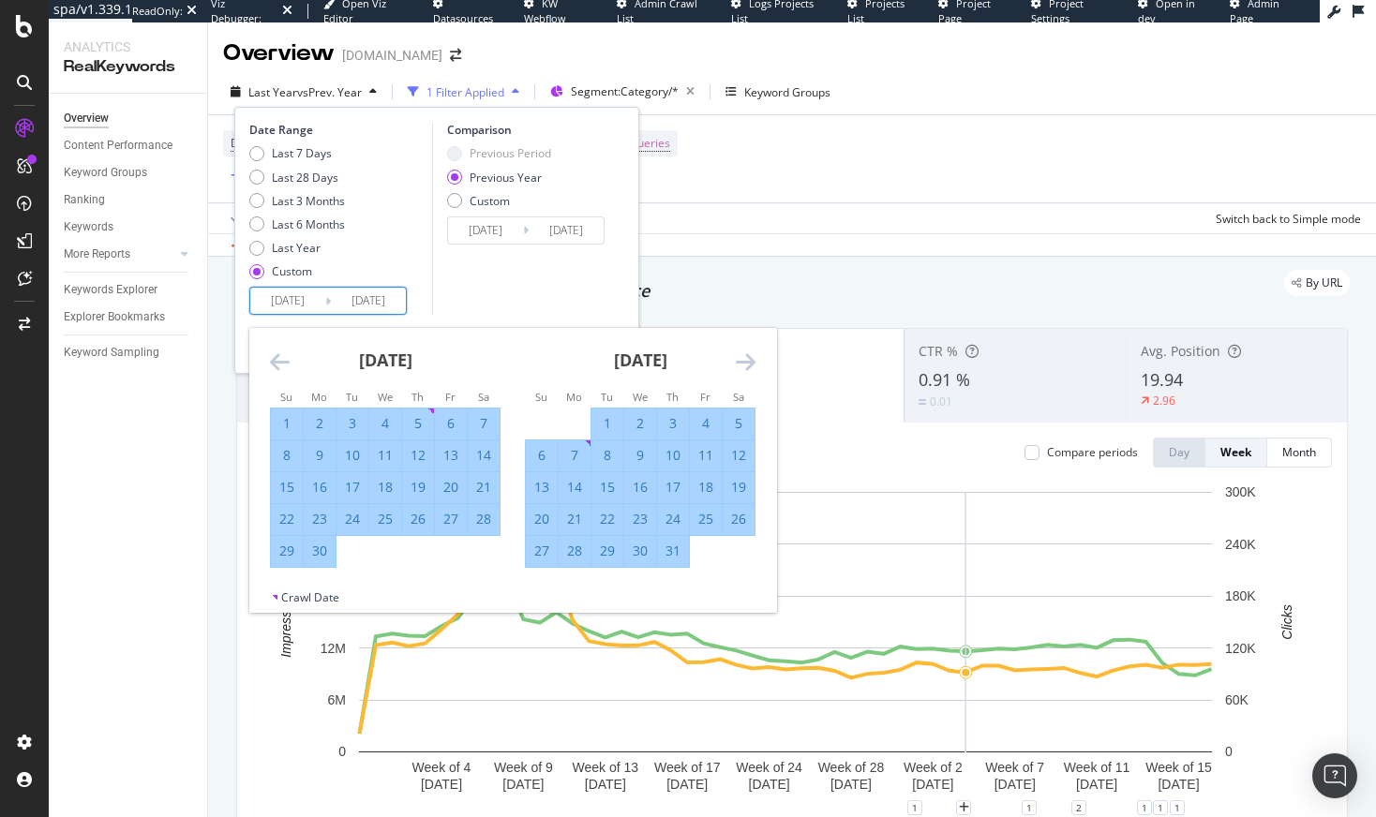
click at [752, 359] on icon "Move forward to switch to the next month." at bounding box center [746, 362] width 20 height 22
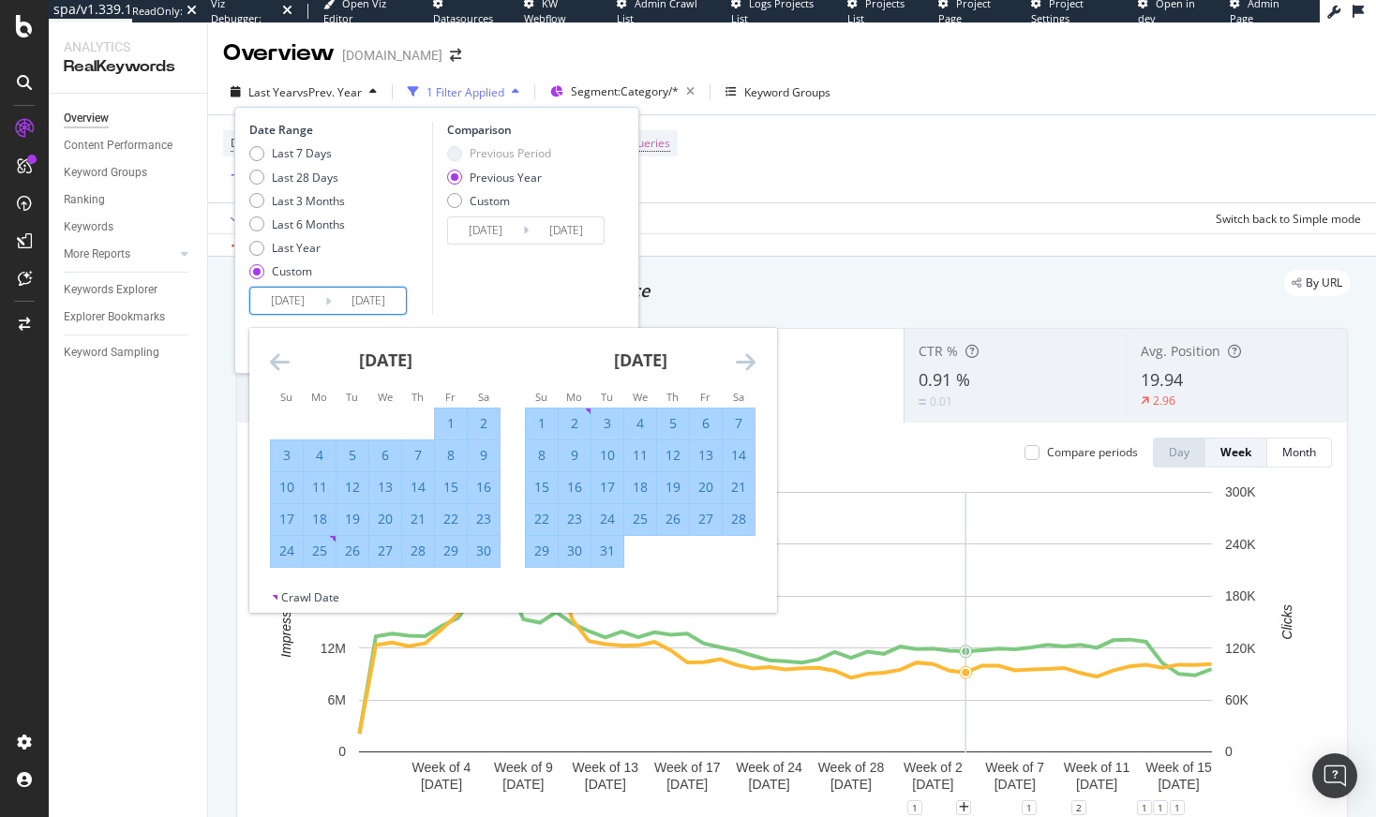
click at [752, 359] on icon "Move forward to switch to the next month." at bounding box center [746, 362] width 20 height 22
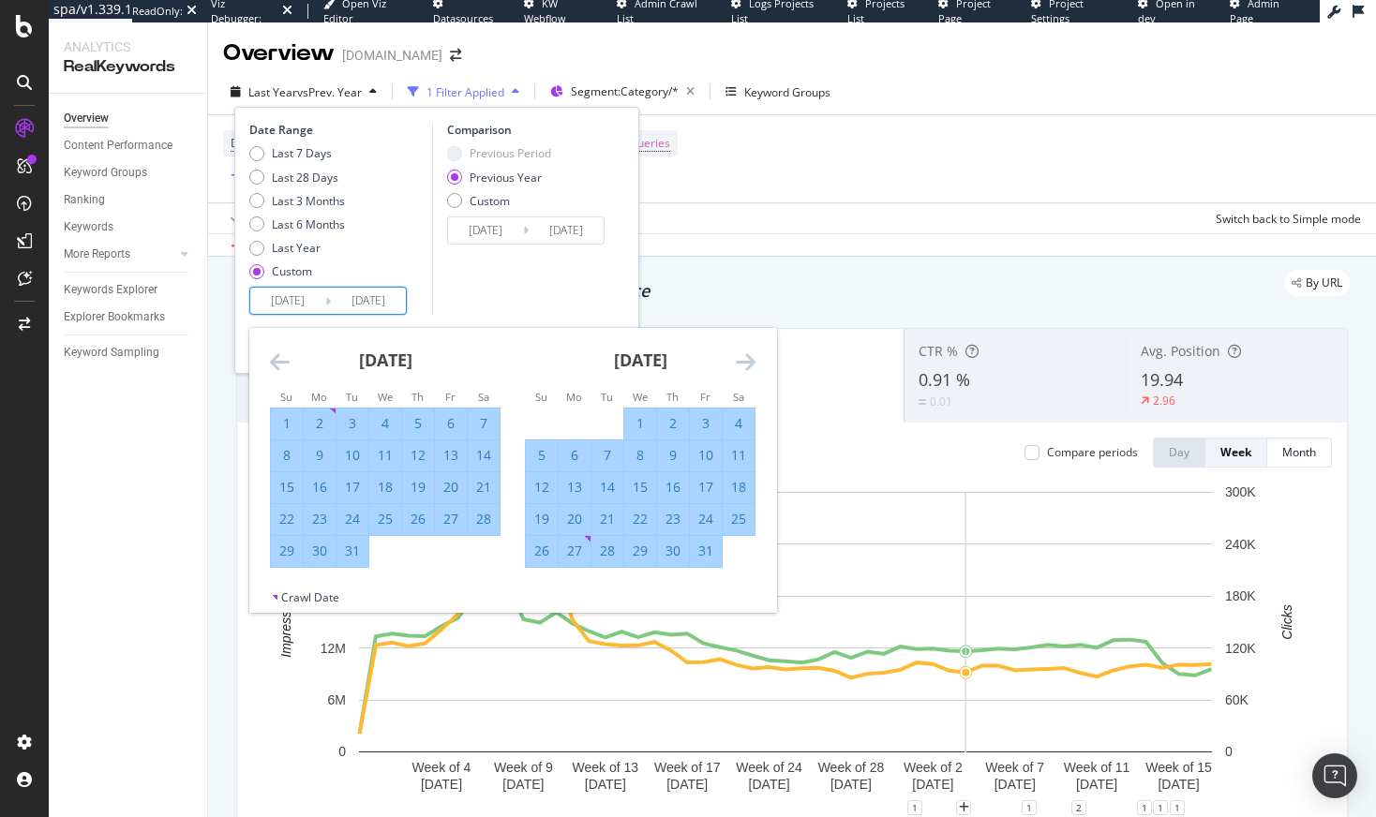
click at [752, 359] on icon "Move forward to switch to the next month." at bounding box center [746, 362] width 20 height 22
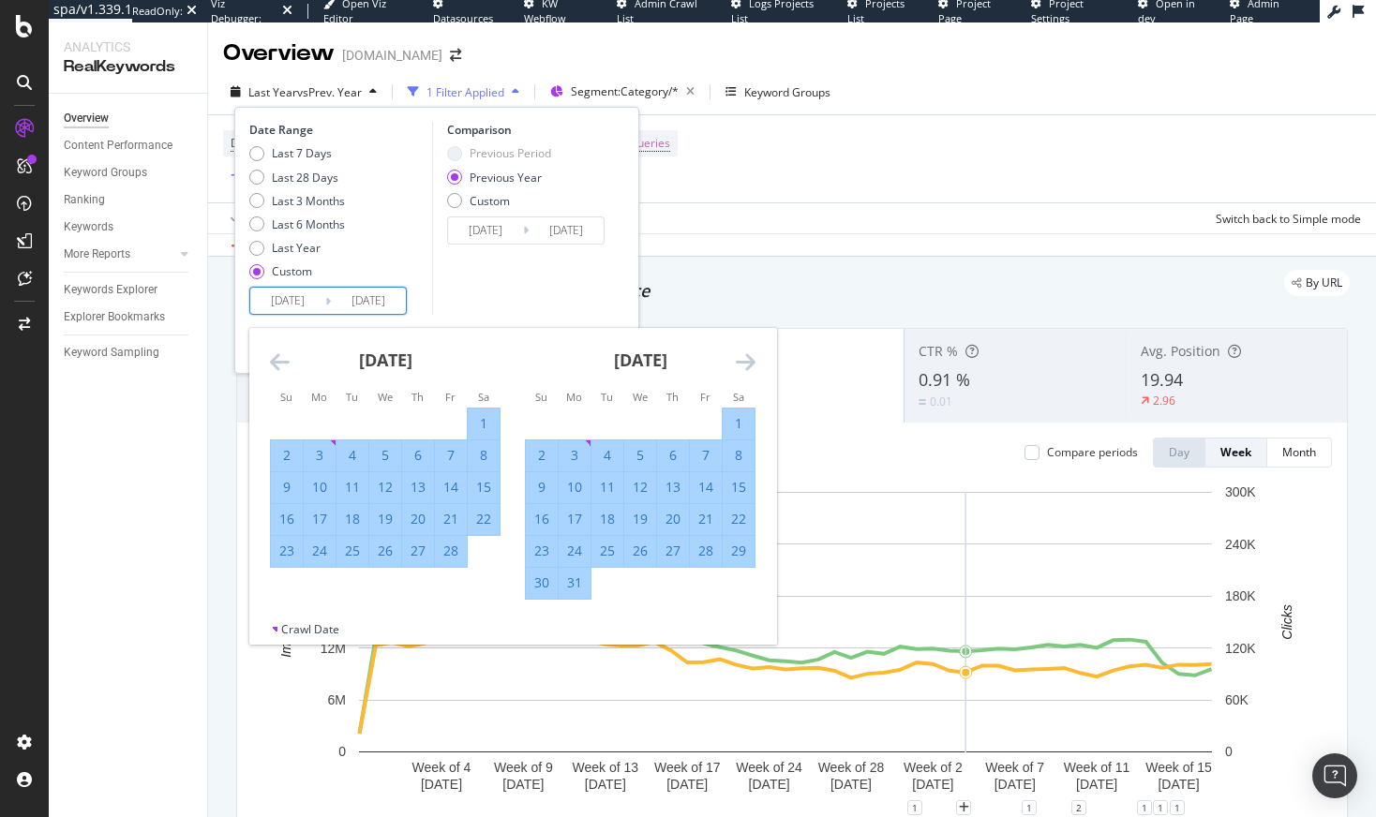
click at [752, 359] on icon "Move forward to switch to the next month." at bounding box center [746, 362] width 20 height 22
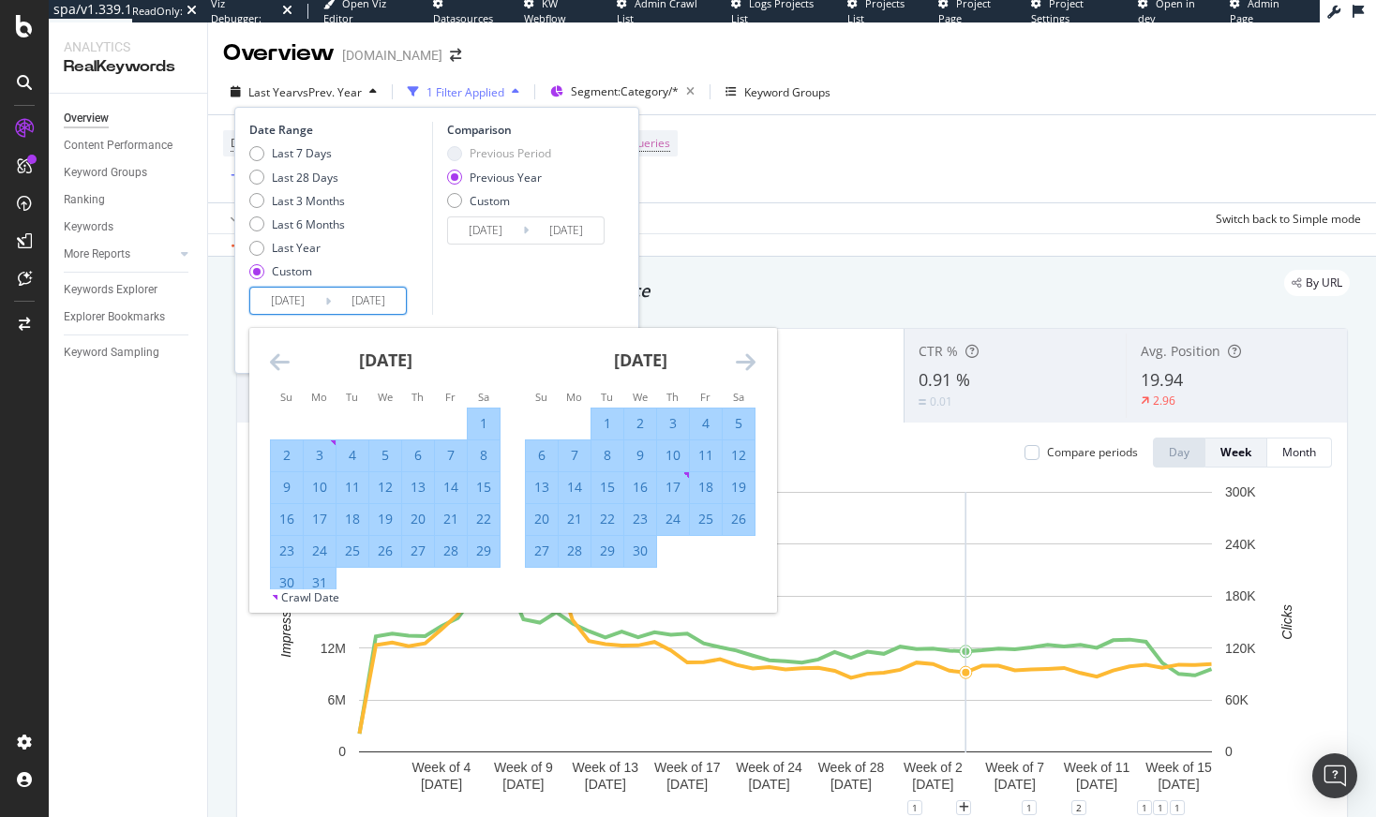
click at [752, 359] on icon "Move forward to switch to the next month." at bounding box center [746, 362] width 20 height 22
click at [752, 360] on icon "Move forward to switch to the next month." at bounding box center [746, 362] width 20 height 22
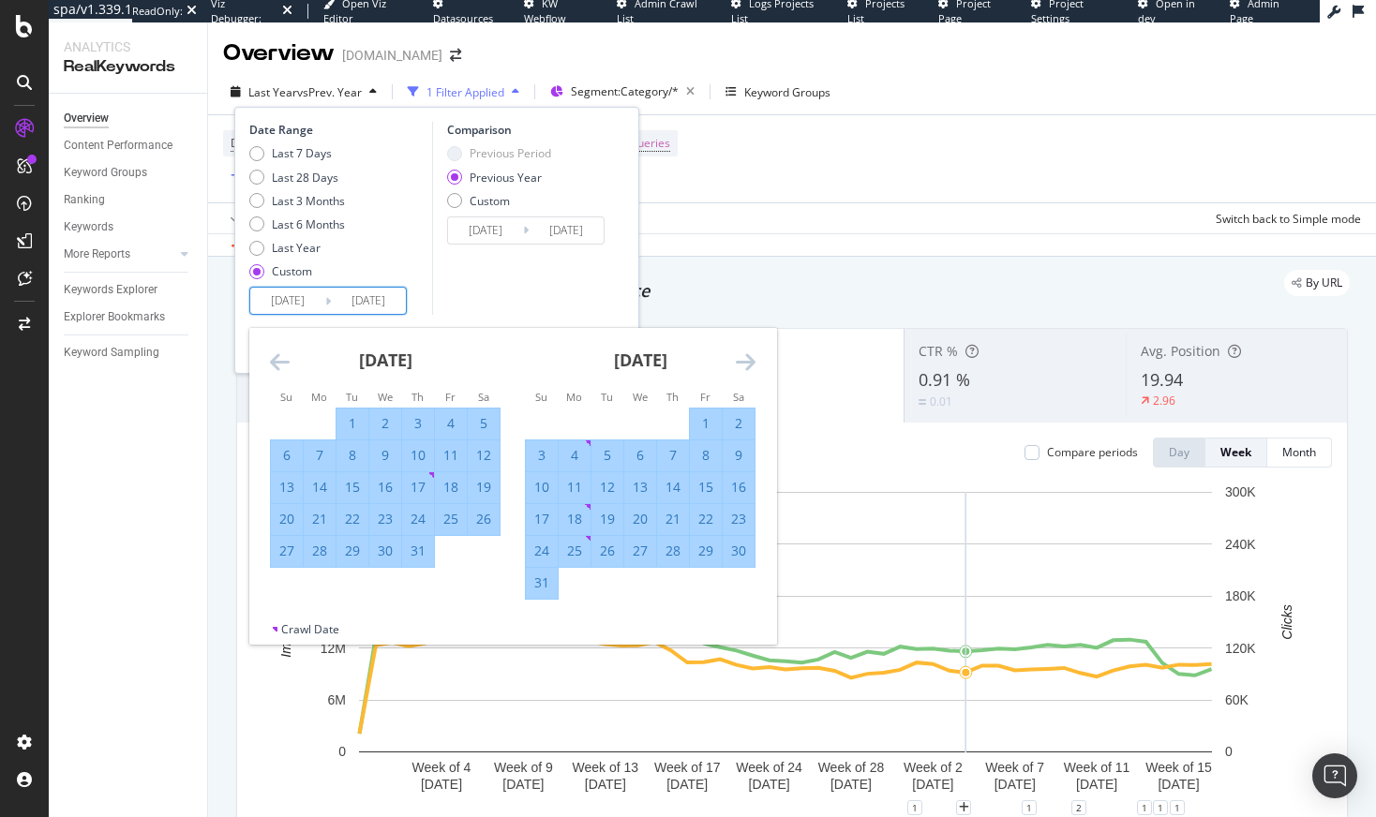
click at [752, 360] on icon "Move forward to switch to the next month." at bounding box center [746, 362] width 20 height 22
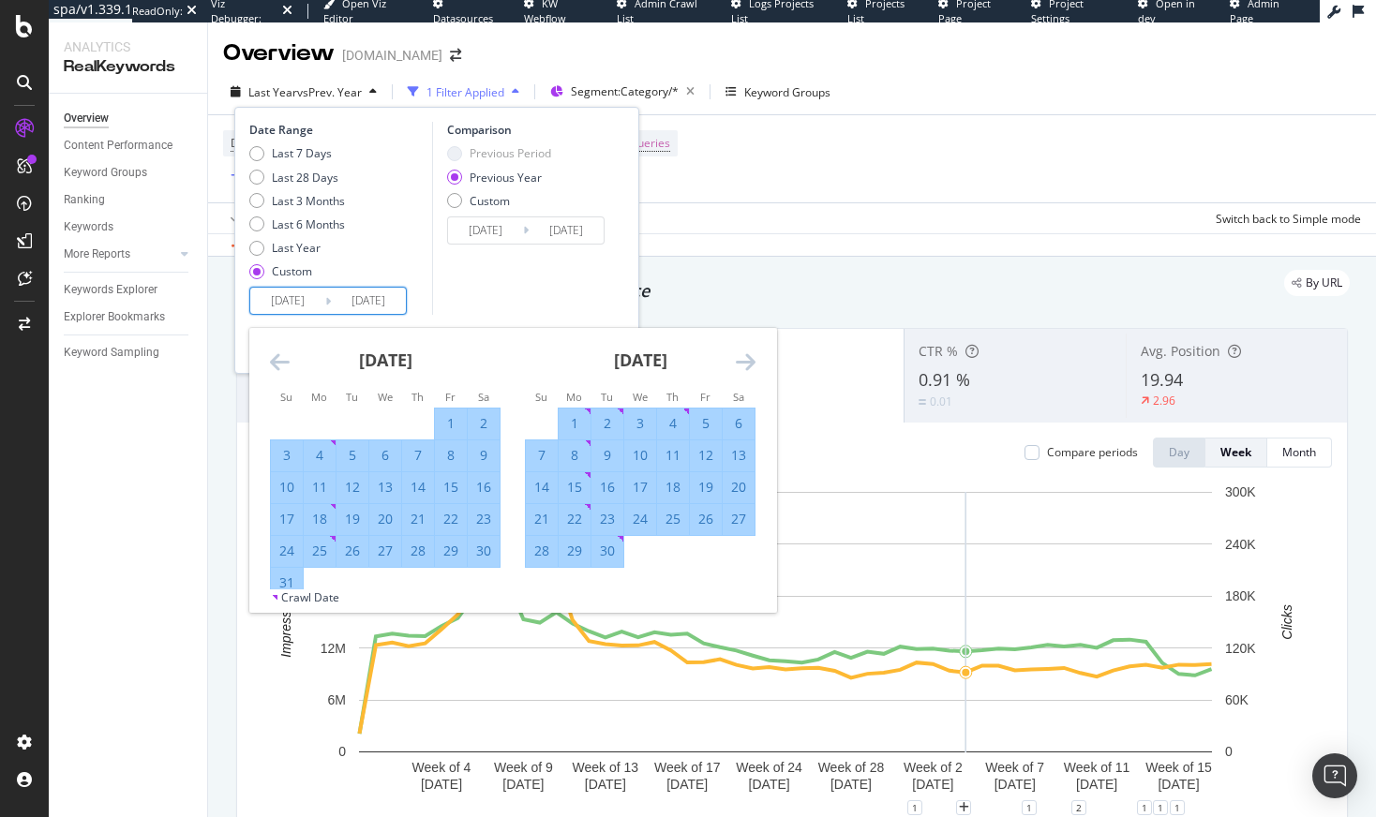
click at [752, 360] on icon "Move forward to switch to the next month." at bounding box center [746, 362] width 20 height 22
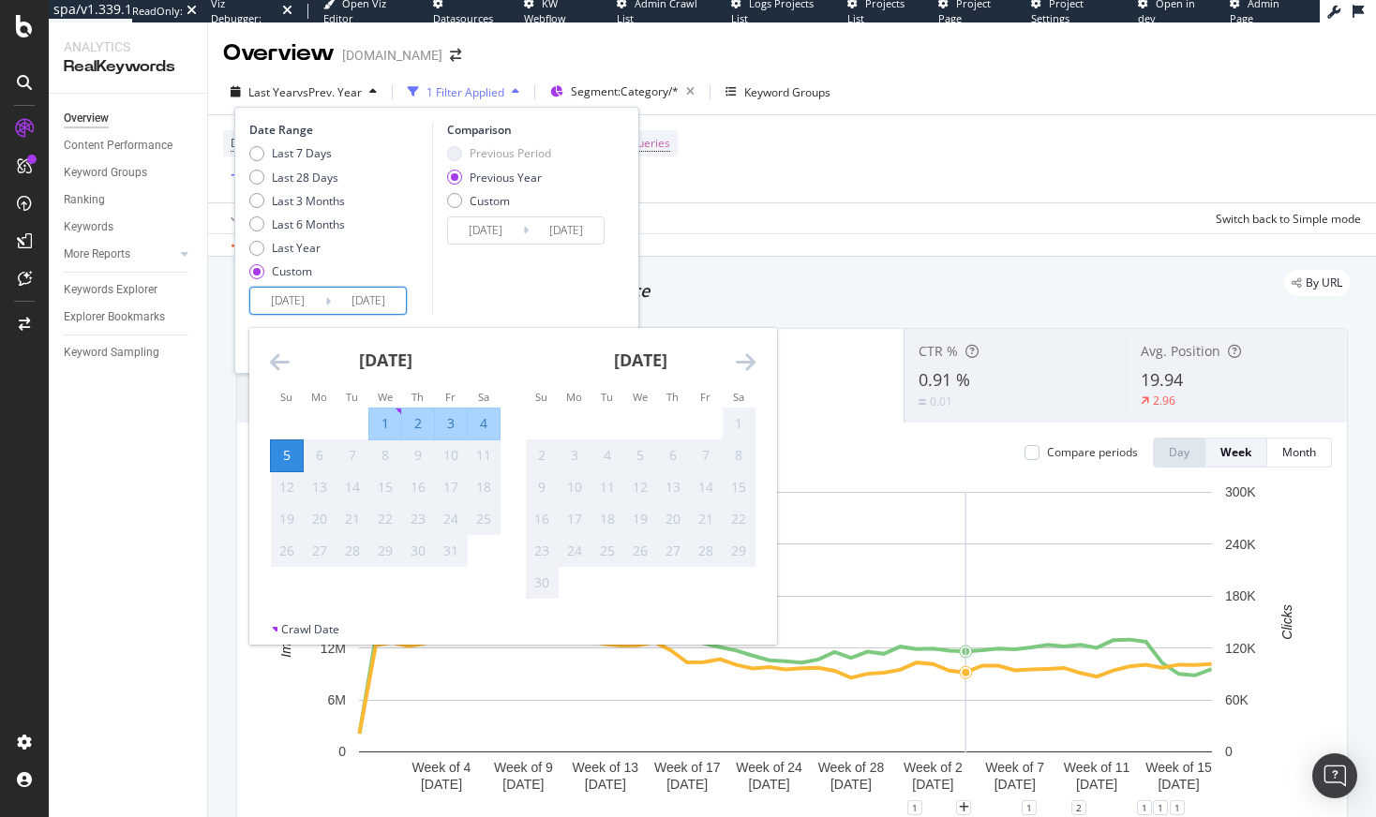
click at [752, 360] on icon "Move forward to switch to the next month." at bounding box center [746, 362] width 20 height 22
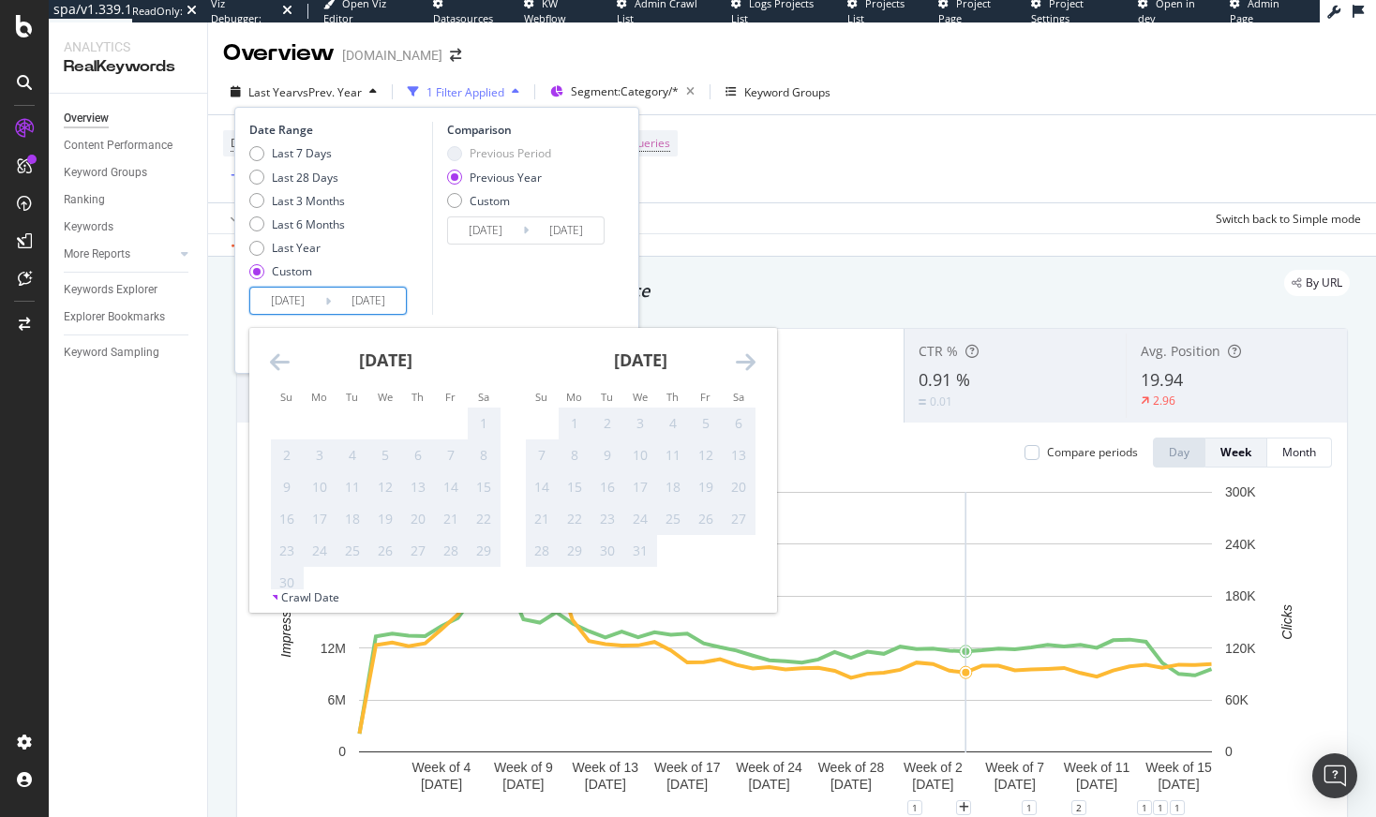
click at [583, 284] on div "Comparison Previous Period Previous Year Custom [DATE] Navigate forward to inte…" at bounding box center [521, 218] width 178 height 193
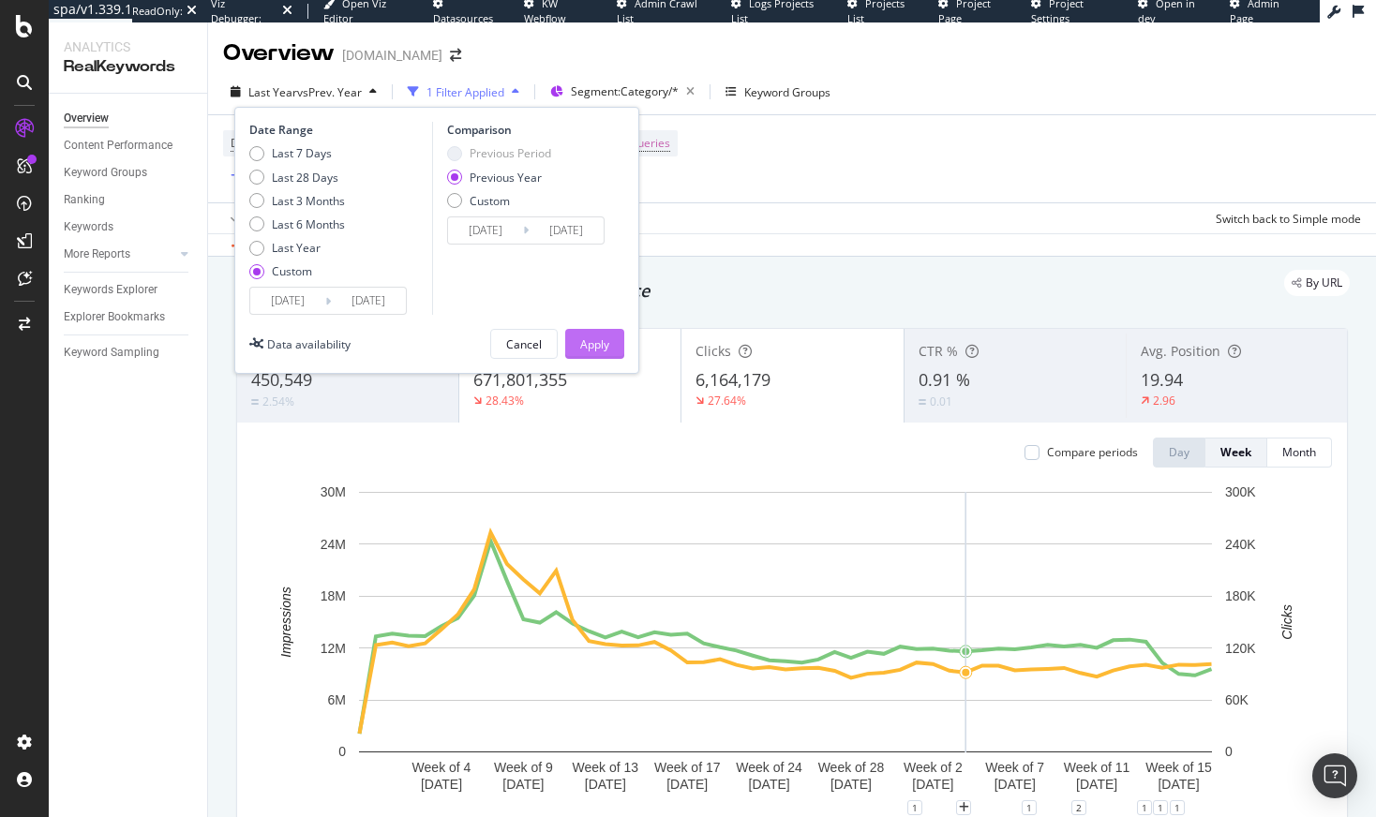
click at [595, 352] on div "Apply" at bounding box center [594, 344] width 29 height 28
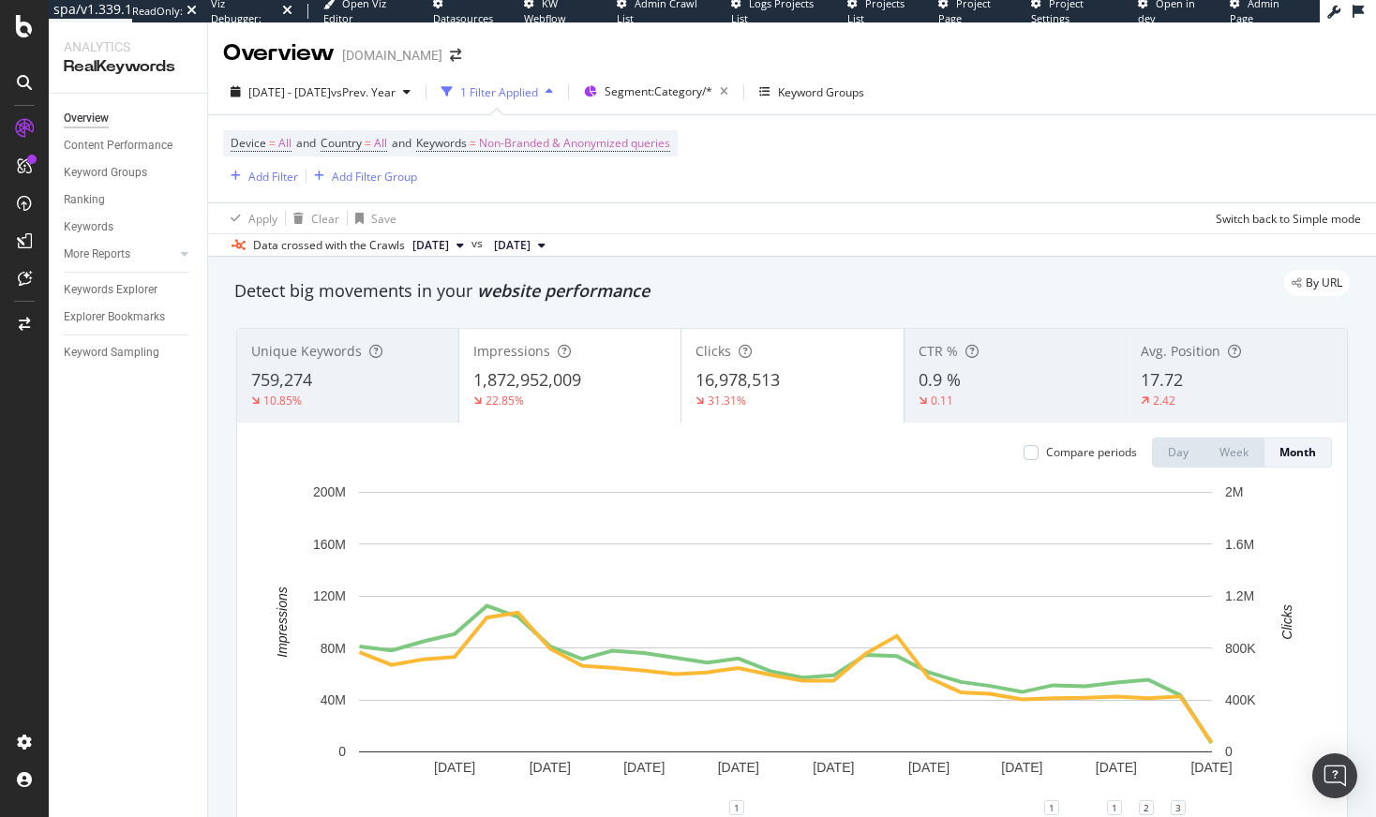
click at [1004, 368] on div "0.9 %" at bounding box center [1015, 380] width 193 height 24
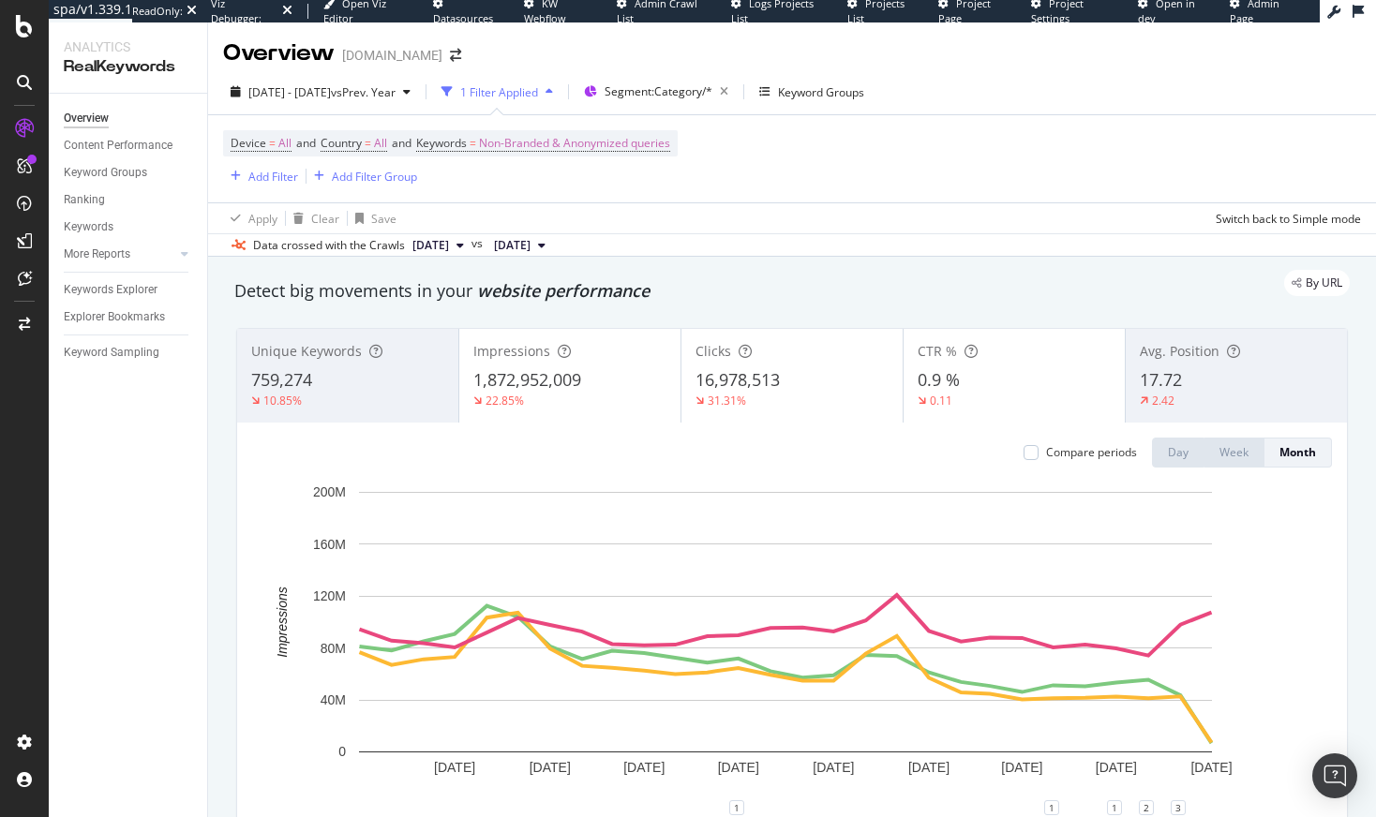
click at [784, 382] on div "16,978,513" at bounding box center [791, 380] width 193 height 24
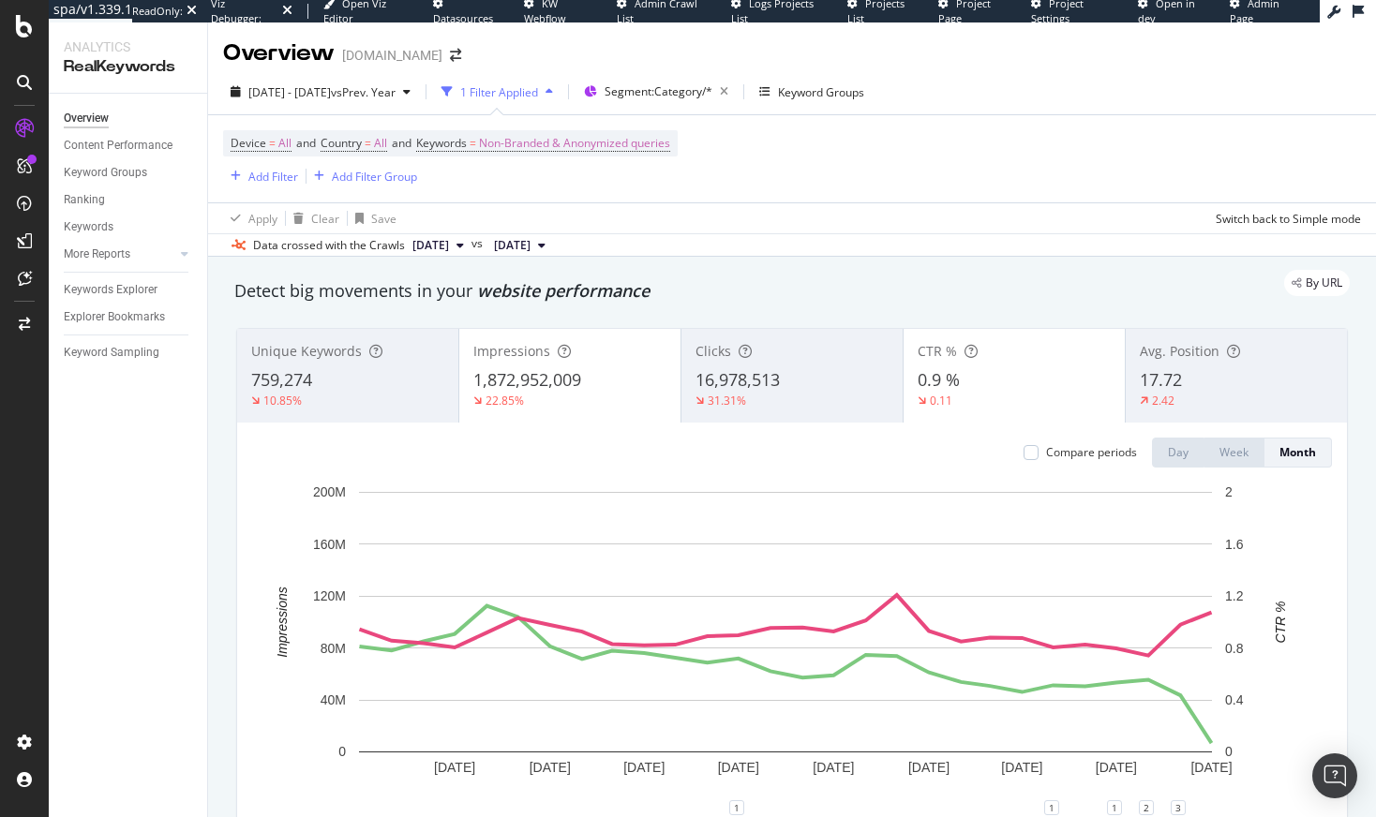
click at [573, 396] on div "22.85%" at bounding box center [569, 401] width 193 height 17
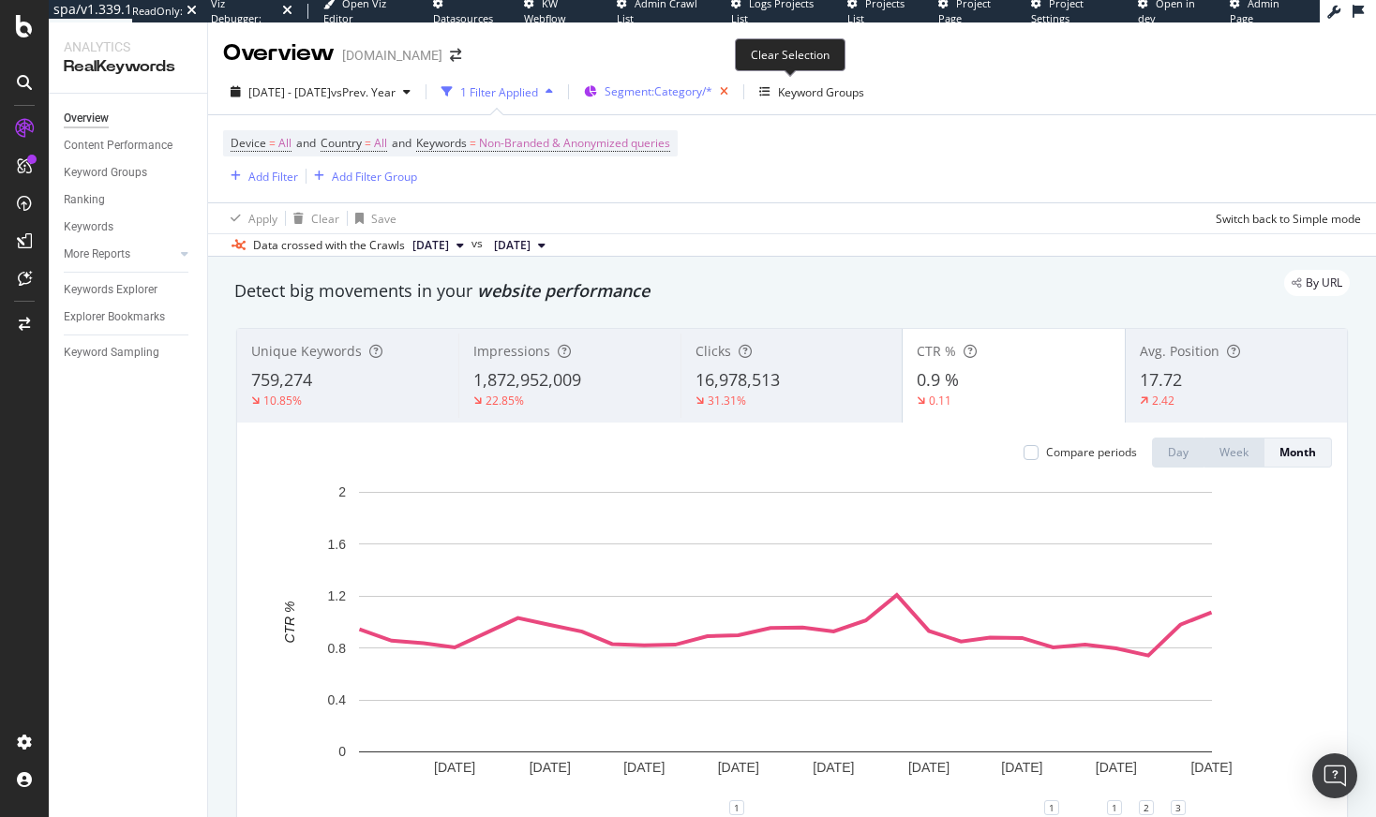
click at [736, 94] on icon "button" at bounding box center [723, 92] width 23 height 26
